Goal: Task Accomplishment & Management: Use online tool/utility

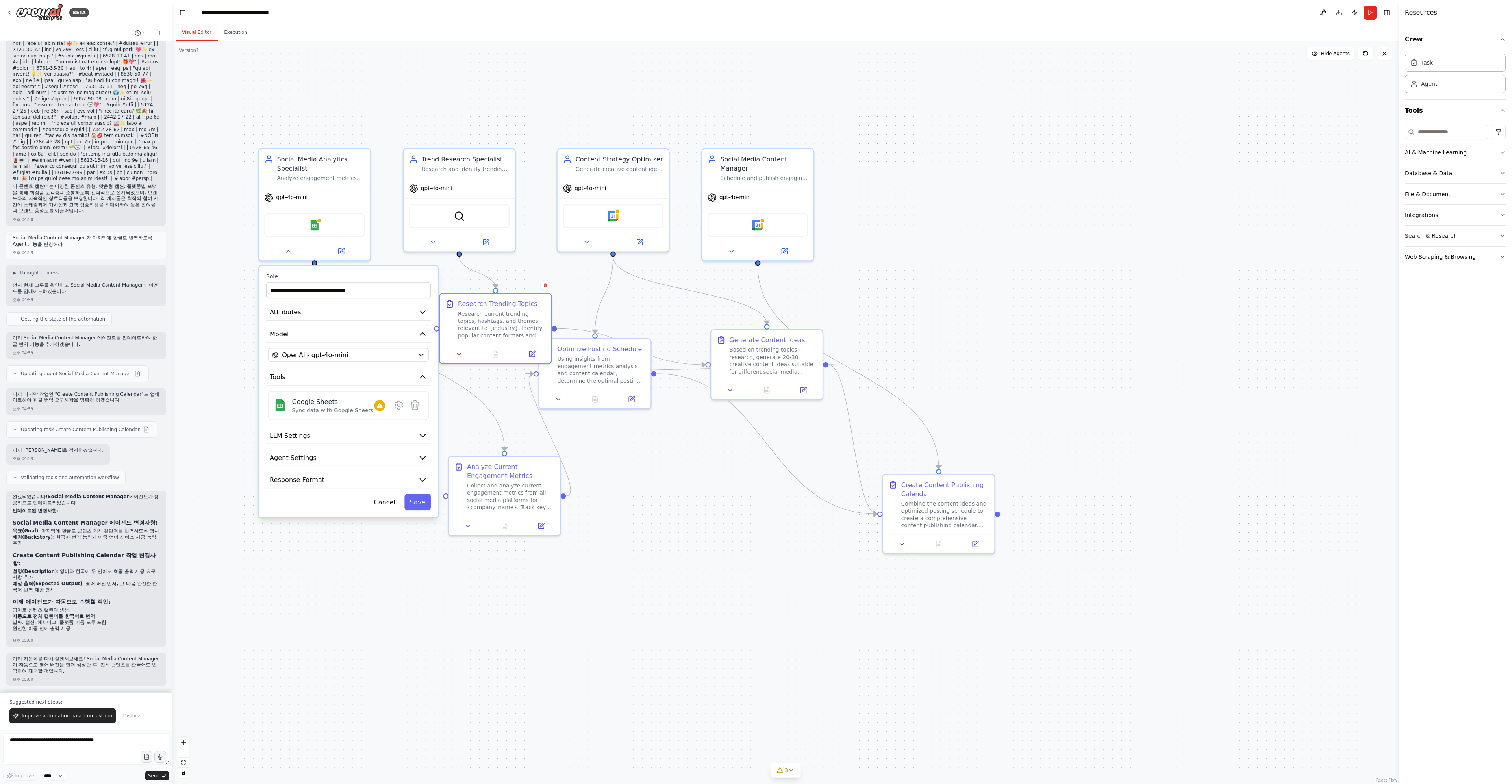
drag, startPoint x: 607, startPoint y: 438, endPoint x: 746, endPoint y: 553, distance: 180.4
click at [746, 553] on div ".deletable-edge-delete-btn { width: 20px; height: 20px; border: 0px solid #ffff…" at bounding box center [785, 413] width 1226 height 743
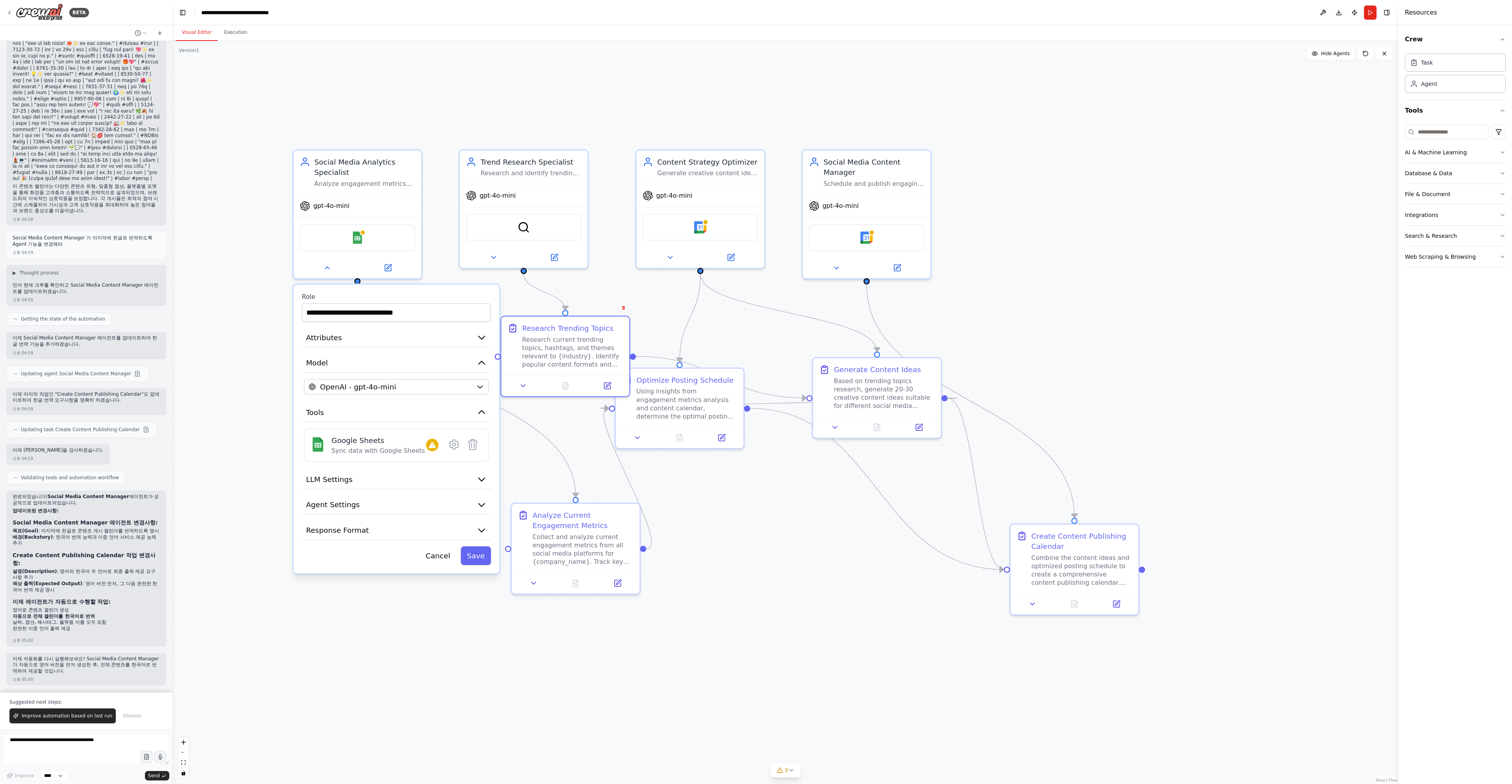
drag, startPoint x: 696, startPoint y: 515, endPoint x: 792, endPoint y: 566, distance: 108.7
click at [792, 566] on div ".deletable-edge-delete-btn { width: 20px; height: 20px; border: 0px solid #ffff…" at bounding box center [785, 413] width 1226 height 743
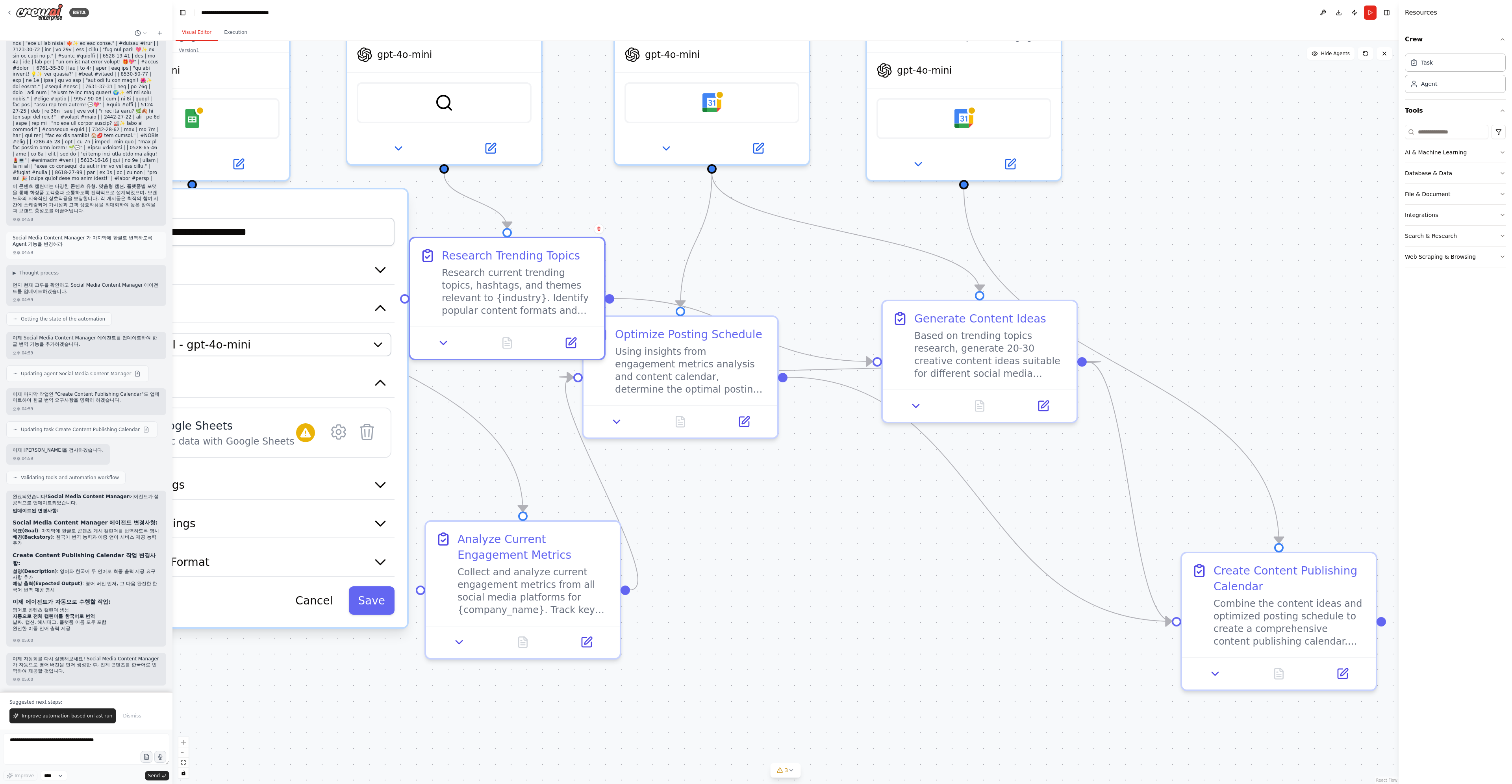
drag, startPoint x: 750, startPoint y: 530, endPoint x: 814, endPoint y: 577, distance: 79.4
click at [814, 577] on div ".deletable-edge-delete-btn { width: 20px; height: 20px; border: 0px solid #ffff…" at bounding box center [785, 413] width 1226 height 743
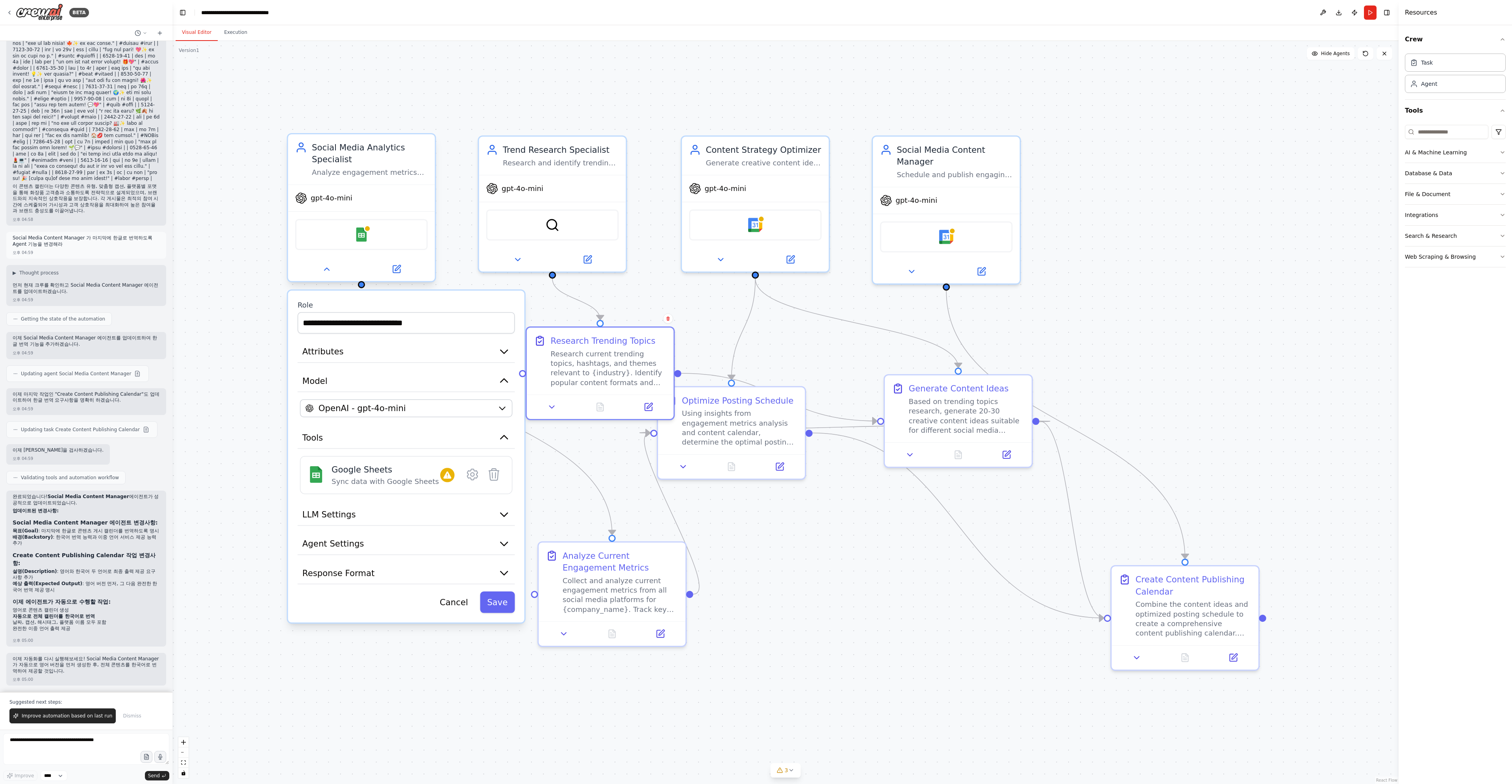
click at [403, 211] on div "Google Sheets" at bounding box center [361, 234] width 147 height 46
click at [336, 271] on button at bounding box center [326, 269] width 68 height 14
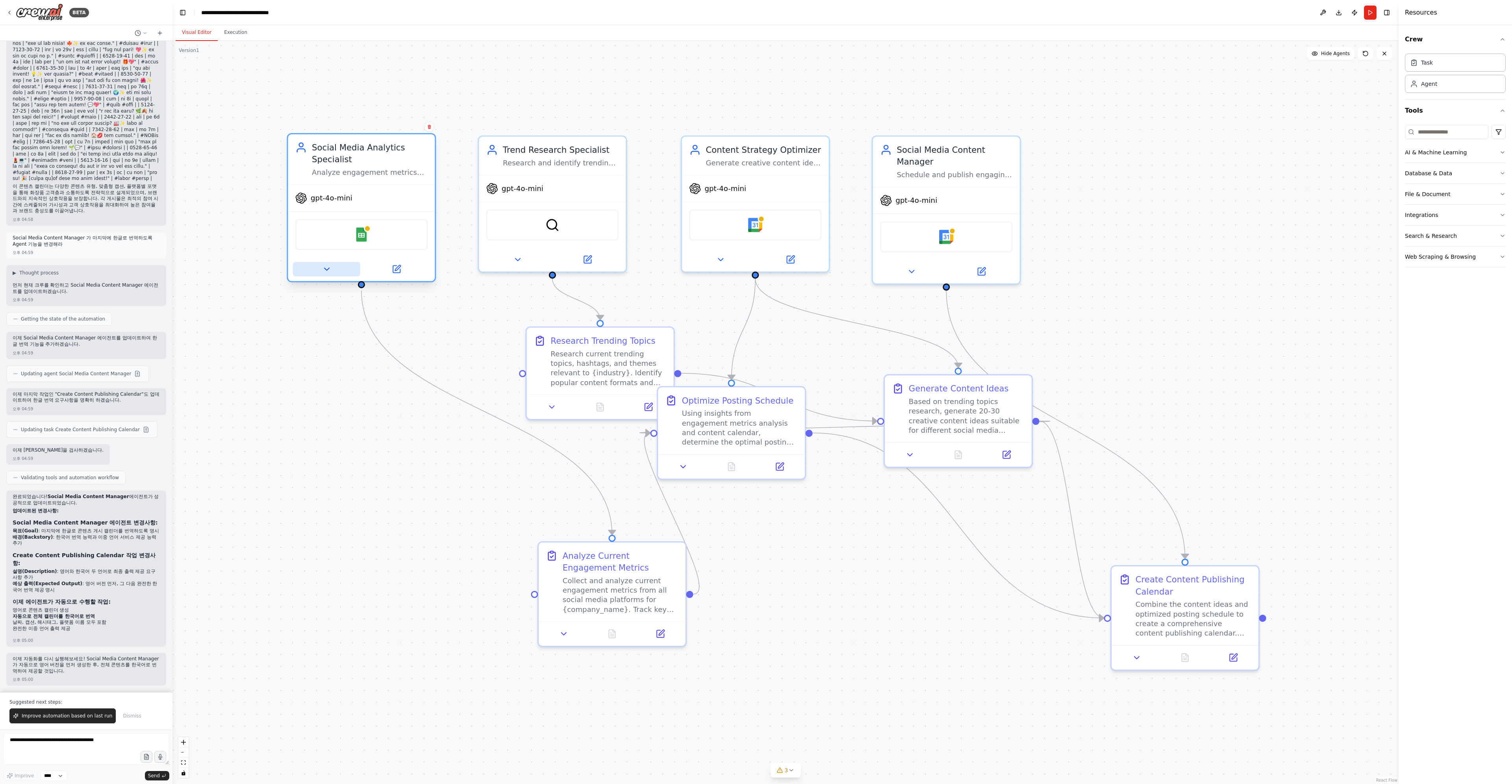
click at [335, 271] on button at bounding box center [326, 269] width 68 height 14
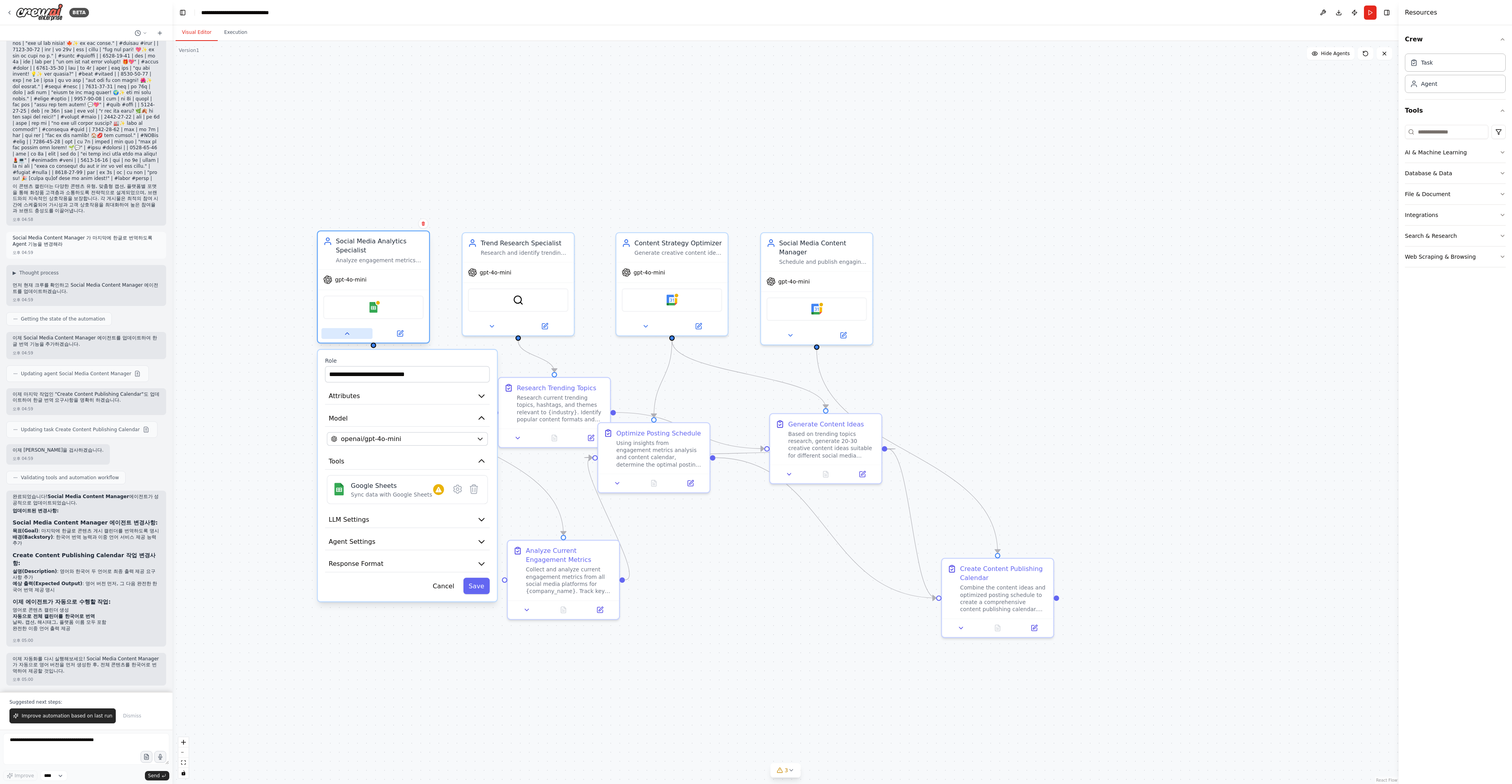
click at [349, 333] on icon at bounding box center [347, 333] width 7 height 7
click at [346, 331] on icon at bounding box center [347, 333] width 7 height 7
click at [367, 261] on div "Analyze engagement metrics across all social media platforms for {company_name}…" at bounding box center [380, 260] width 88 height 7
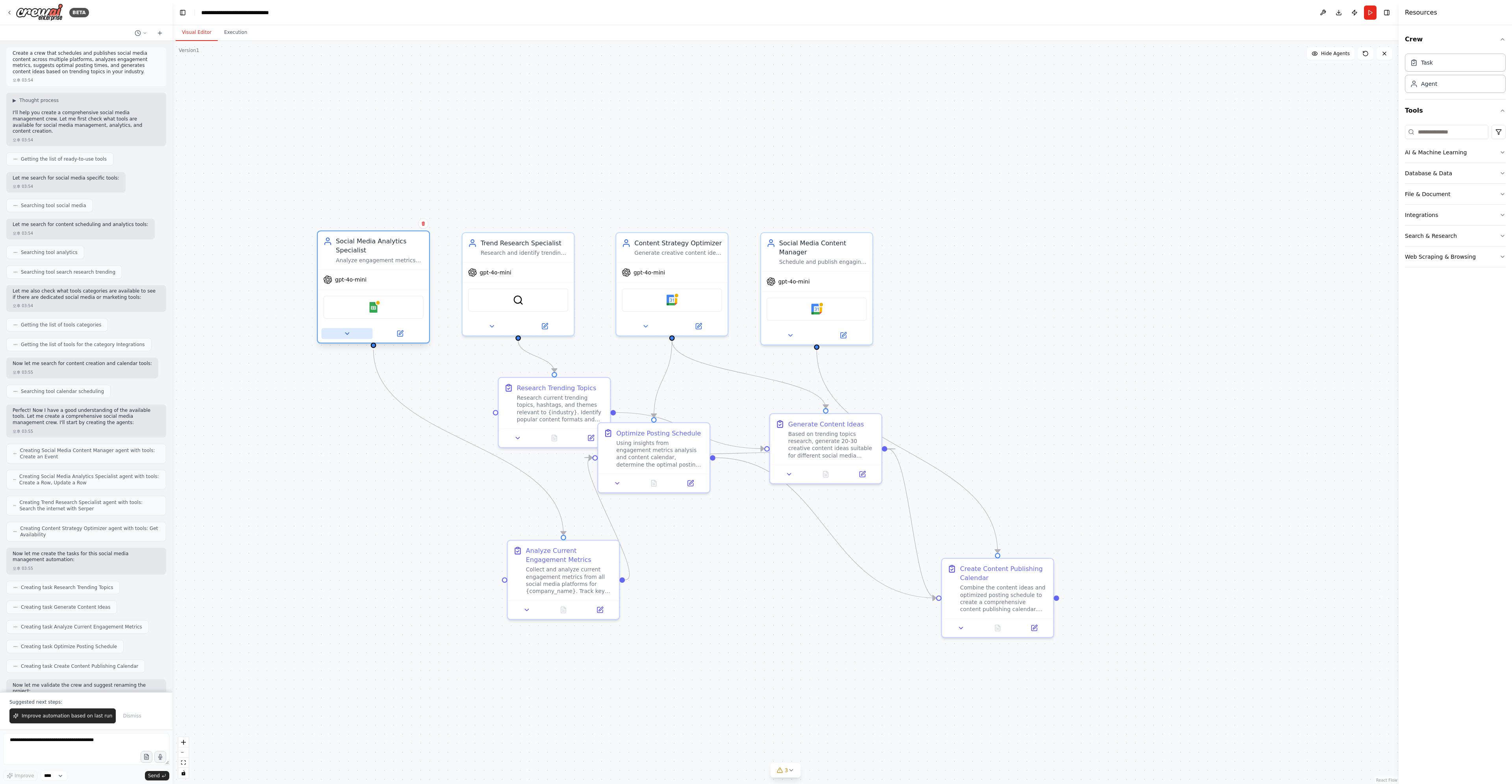
click at [342, 332] on button at bounding box center [346, 333] width 51 height 11
click at [363, 376] on input "**********" at bounding box center [407, 374] width 164 height 16
drag, startPoint x: 333, startPoint y: 377, endPoint x: 431, endPoint y: 377, distance: 98.0
click at [431, 377] on input "**********" at bounding box center [407, 374] width 164 height 16
click at [441, 376] on input "**********" at bounding box center [407, 374] width 164 height 16
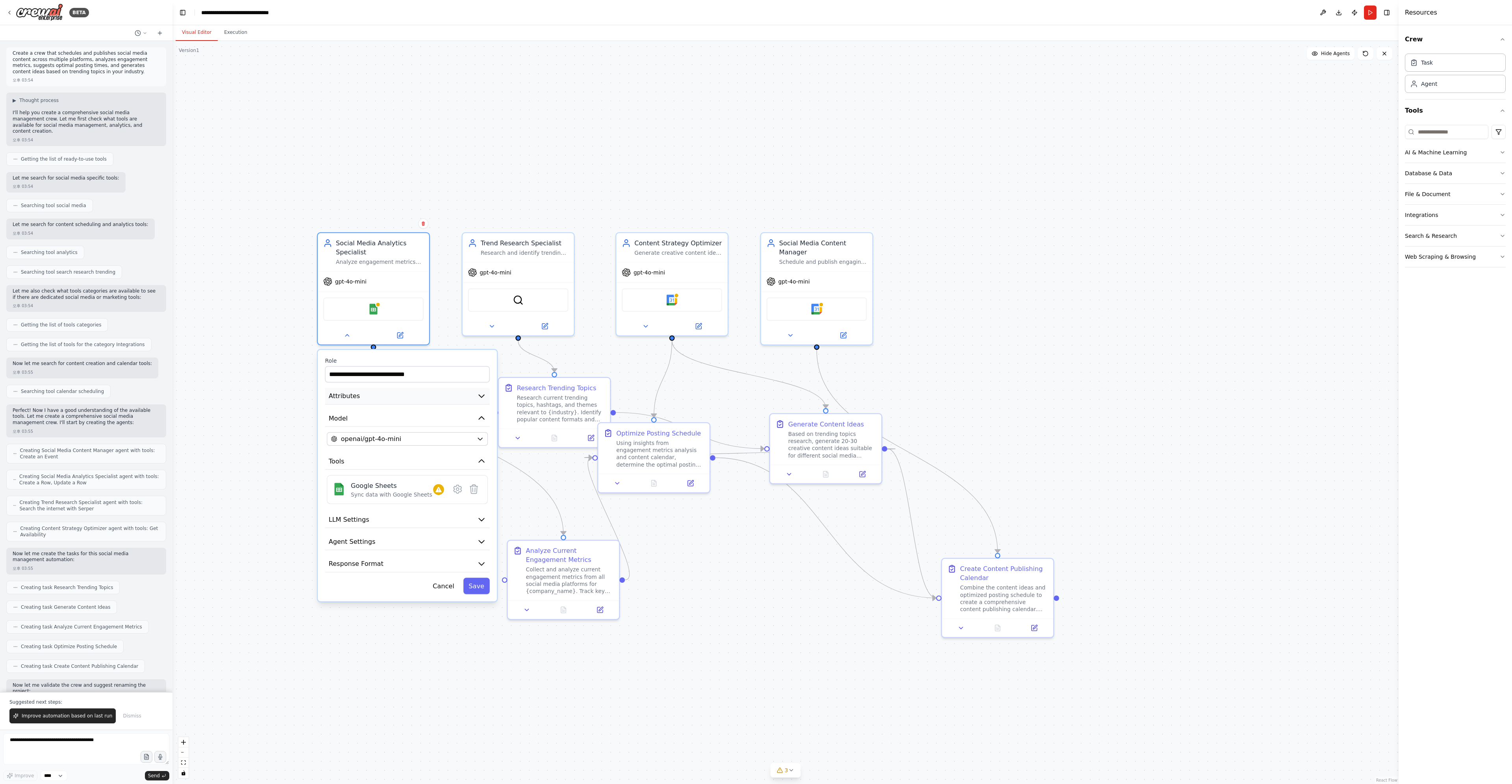
click at [487, 397] on button "Attributes" at bounding box center [407, 396] width 164 height 17
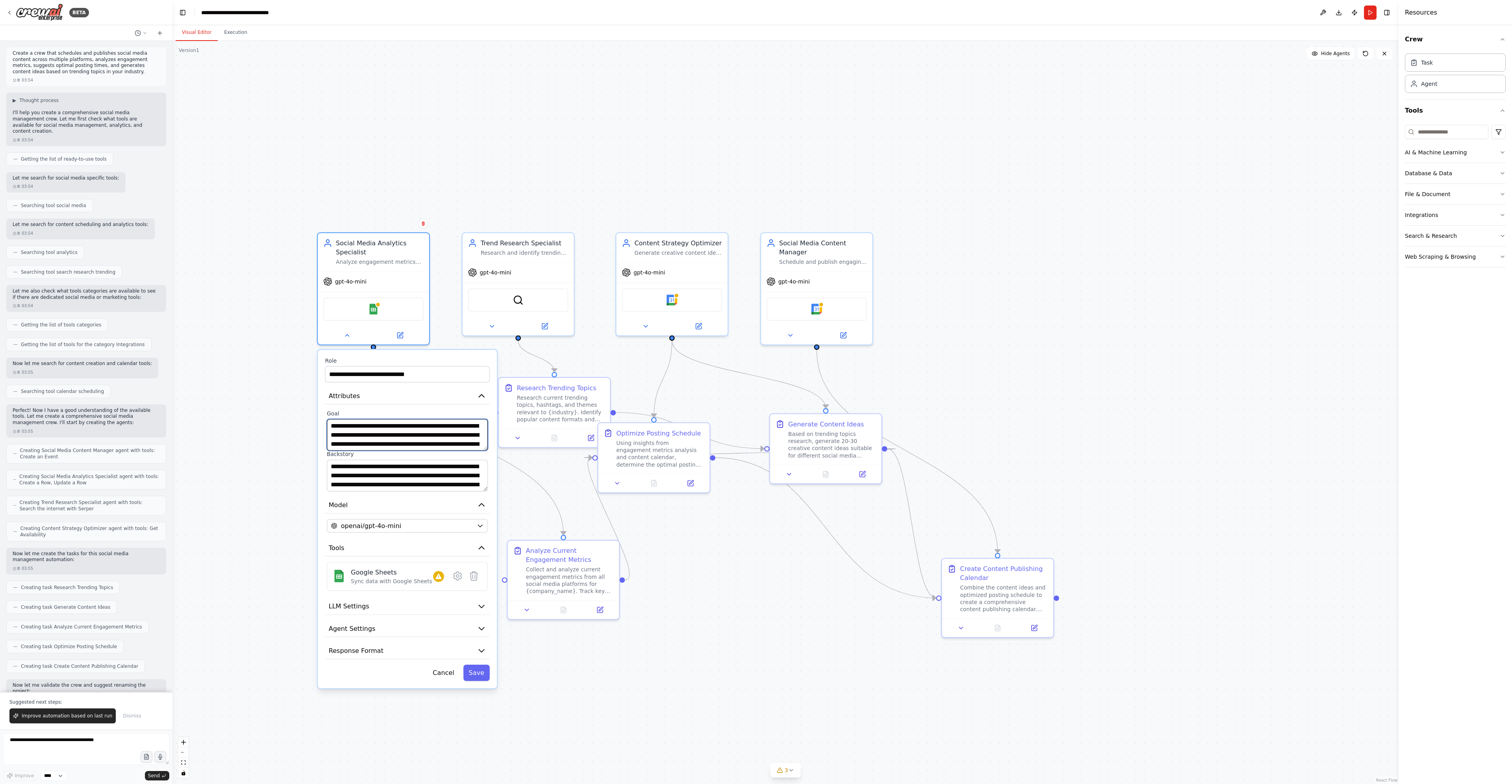
click at [379, 426] on textarea "**********" at bounding box center [407, 435] width 161 height 32
click at [364, 480] on textarea "**********" at bounding box center [407, 476] width 161 height 32
click at [345, 337] on icon at bounding box center [347, 333] width 7 height 7
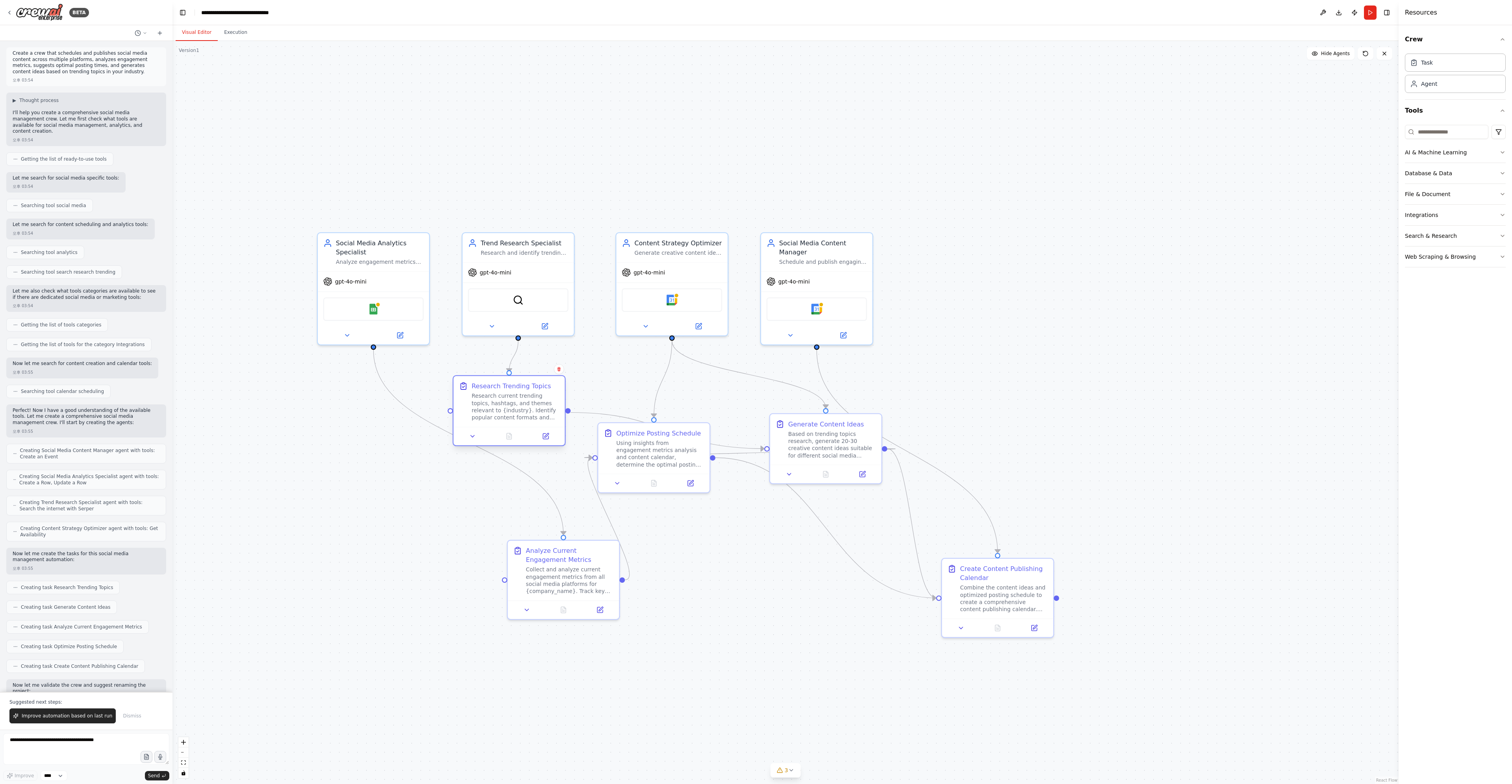
drag, startPoint x: 516, startPoint y: 393, endPoint x: 466, endPoint y: 395, distance: 50.0
click at [466, 395] on div "Research Trending Topics Research current trending topics, hashtags, and themes…" at bounding box center [509, 401] width 100 height 40
drag, startPoint x: 582, startPoint y: 556, endPoint x: 529, endPoint y: 557, distance: 53.0
click at [534, 556] on div "Analyze Current Engagement Metrics" at bounding box center [570, 553] width 88 height 18
click at [384, 256] on div "Analyze engagement metrics across all social media platforms for {company_name}…" at bounding box center [380, 260] width 88 height 7
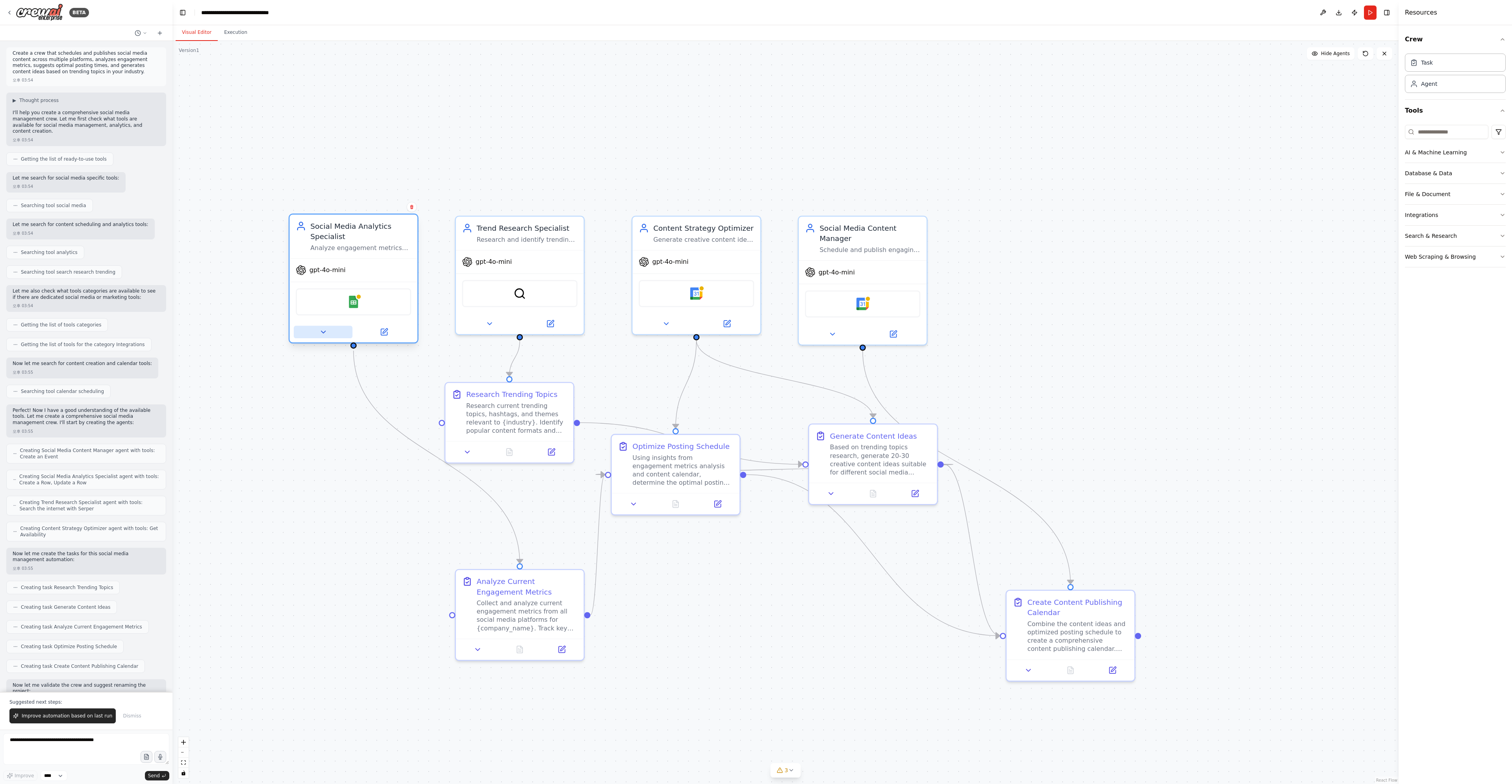
click at [326, 332] on icon at bounding box center [323, 332] width 8 height 8
click at [329, 332] on button at bounding box center [323, 332] width 59 height 12
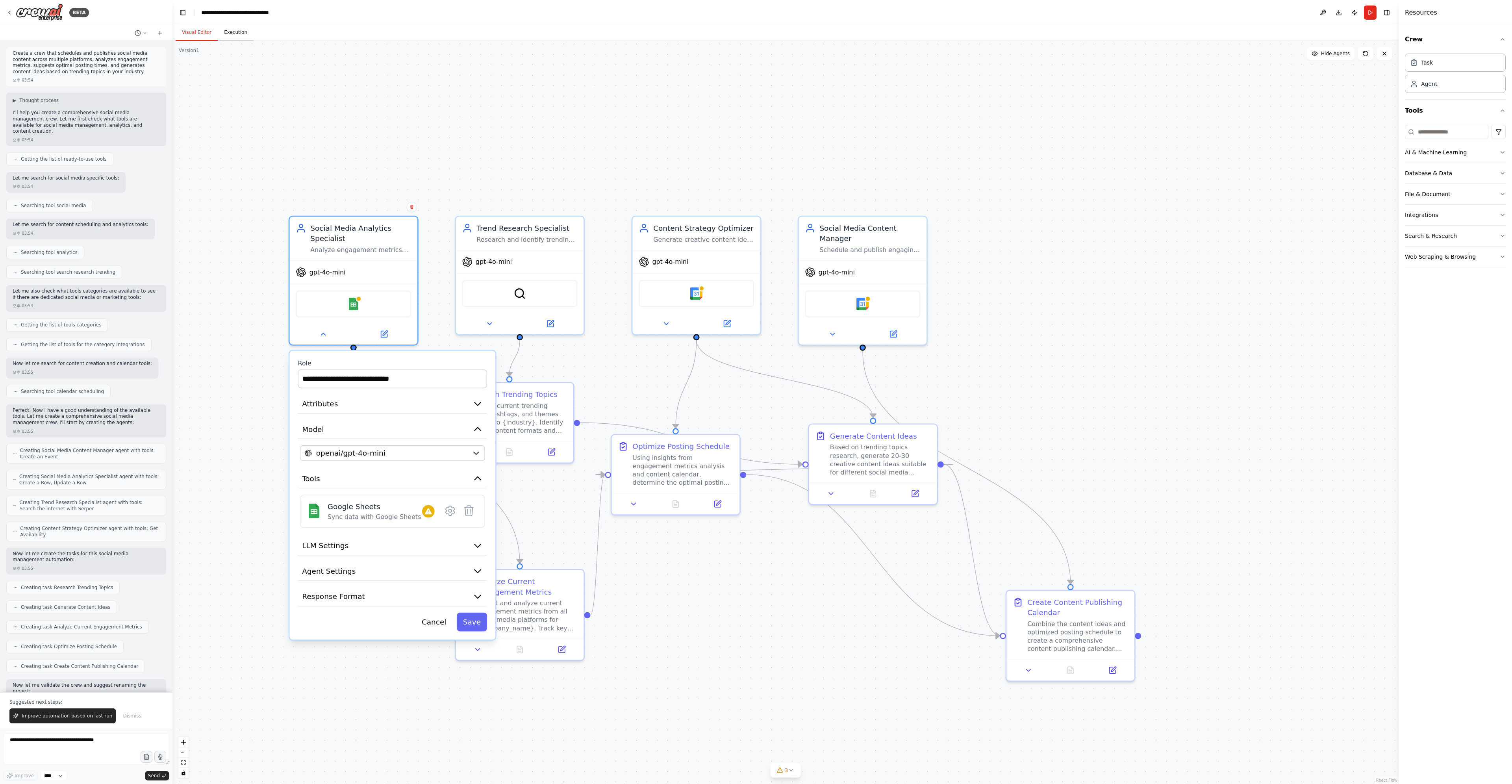
click at [236, 35] on button "Execution" at bounding box center [235, 33] width 36 height 16
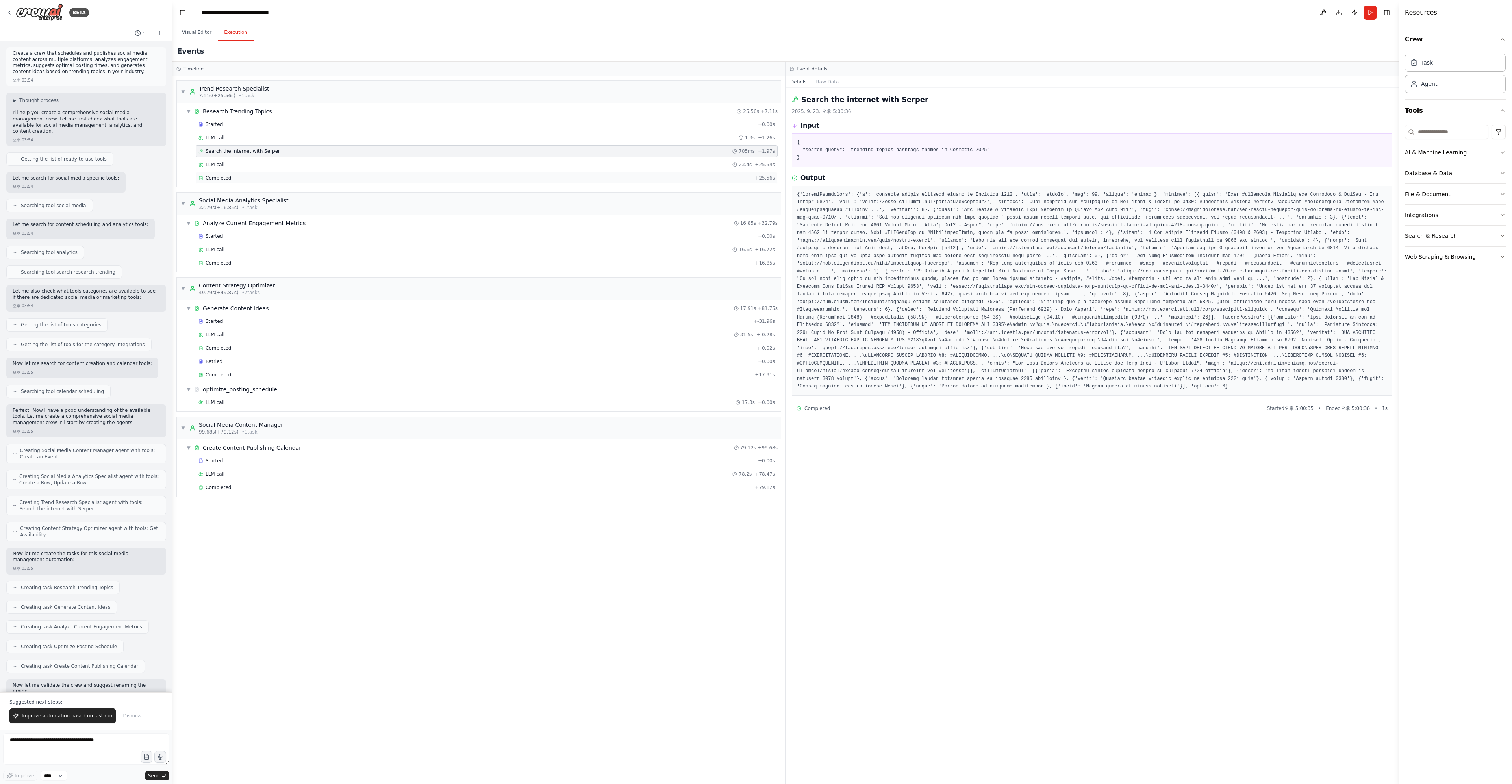
click at [217, 179] on span "Completed" at bounding box center [218, 178] width 26 height 6
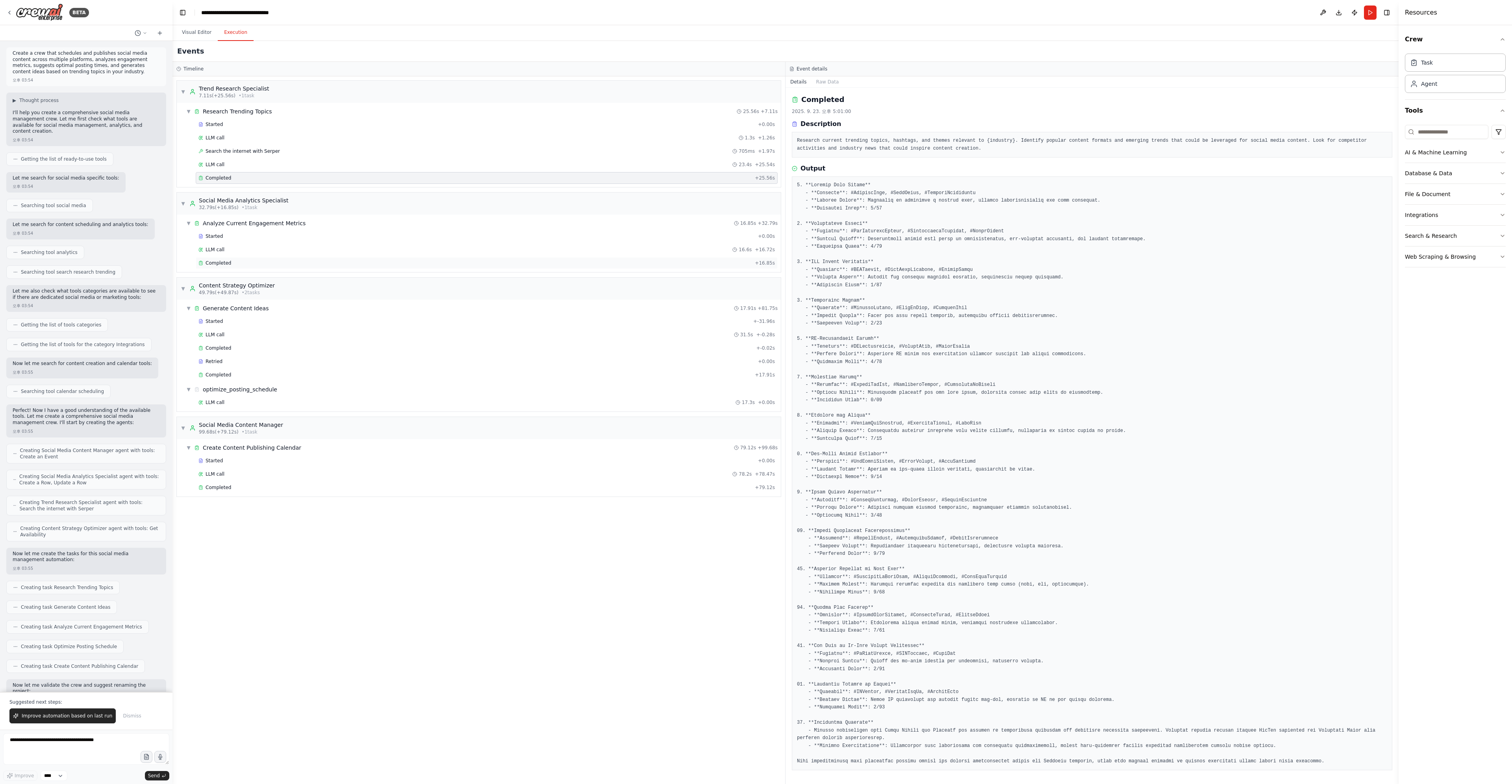
click at [221, 261] on span "Completed" at bounding box center [218, 263] width 26 height 6
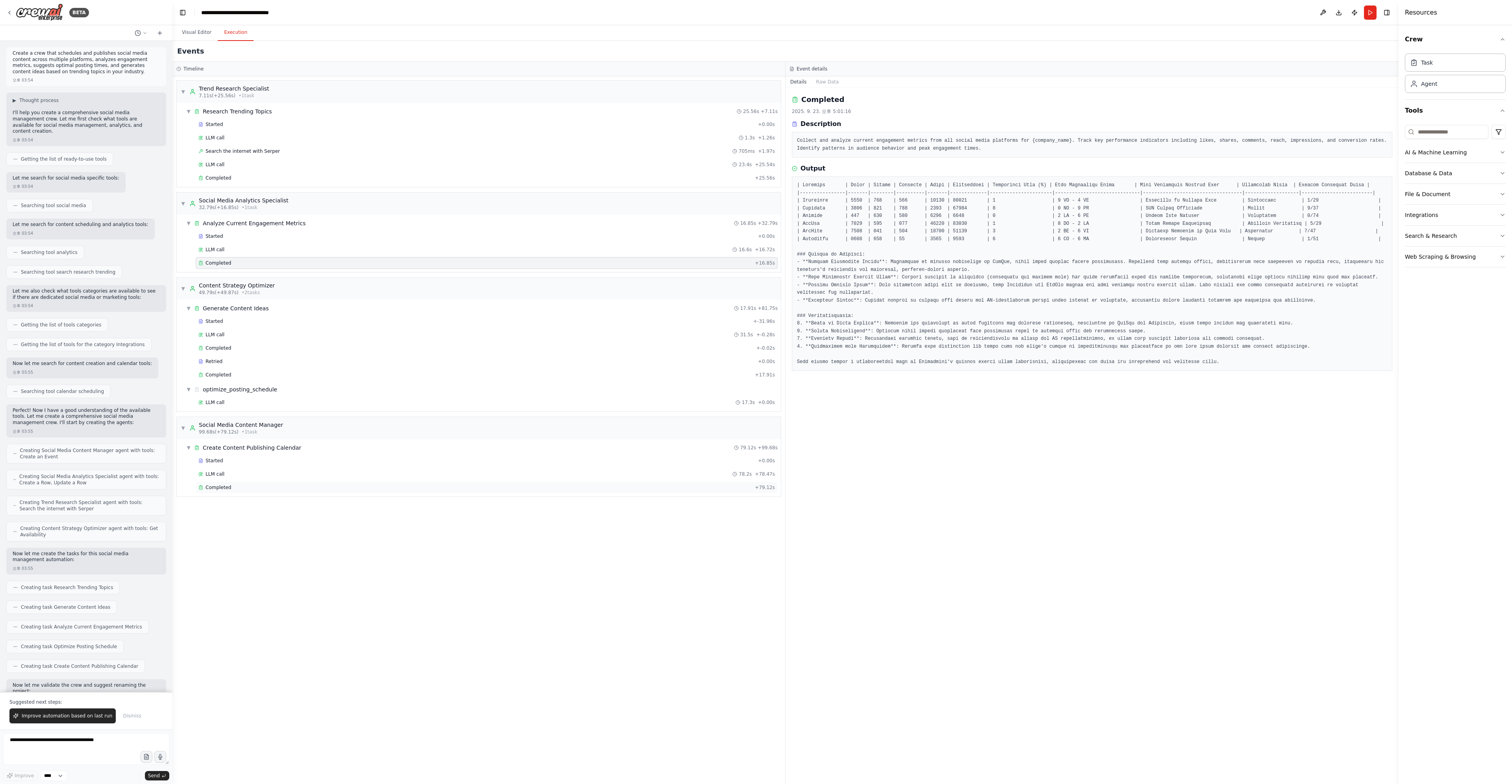
click at [245, 487] on div "Completed" at bounding box center [475, 487] width 554 height 6
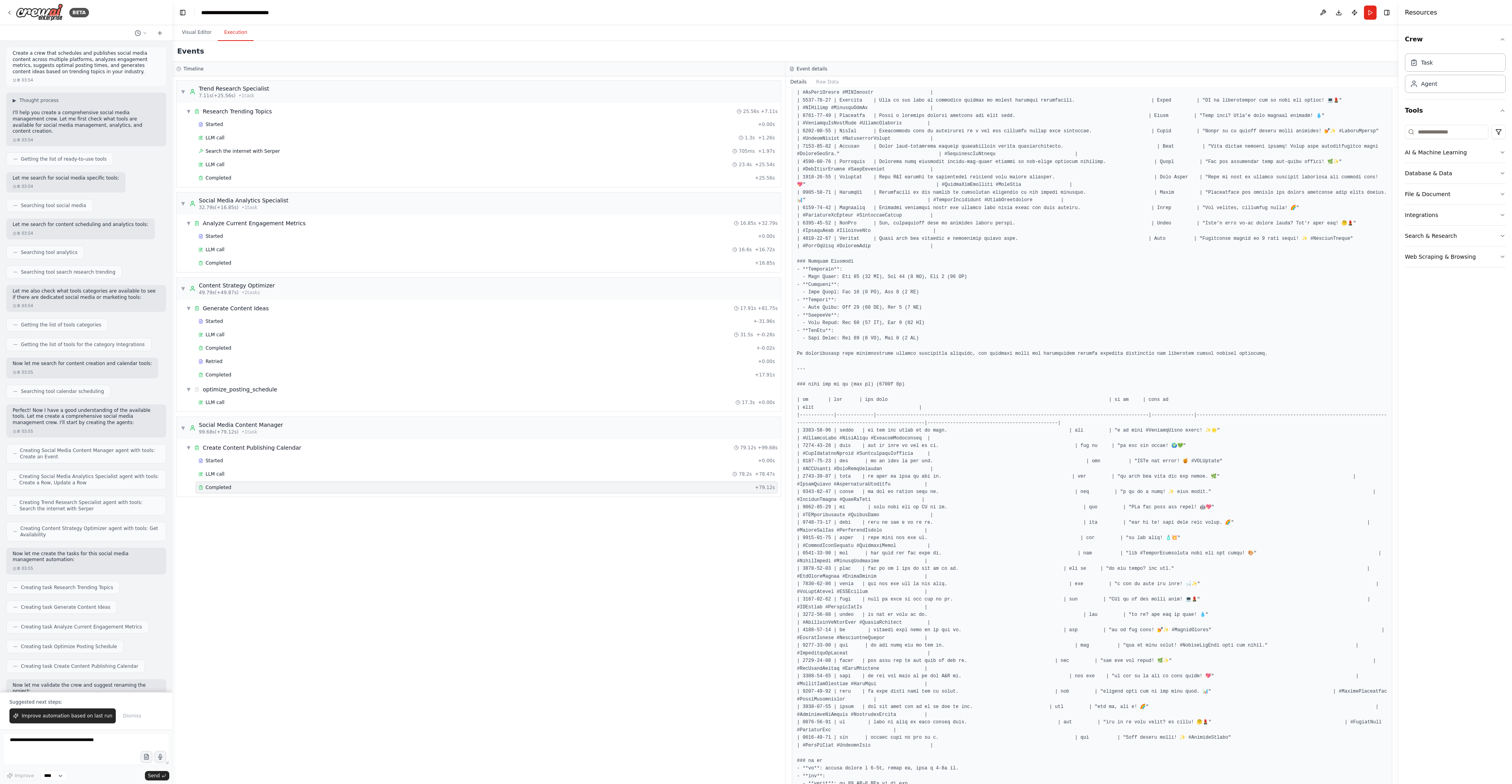
scroll to position [354, 0]
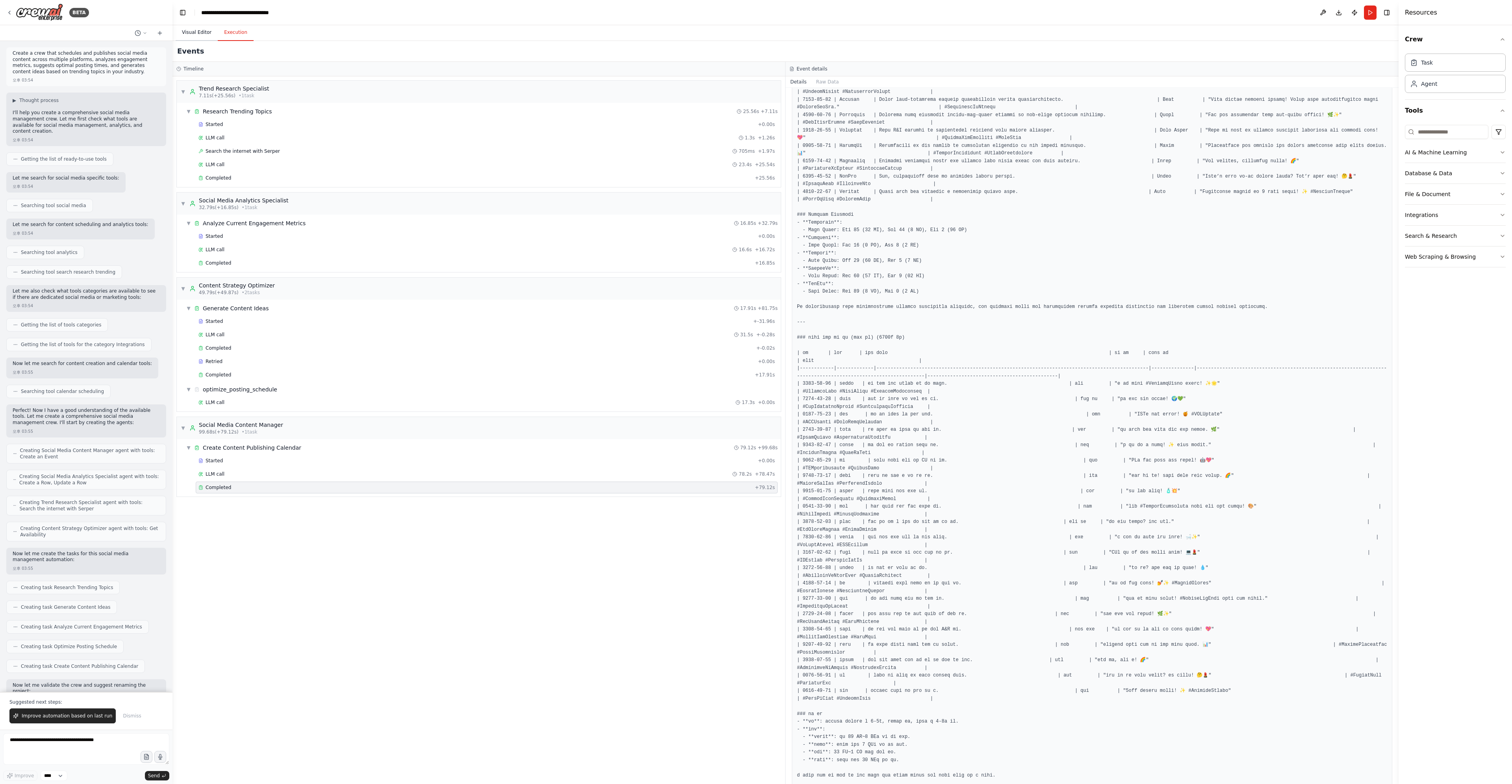
click at [200, 31] on button "Visual Editor" at bounding box center [197, 33] width 42 height 16
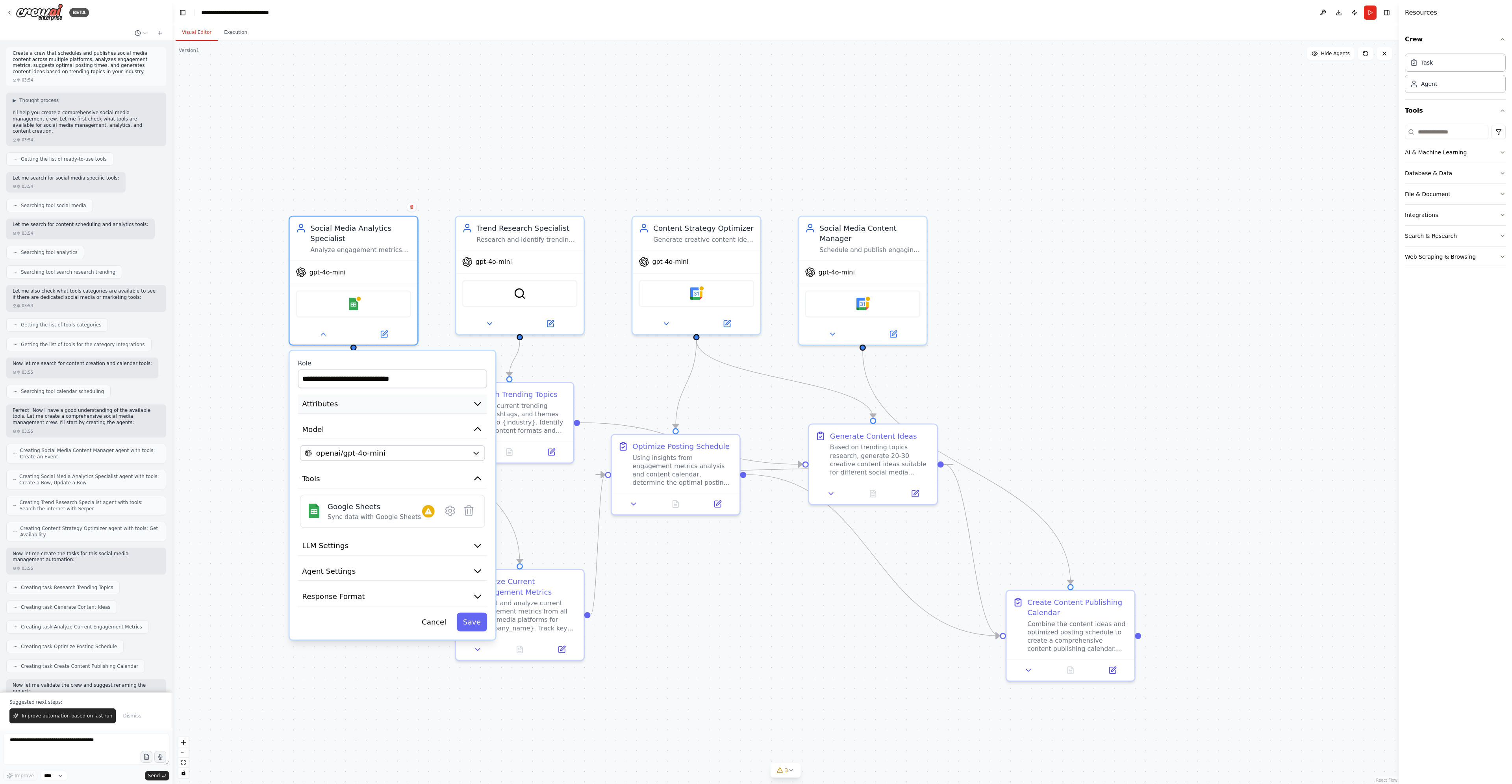
click at [468, 405] on button "Attributes" at bounding box center [393, 404] width 189 height 19
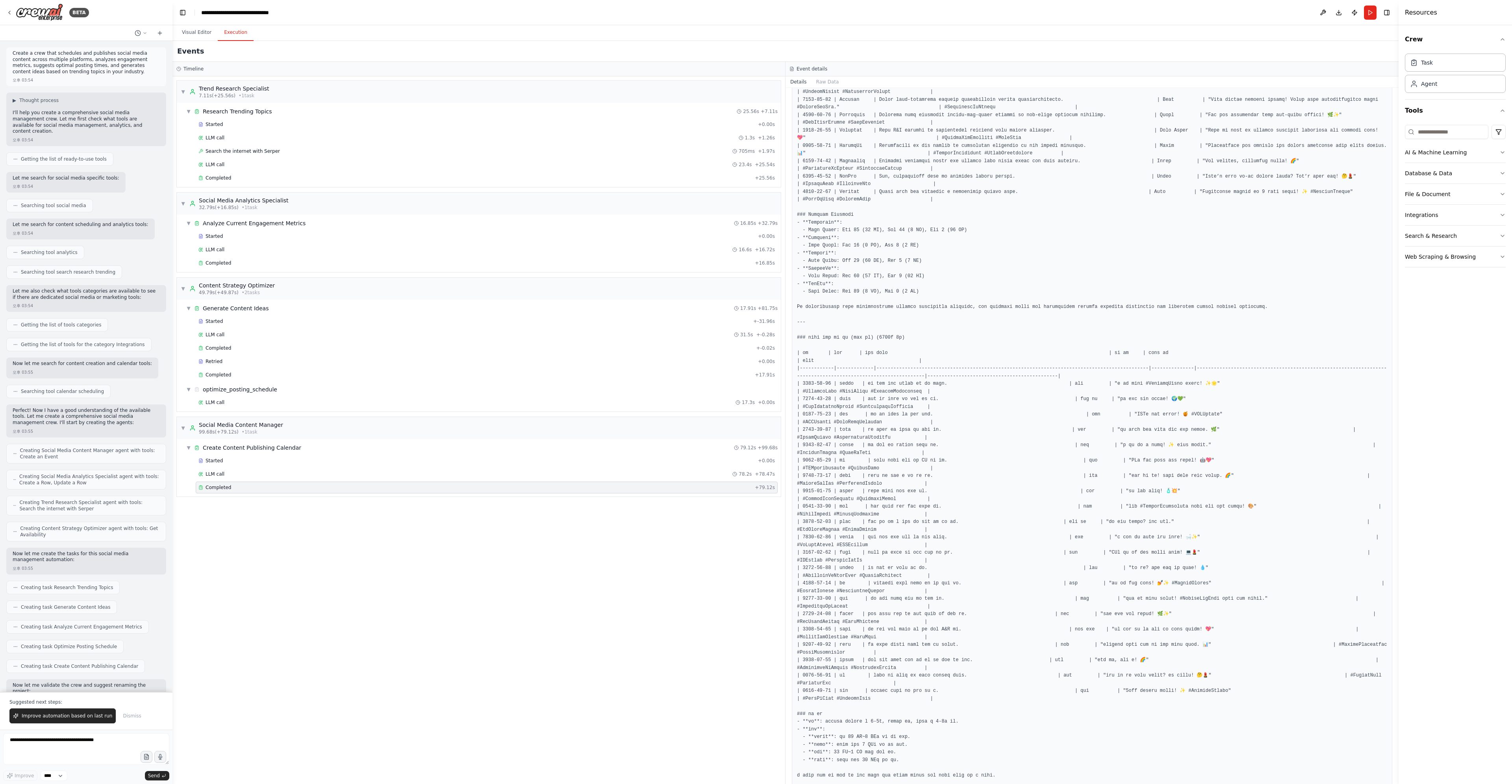
click at [230, 32] on button "Execution" at bounding box center [235, 33] width 36 height 16
click at [201, 38] on button "Visual Editor" at bounding box center [197, 33] width 42 height 16
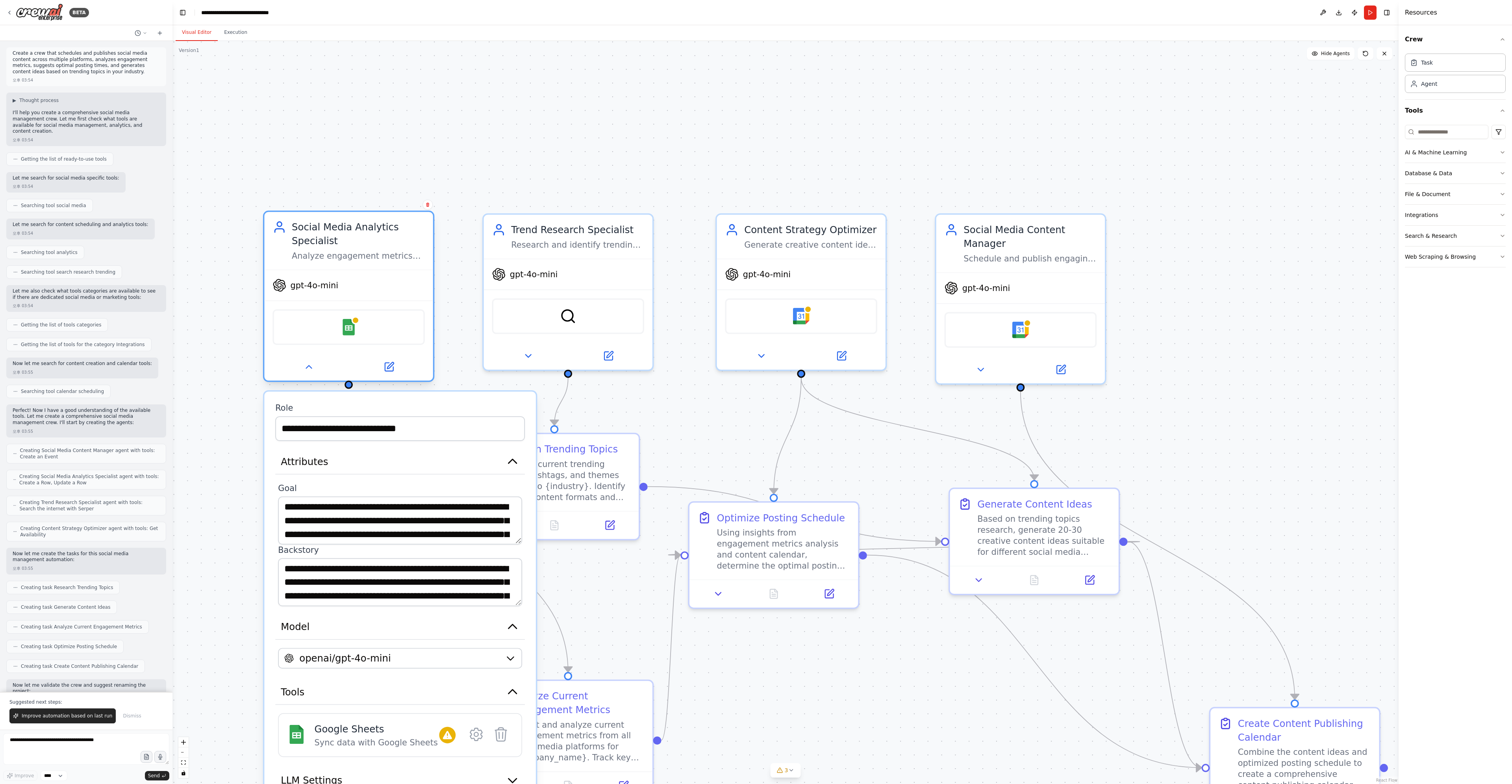
click at [309, 377] on div at bounding box center [348, 367] width 168 height 28
click at [309, 371] on icon at bounding box center [309, 367] width 11 height 11
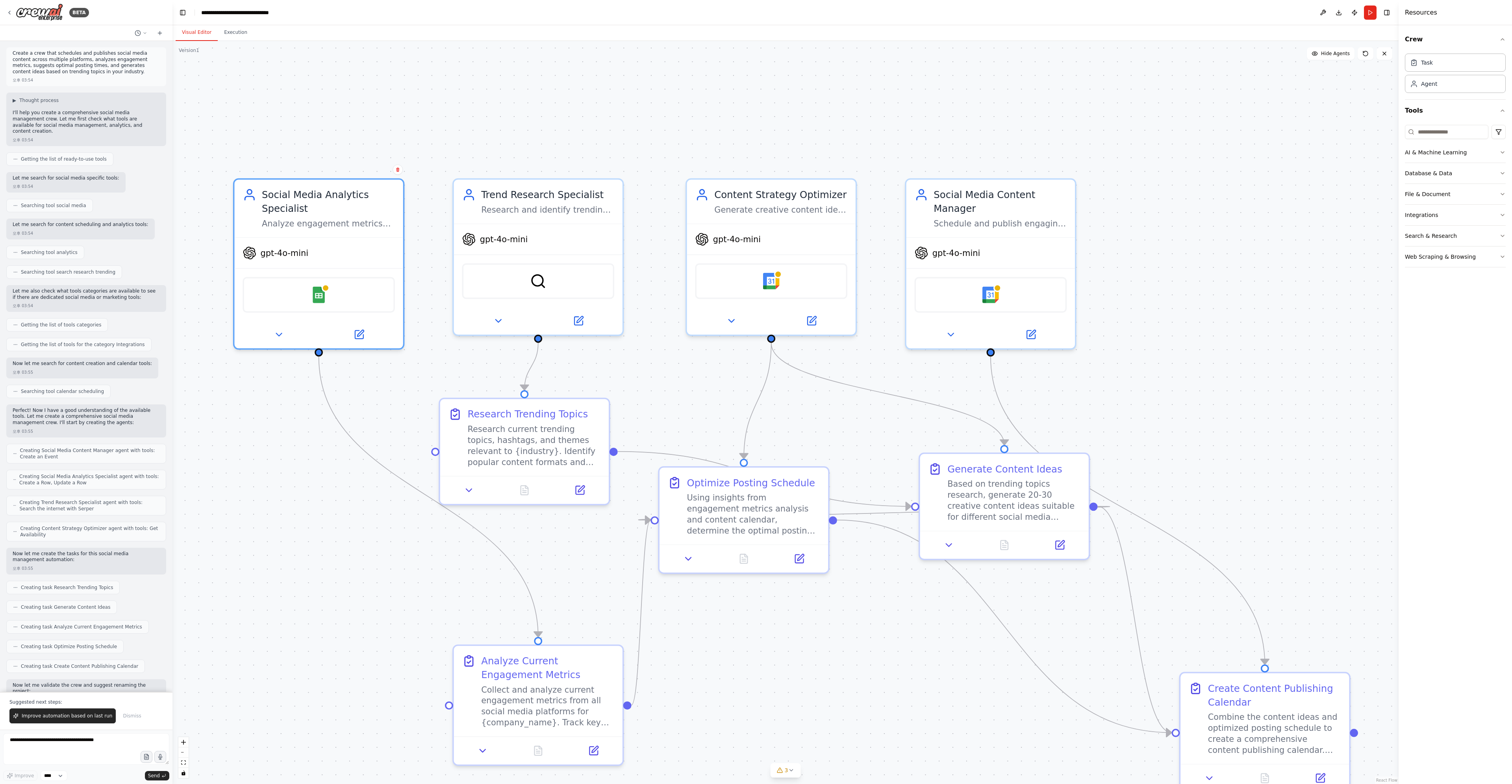
drag, startPoint x: 585, startPoint y: 604, endPoint x: 555, endPoint y: 570, distance: 45.3
click at [555, 570] on div ".deletable-edge-delete-btn { width: 20px; height: 20px; border: 0px solid #ffff…" at bounding box center [785, 413] width 1226 height 743
click at [974, 212] on div "Social Media Content Manager" at bounding box center [1000, 198] width 133 height 28
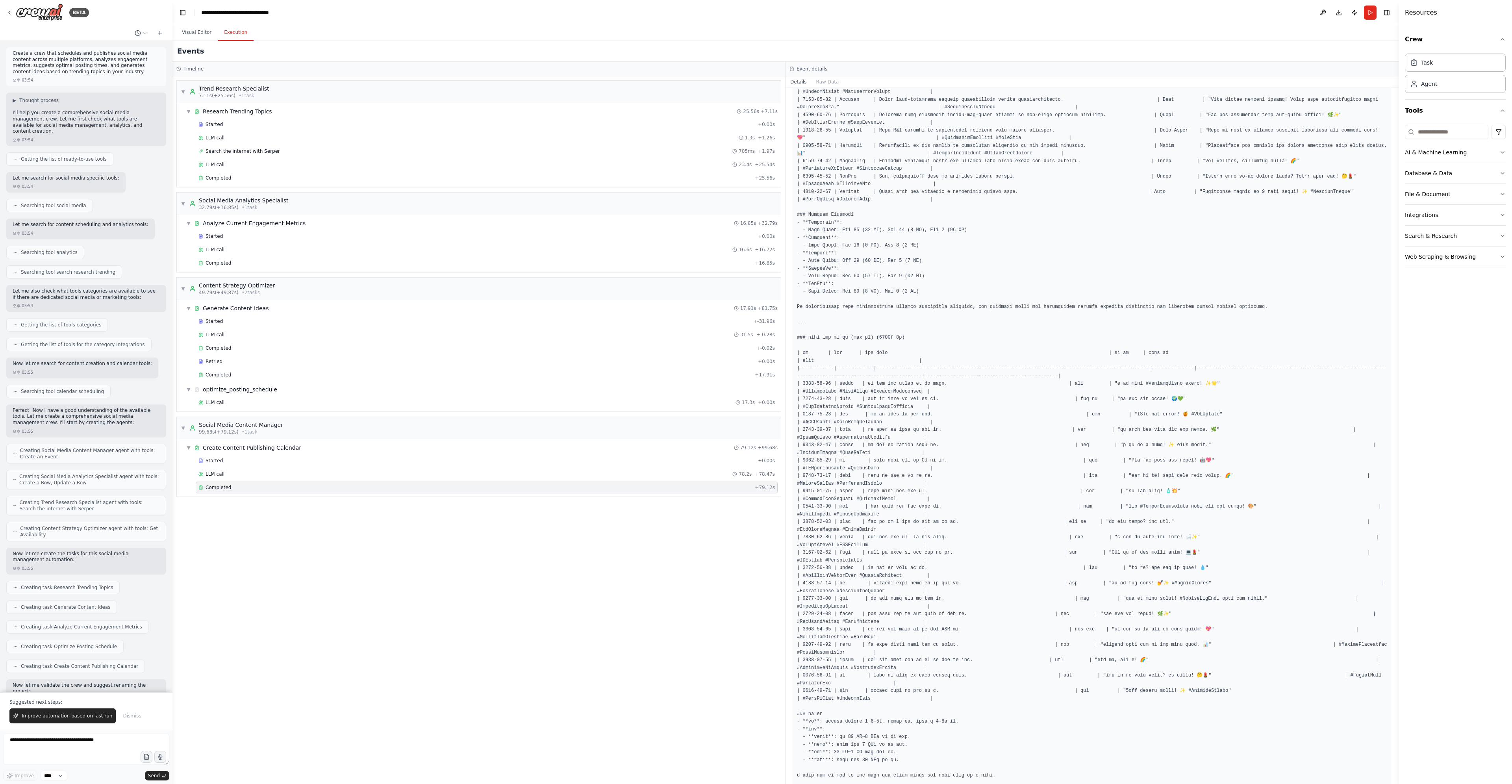
click at [237, 38] on button "Execution" at bounding box center [235, 33] width 36 height 16
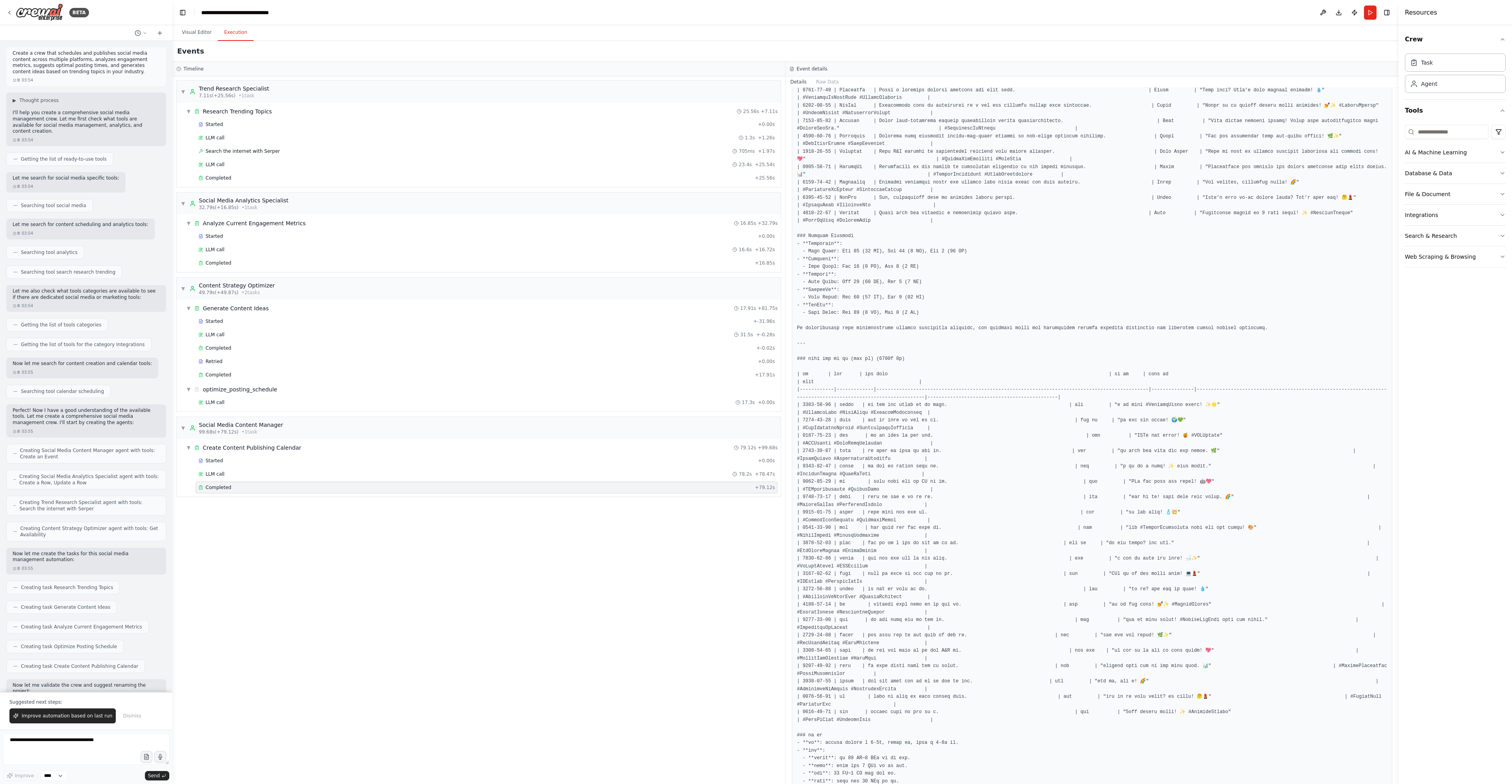
scroll to position [210, 0]
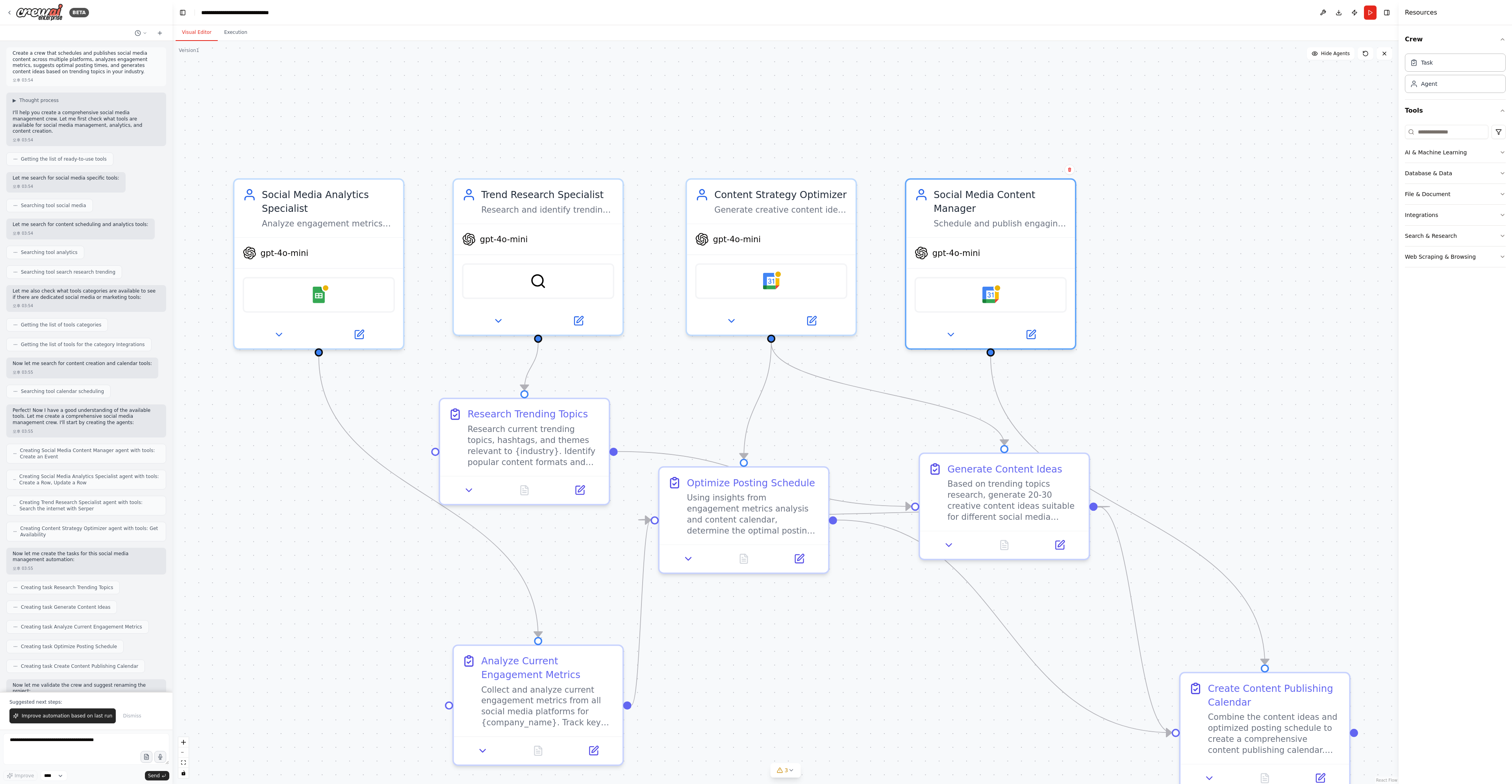
click at [198, 32] on button "Visual Editor" at bounding box center [197, 33] width 42 height 16
click at [232, 29] on button "Execution" at bounding box center [235, 33] width 36 height 16
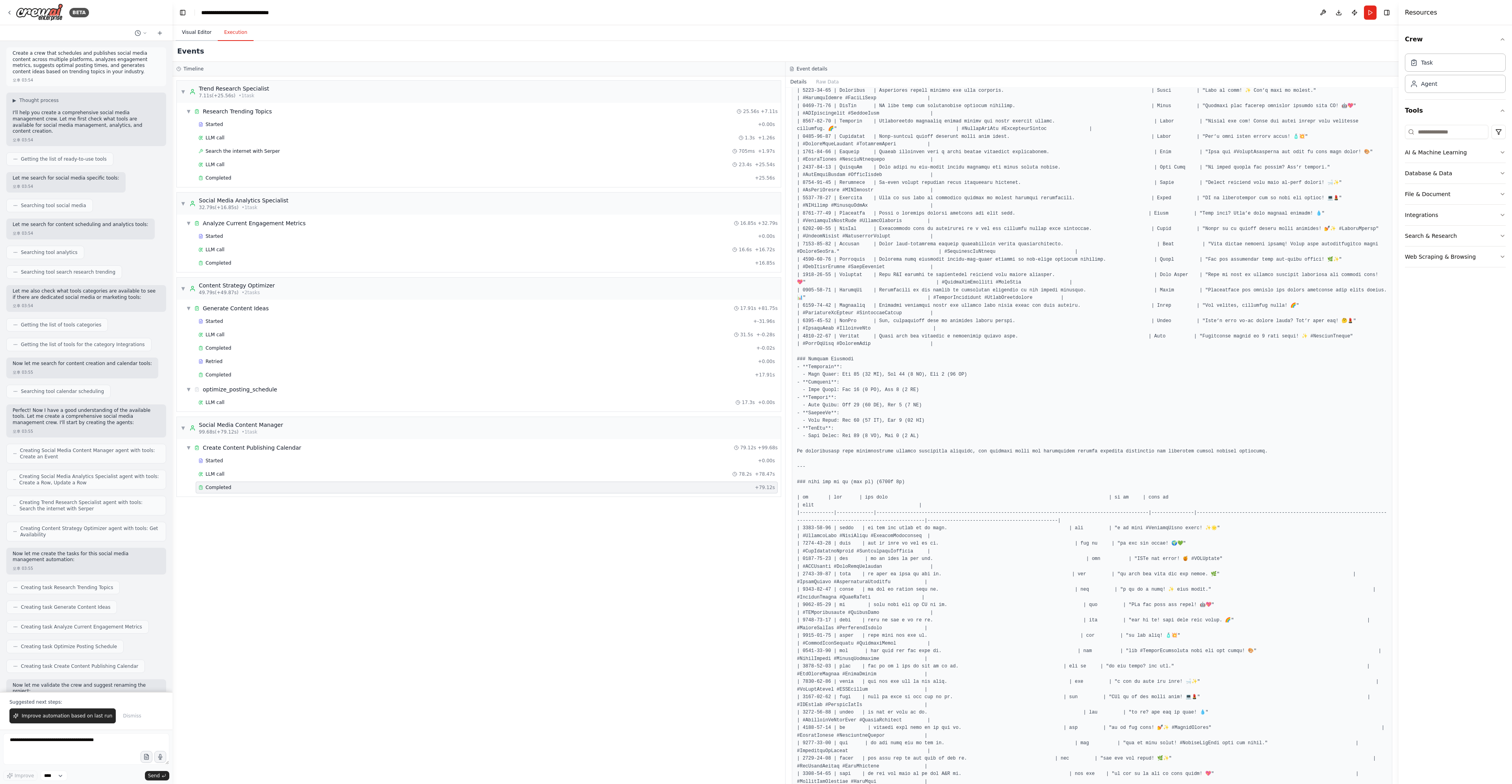
click at [205, 29] on button "Visual Editor" at bounding box center [197, 33] width 42 height 16
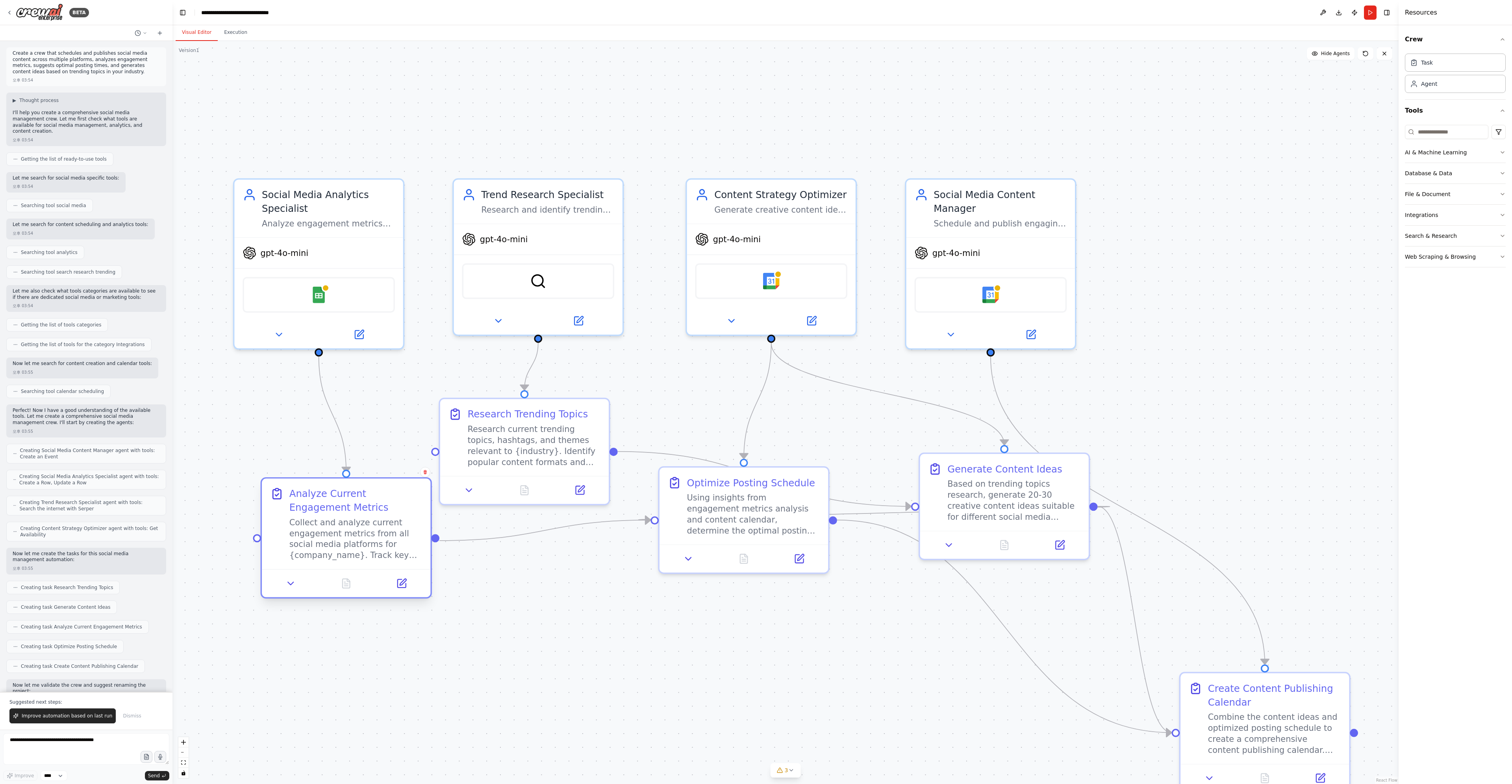
drag, startPoint x: 553, startPoint y: 668, endPoint x: 346, endPoint y: 496, distance: 269.1
click at [346, 496] on div "Analyze Current Engagement Metrics" at bounding box center [356, 500] width 133 height 28
click at [435, 541] on div at bounding box center [436, 538] width 8 height 8
click at [545, 619] on div ".deletable-edge-delete-btn { width: 20px; height: 20px; border: 0px solid #ffff…" at bounding box center [785, 413] width 1226 height 743
click at [102, 745] on textarea at bounding box center [86, 749] width 166 height 32
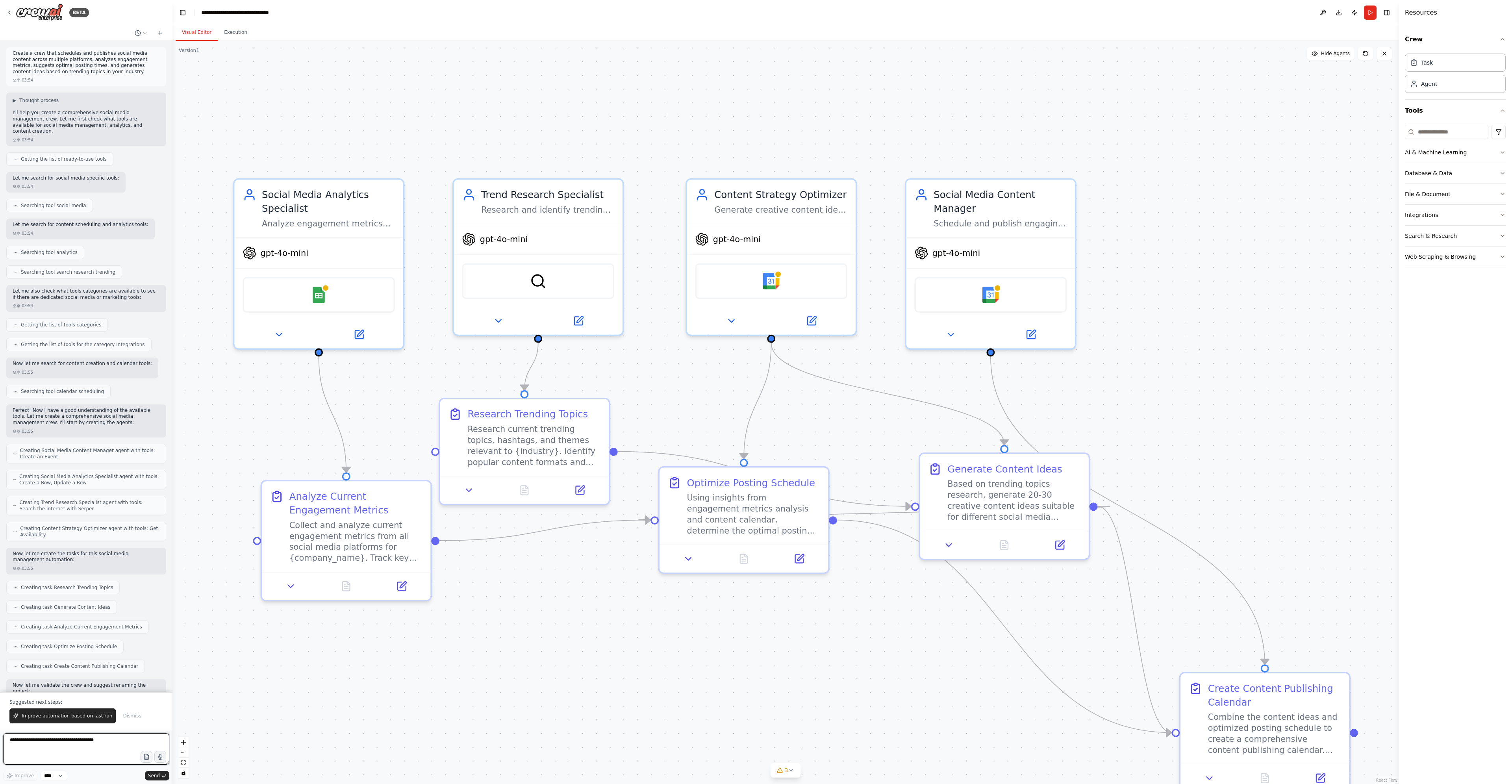
type textarea "*"
type textarea "**********"
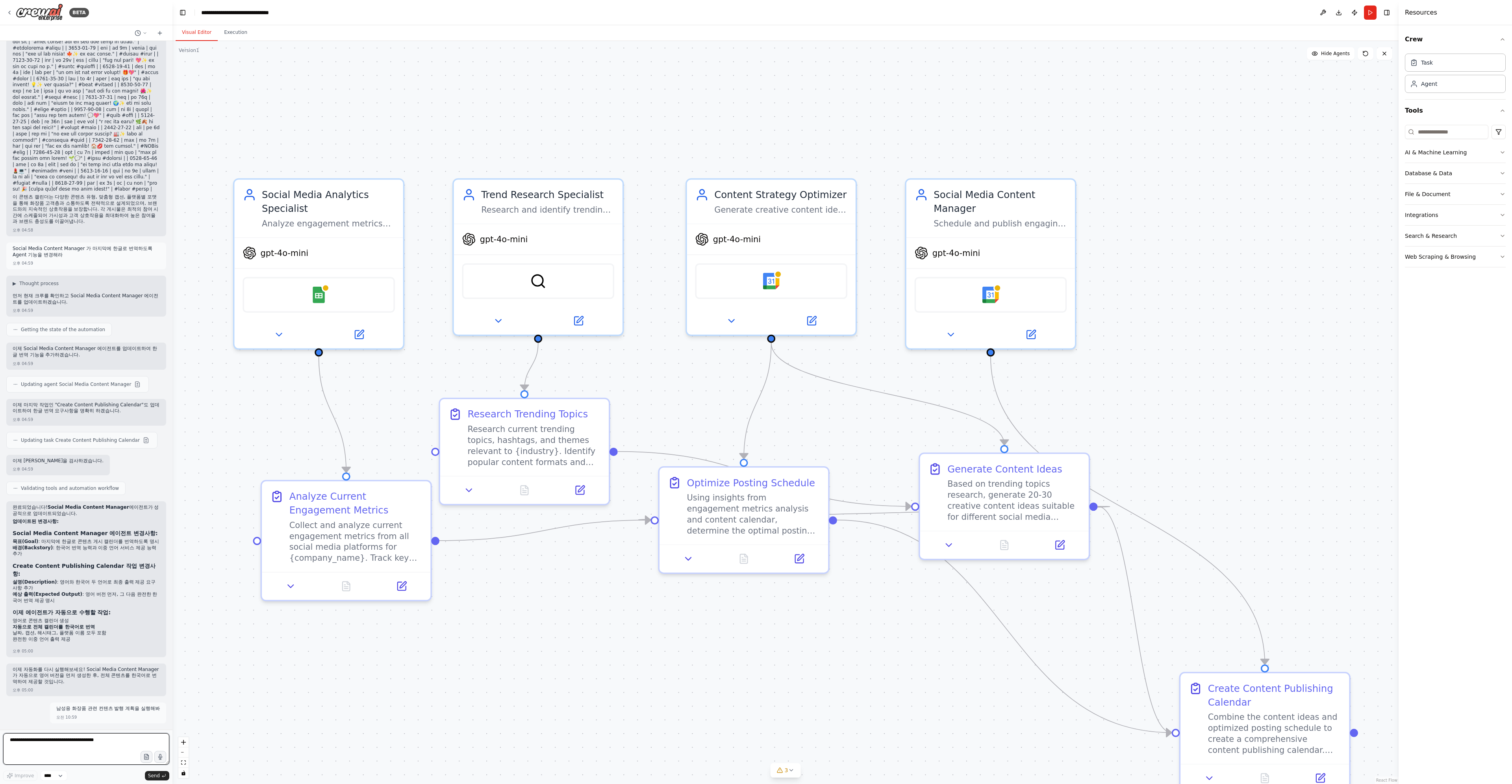
scroll to position [1530, 0]
click at [106, 749] on textarea at bounding box center [86, 749] width 166 height 32
click at [279, 333] on icon at bounding box center [278, 332] width 5 height 3
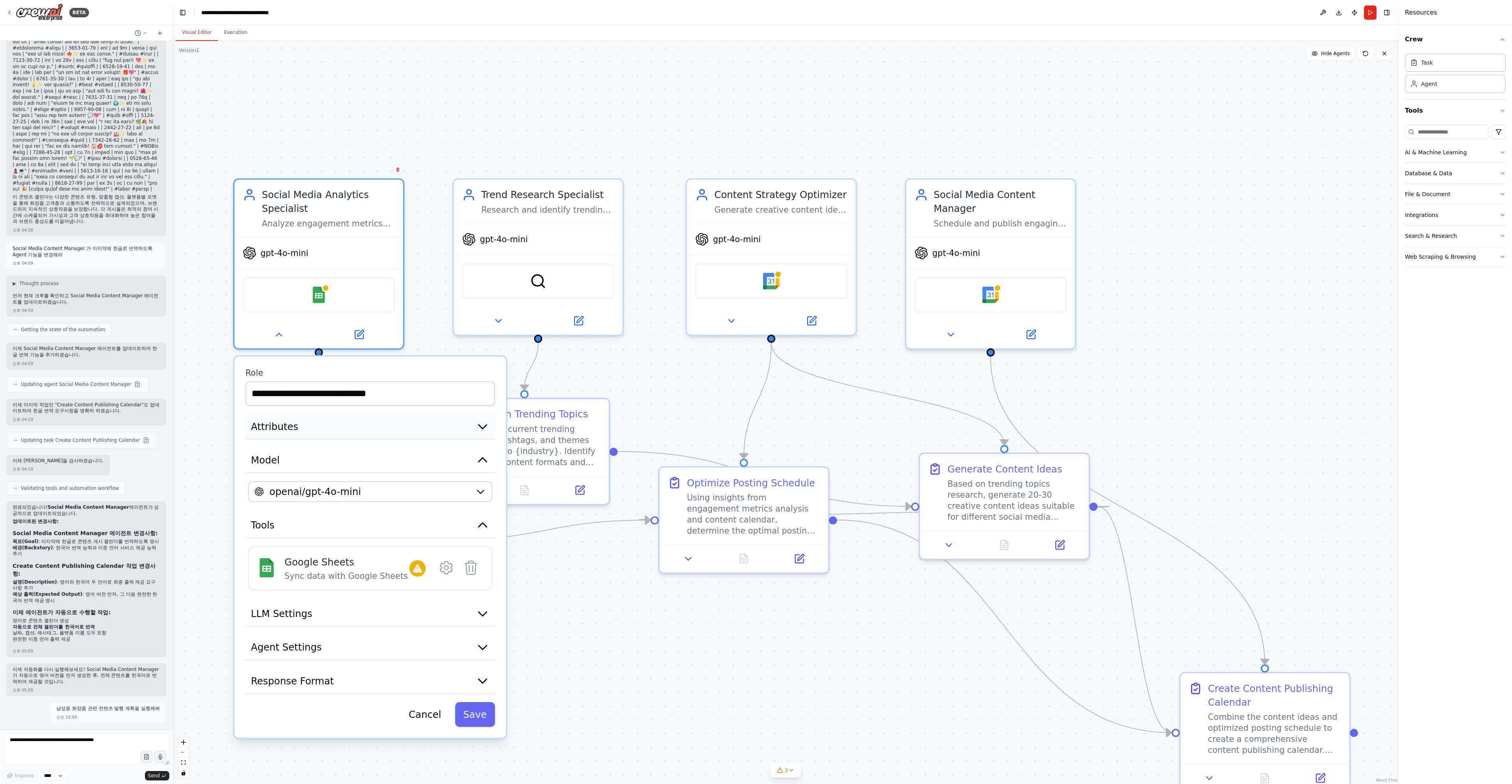
click at [367, 422] on button "Attributes" at bounding box center [370, 427] width 249 height 25
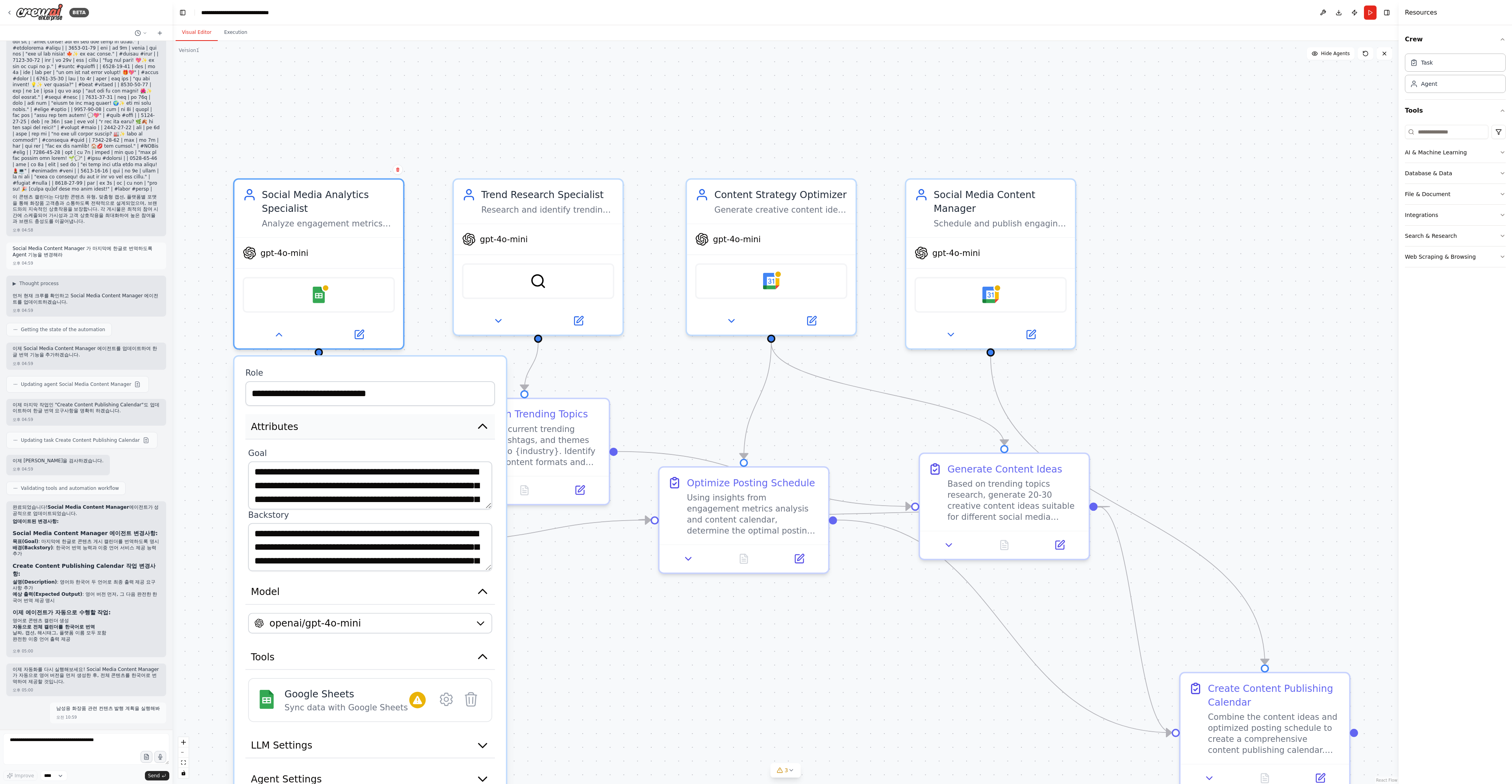
click at [367, 422] on button "Attributes" at bounding box center [370, 427] width 249 height 25
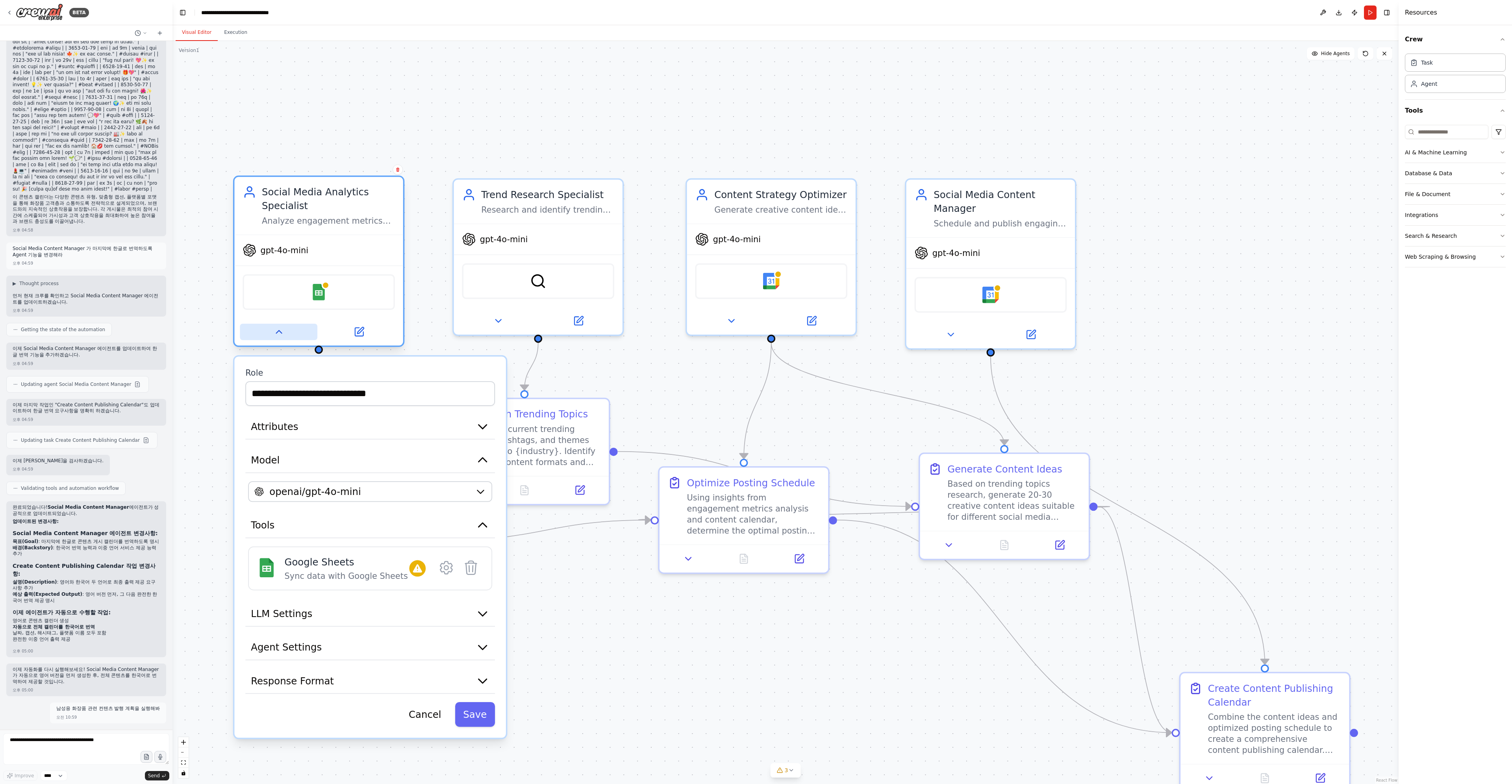
click at [293, 333] on button at bounding box center [279, 332] width 77 height 16
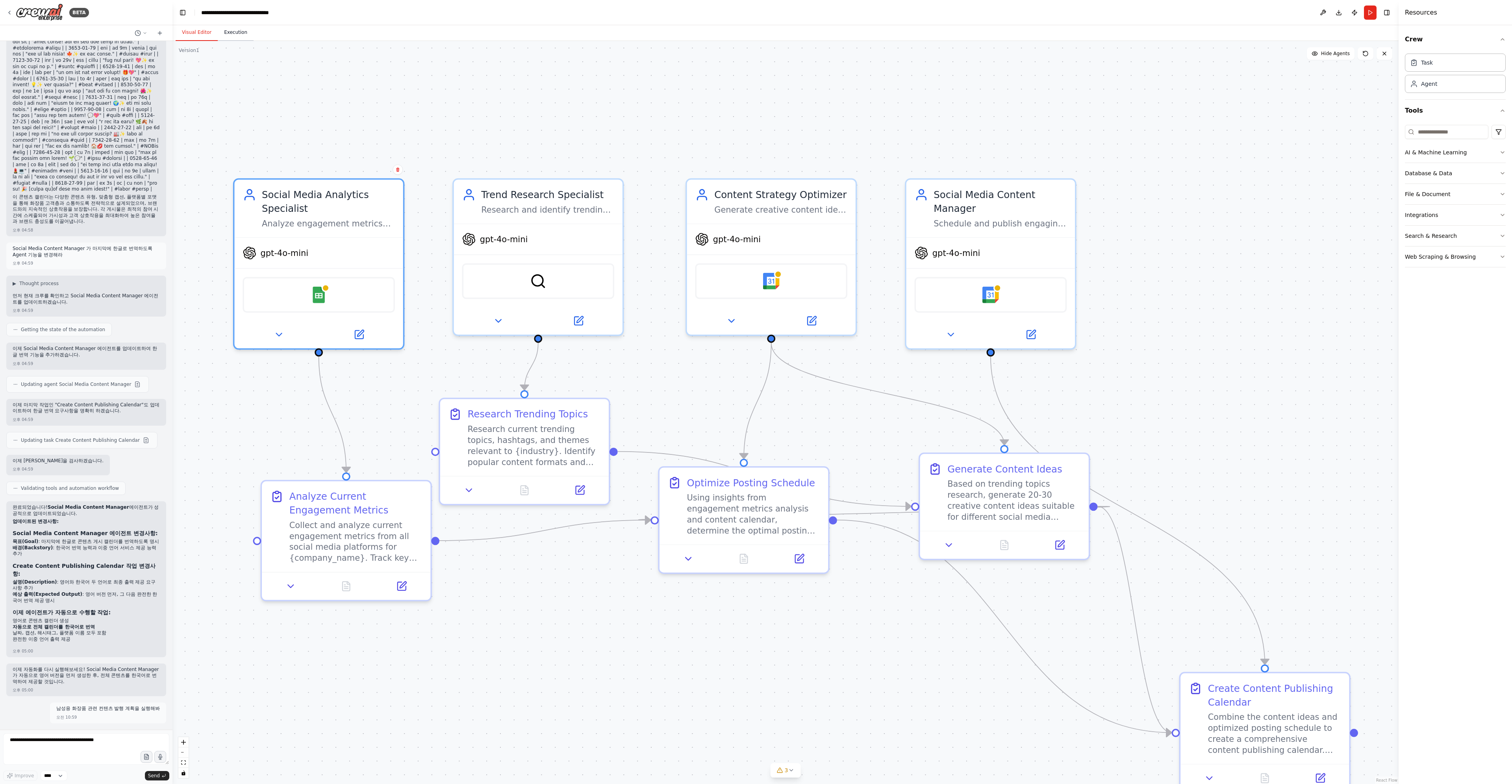
click at [230, 27] on button "Execution" at bounding box center [235, 33] width 36 height 16
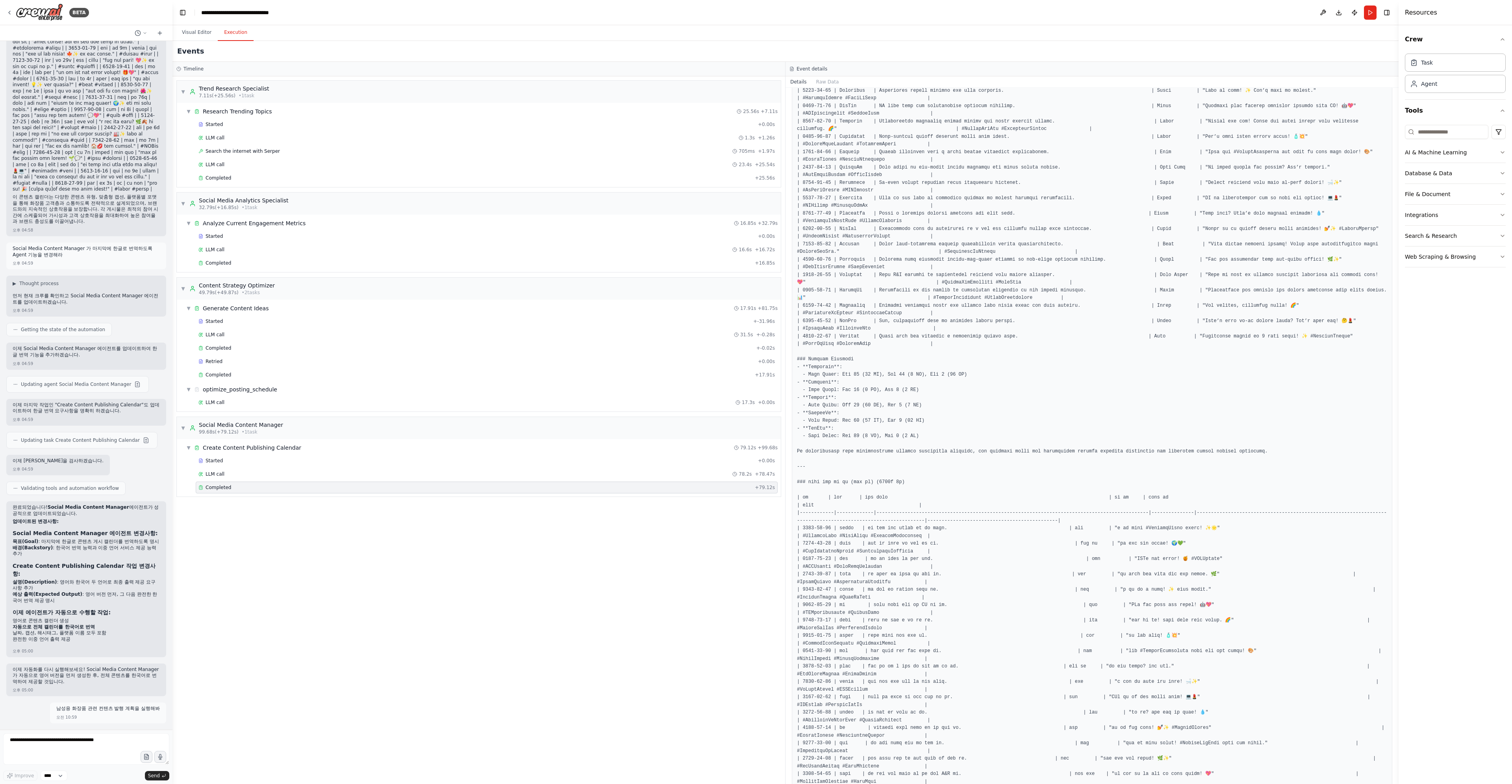
click at [180, 4] on header "**********" at bounding box center [785, 12] width 1226 height 25
click at [184, 13] on button "Toggle Left Sidebar" at bounding box center [183, 12] width 11 height 11
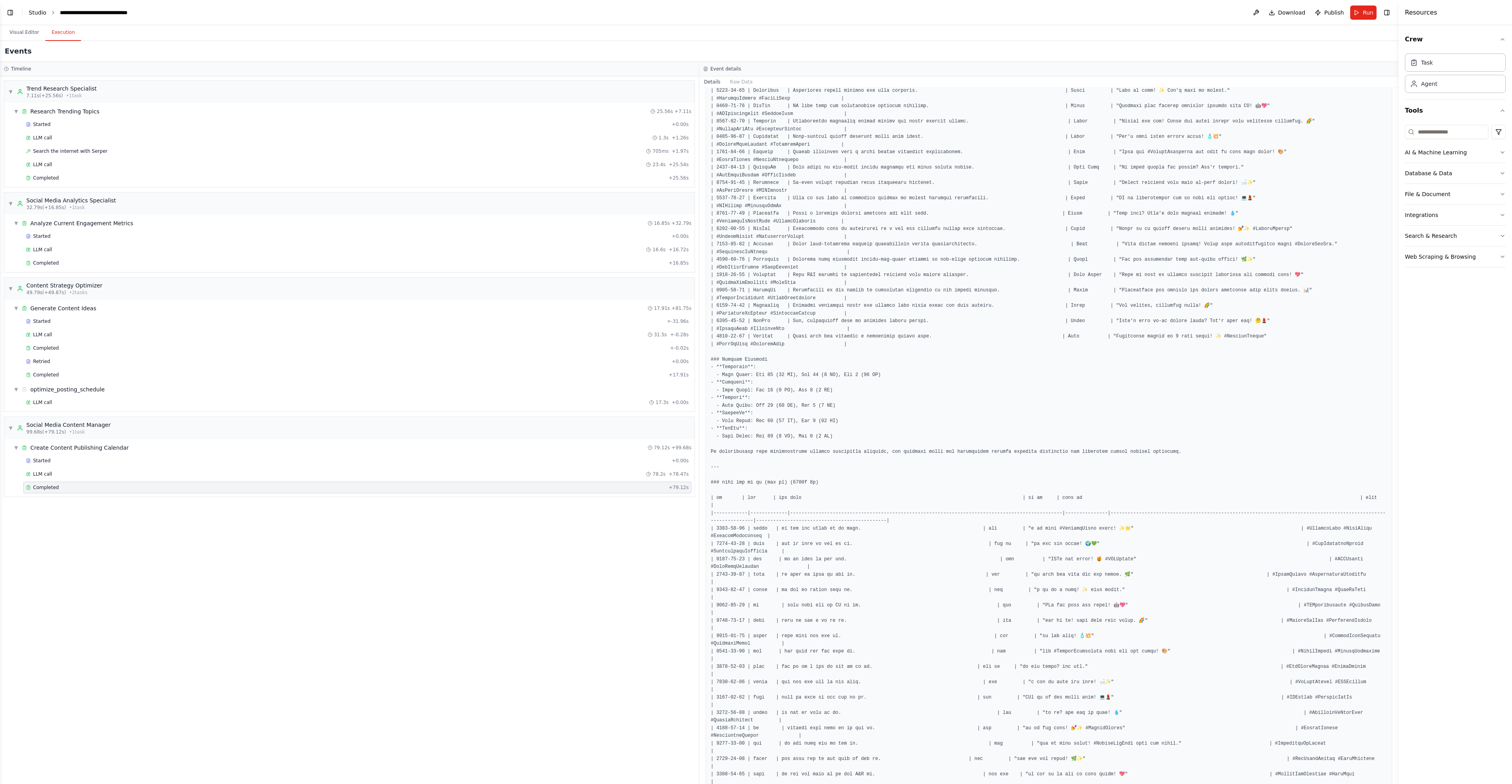
click at [42, 15] on link "Studio" at bounding box center [38, 12] width 18 height 6
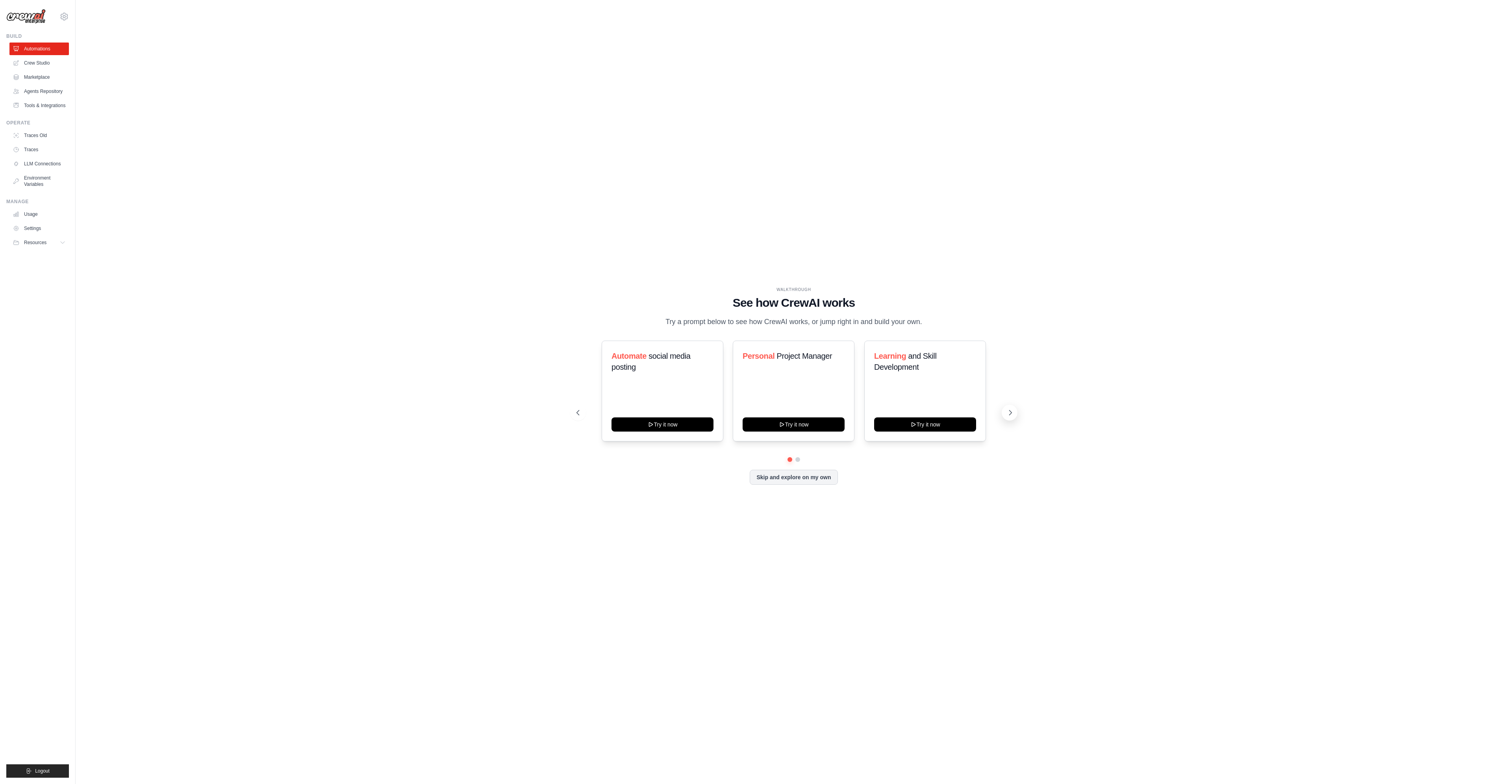
click at [1008, 417] on icon at bounding box center [1010, 412] width 8 height 8
click at [943, 431] on button "Try it now" at bounding box center [925, 424] width 102 height 14
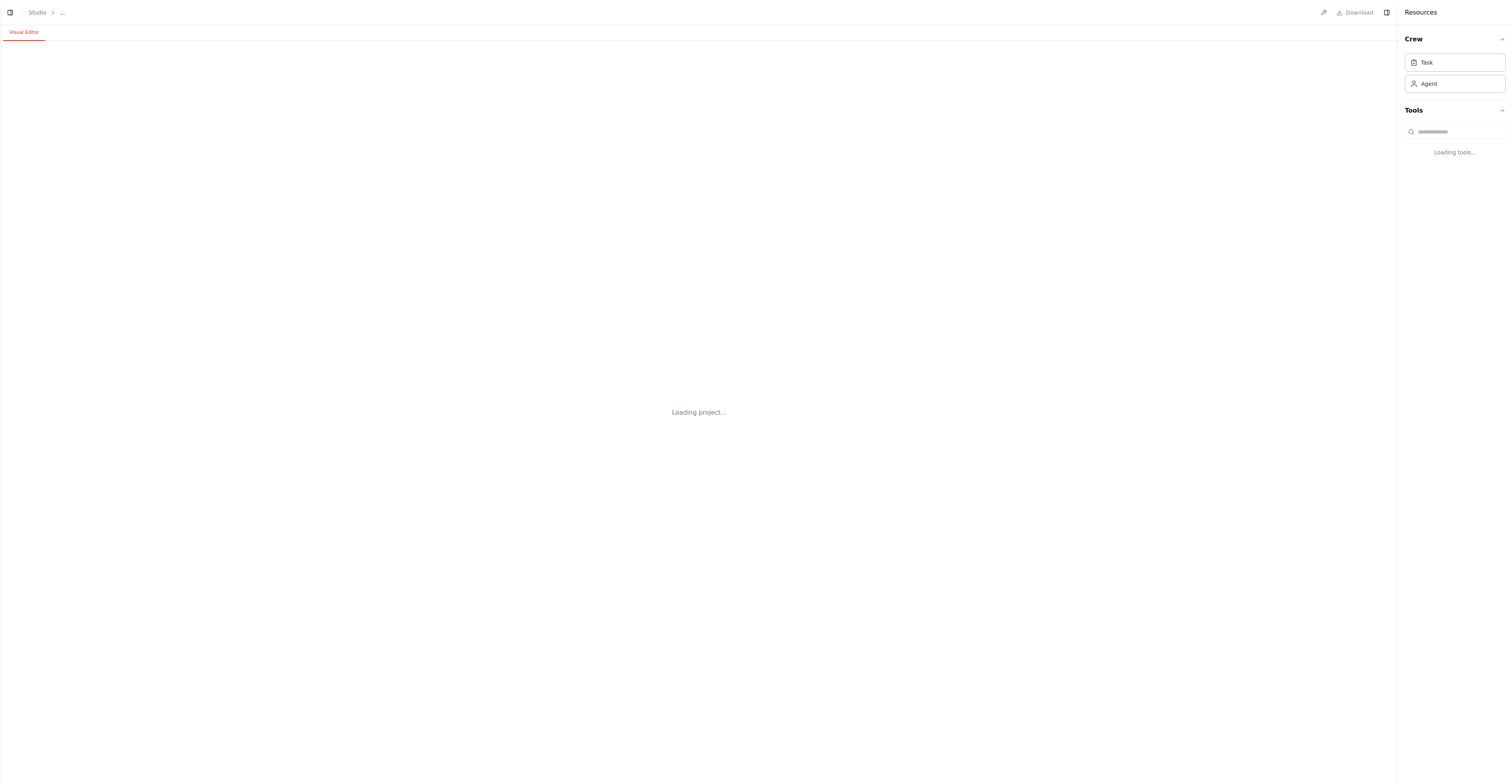
select select "****"
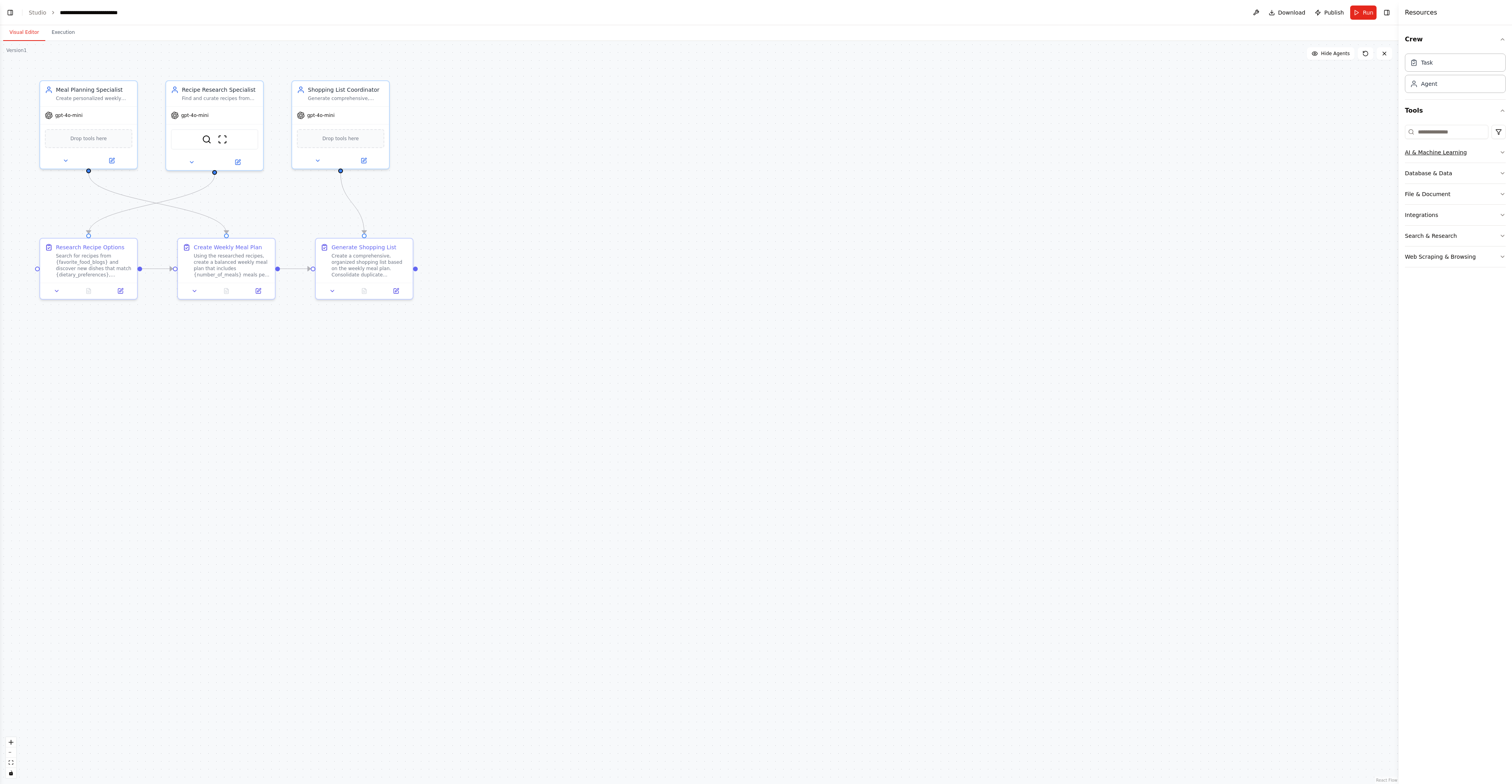
scroll to position [227, 0]
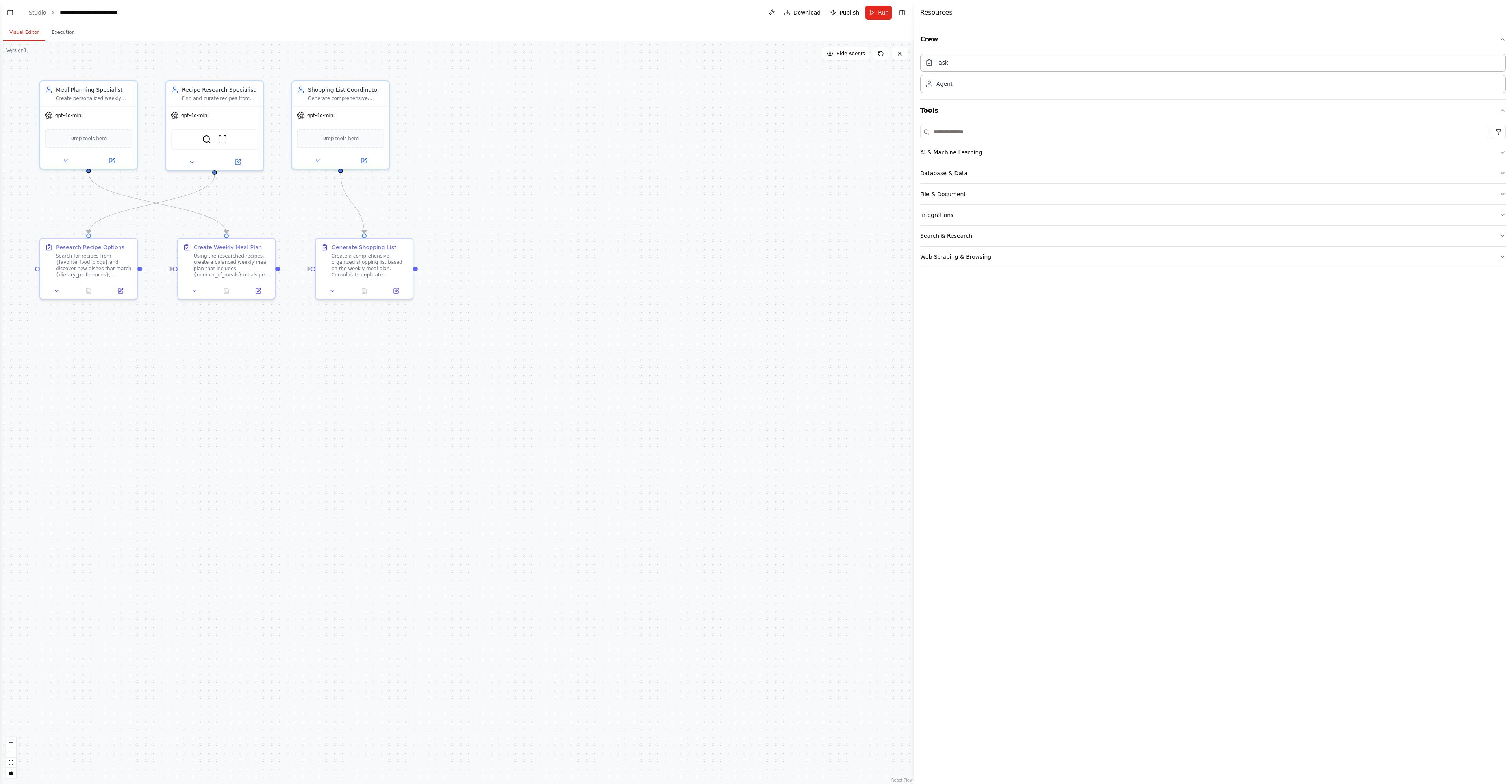
drag, startPoint x: 1399, startPoint y: 155, endPoint x: 912, endPoint y: 198, distance: 488.9
click at [914, 198] on div at bounding box center [915, 392] width 3 height 784
click at [970, 157] on button "AI & Machine Learning" at bounding box center [1211, 152] width 588 height 21
click at [966, 149] on div "AI & Machine Learning" at bounding box center [949, 152] width 62 height 8
click at [504, 181] on div "Task description" at bounding box center [519, 183] width 76 height 6
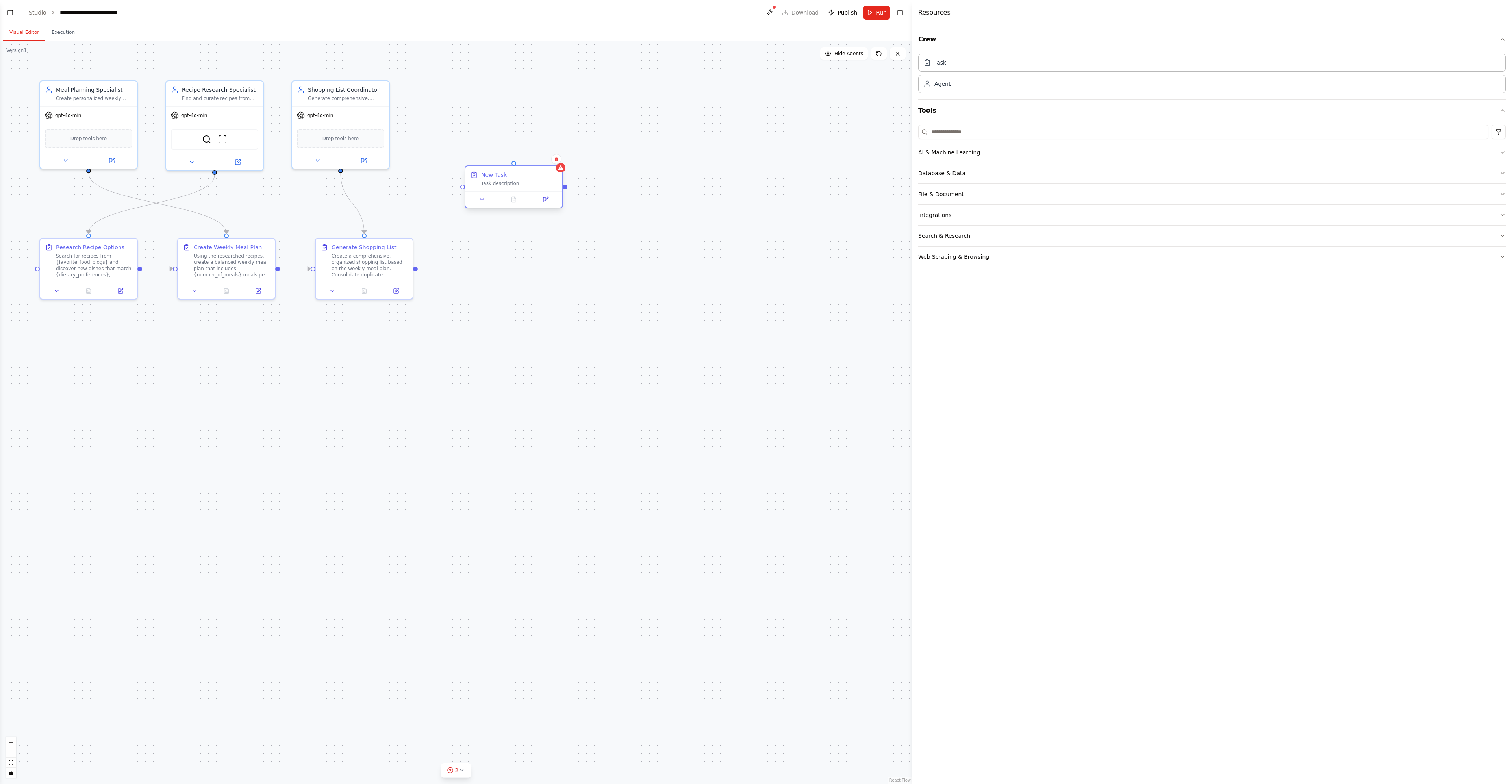
click at [504, 181] on div "Task description" at bounding box center [519, 183] width 76 height 6
click at [549, 205] on div at bounding box center [514, 200] width 97 height 16
click at [484, 200] on icon at bounding box center [482, 200] width 6 height 6
click at [548, 200] on icon at bounding box center [546, 200] width 5 height 5
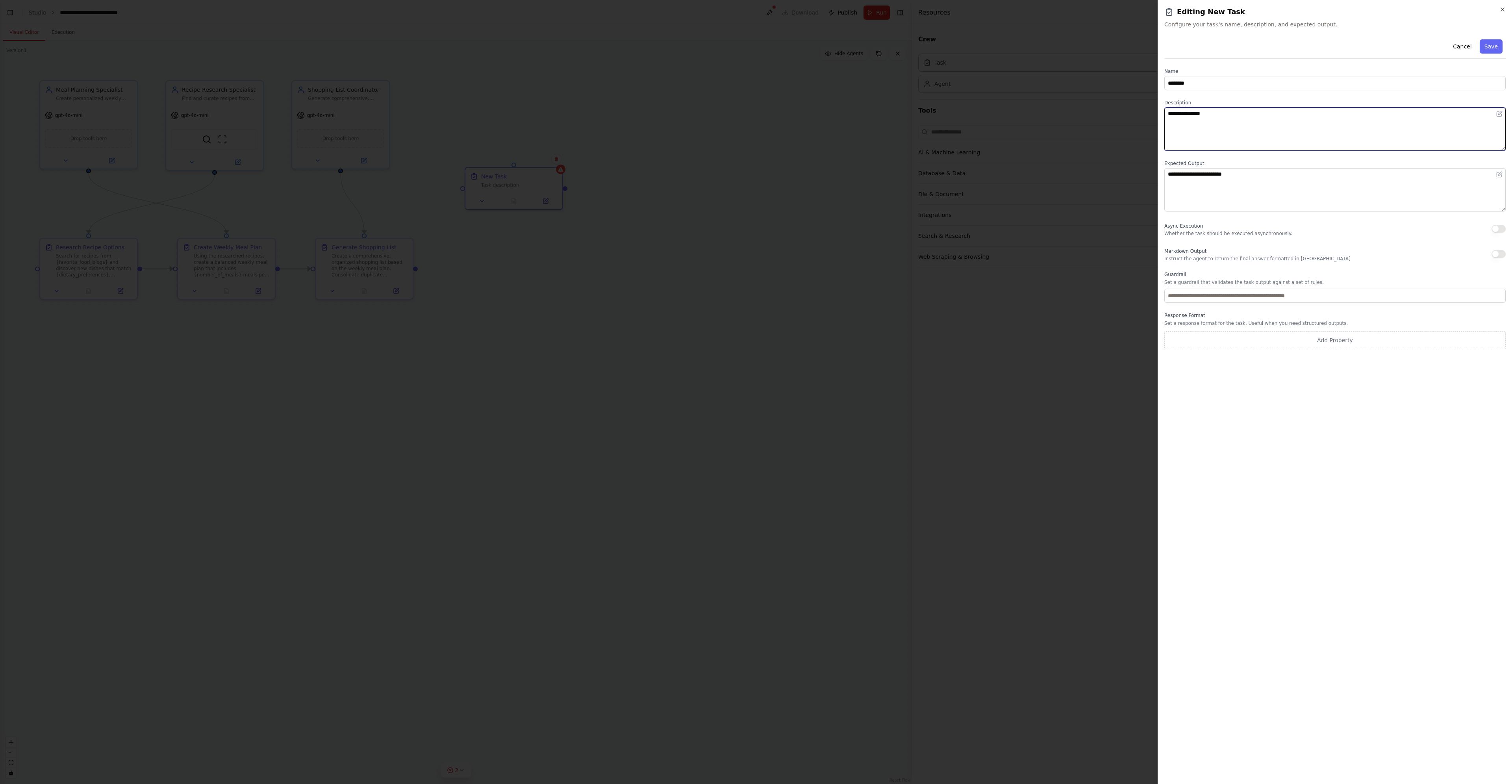
drag, startPoint x: 1219, startPoint y: 114, endPoint x: 1161, endPoint y: 116, distance: 58.0
click at [1161, 116] on div "**********" at bounding box center [1335, 392] width 355 height 784
type textarea "**********"
click at [1247, 189] on textarea "**********" at bounding box center [1335, 190] width 342 height 43
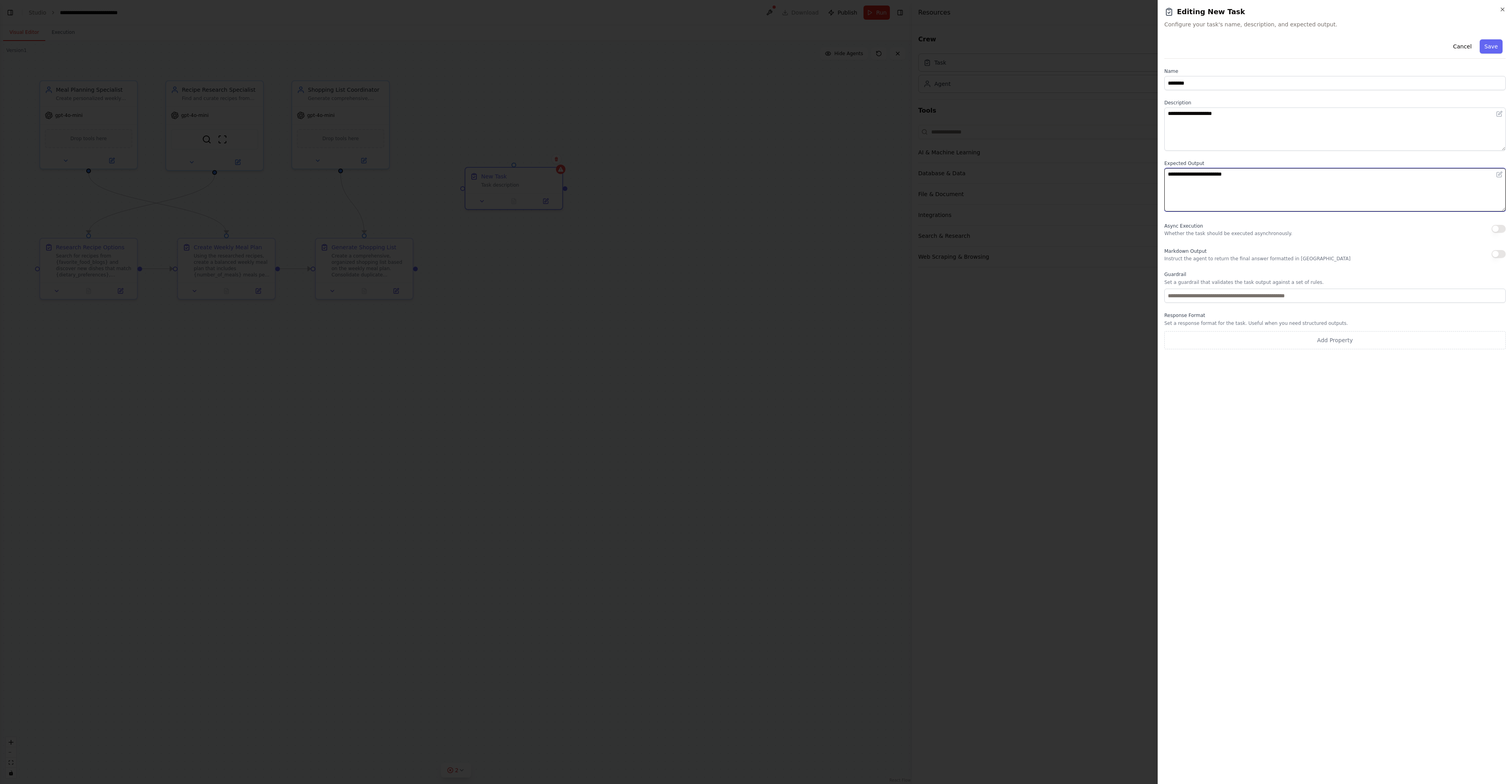
click at [1247, 189] on textarea "**********" at bounding box center [1335, 190] width 342 height 43
type textarea "**********"
click at [1491, 50] on button "Save" at bounding box center [1491, 46] width 23 height 14
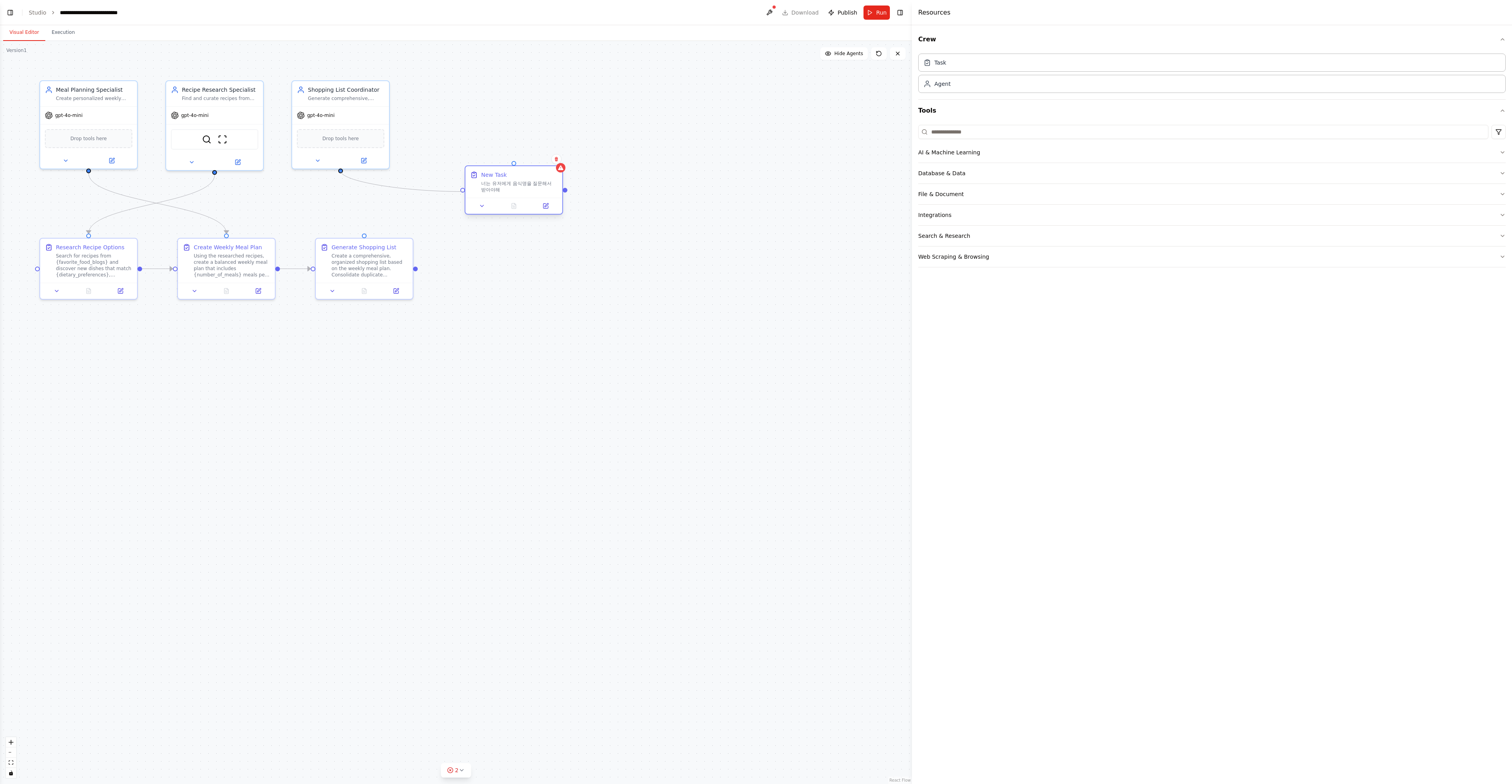
drag, startPoint x: 363, startPoint y: 231, endPoint x: 465, endPoint y: 192, distance: 109.2
click at [465, 192] on div ".deletable-edge-delete-btn { width: 20px; height: 20px; border: 0px solid #ffff…" at bounding box center [456, 413] width 912 height 743
click at [531, 185] on div "너는 유저에게 음식명을 질문해서 받아야해" at bounding box center [519, 186] width 76 height 12
click at [333, 292] on button at bounding box center [332, 289] width 27 height 9
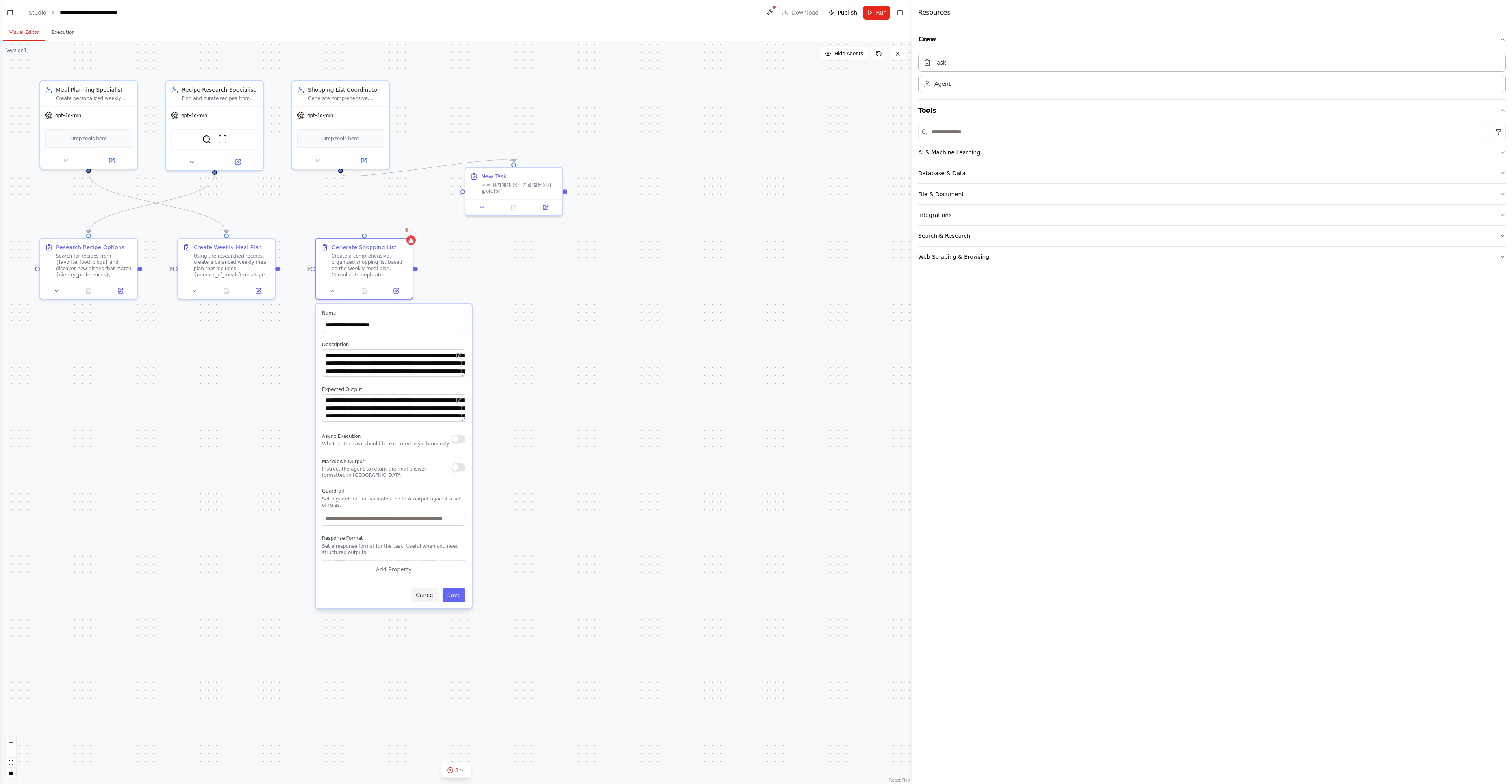
click at [426, 596] on button "Cancel" at bounding box center [425, 595] width 28 height 14
click at [407, 229] on icon at bounding box center [406, 229] width 3 height 4
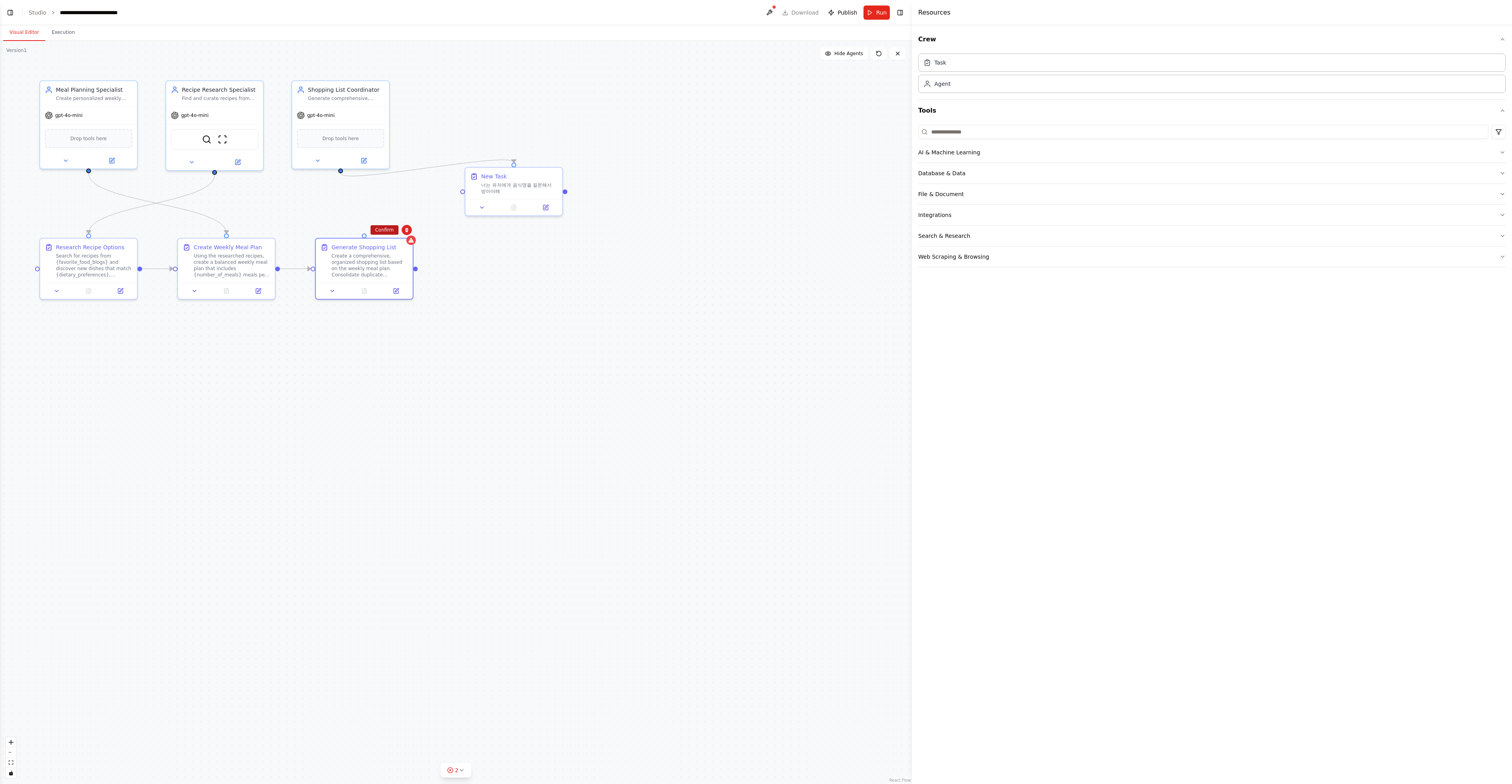
click at [389, 230] on button "Confirm" at bounding box center [384, 230] width 28 height 9
click at [877, 12] on span "Run" at bounding box center [882, 12] width 11 height 8
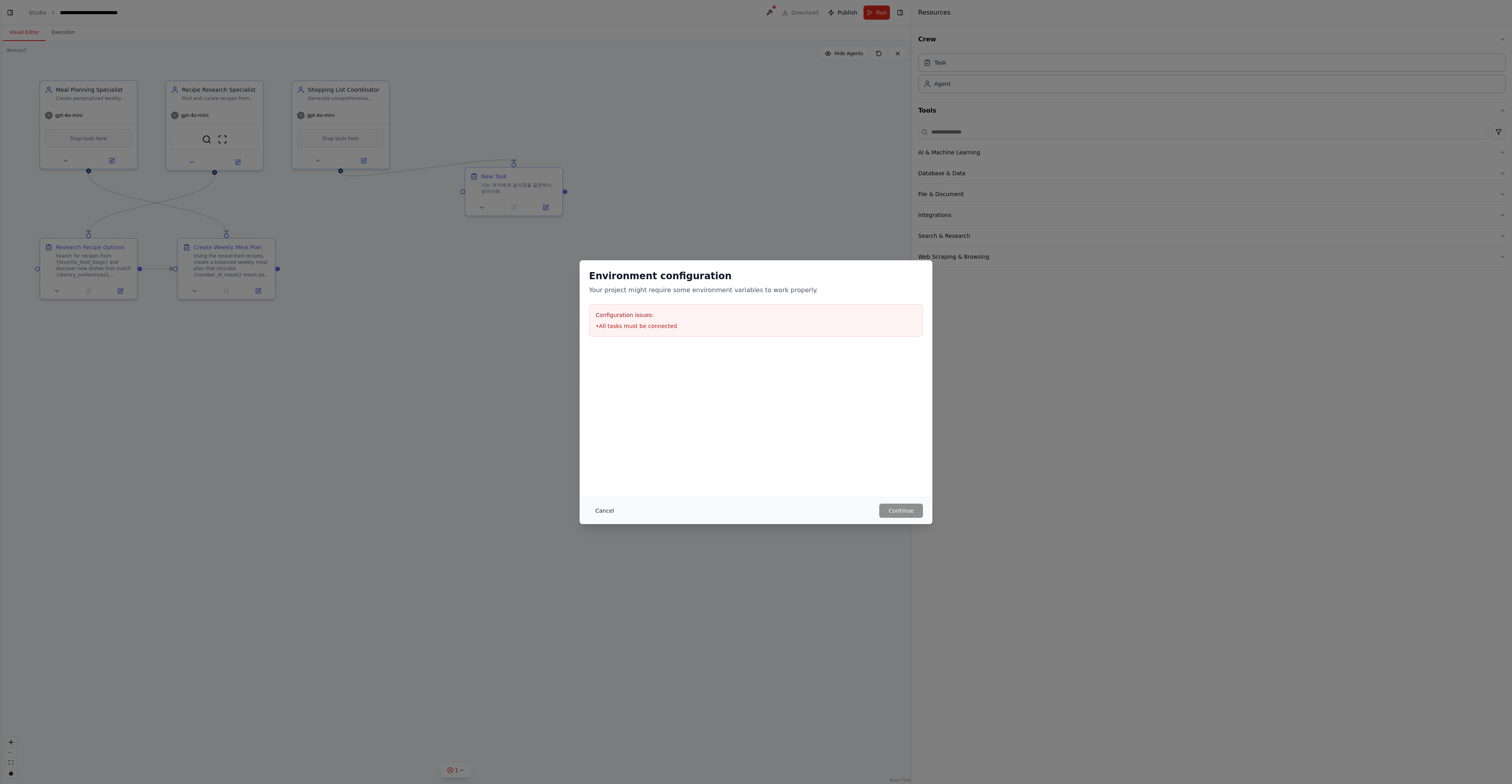
click at [602, 512] on button "Cancel" at bounding box center [605, 511] width 31 height 14
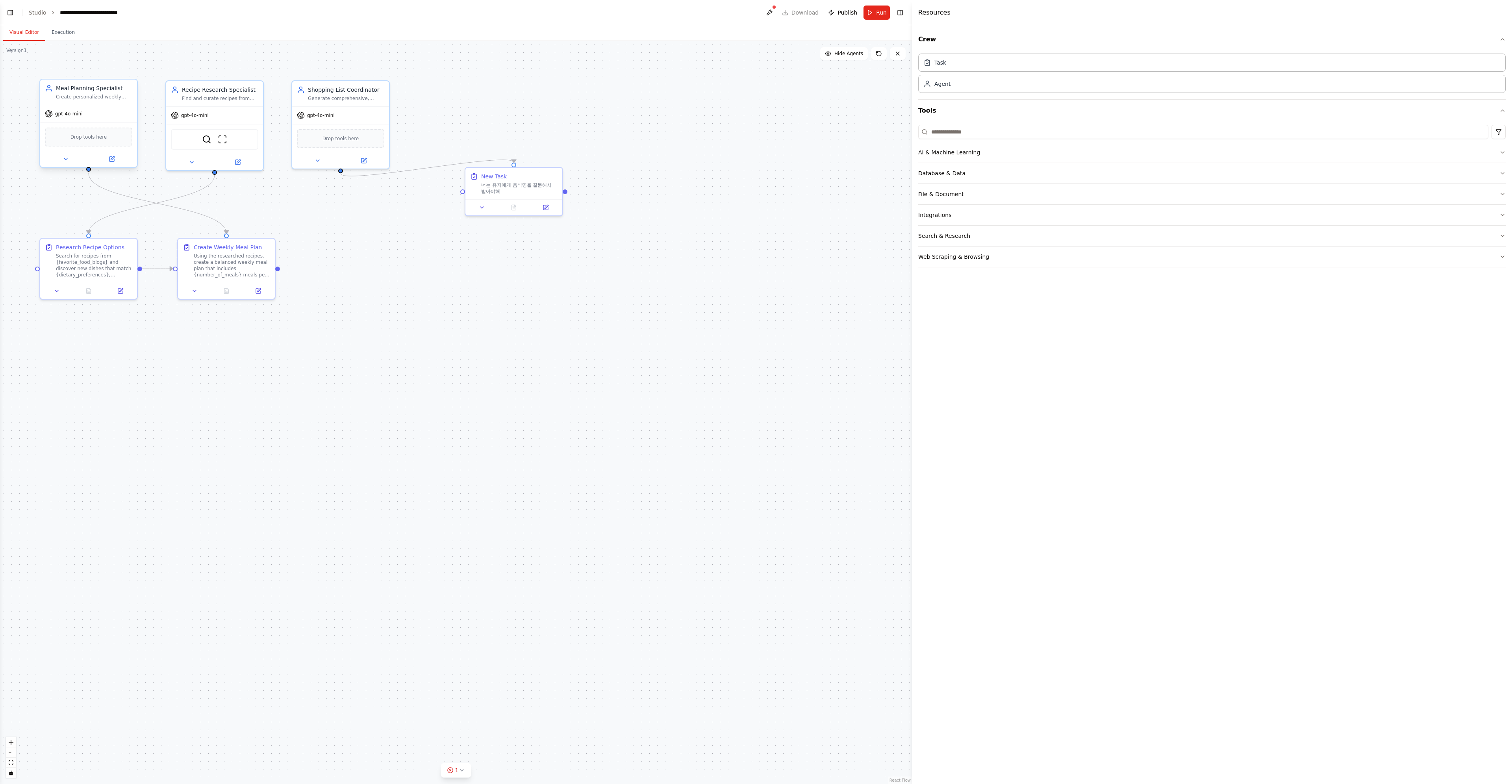
click at [117, 94] on div "Create personalized weekly meal plans based on {dietary_preferences}, {number_o…" at bounding box center [94, 97] width 76 height 6
click at [222, 105] on div "gpt-4o-mini" at bounding box center [214, 114] width 97 height 18
click at [342, 103] on div "Shopping List Coordinator Generate comprehensive, organized shopping lists base…" at bounding box center [340, 92] width 97 height 25
click at [37, 12] on link "Studio" at bounding box center [38, 12] width 18 height 6
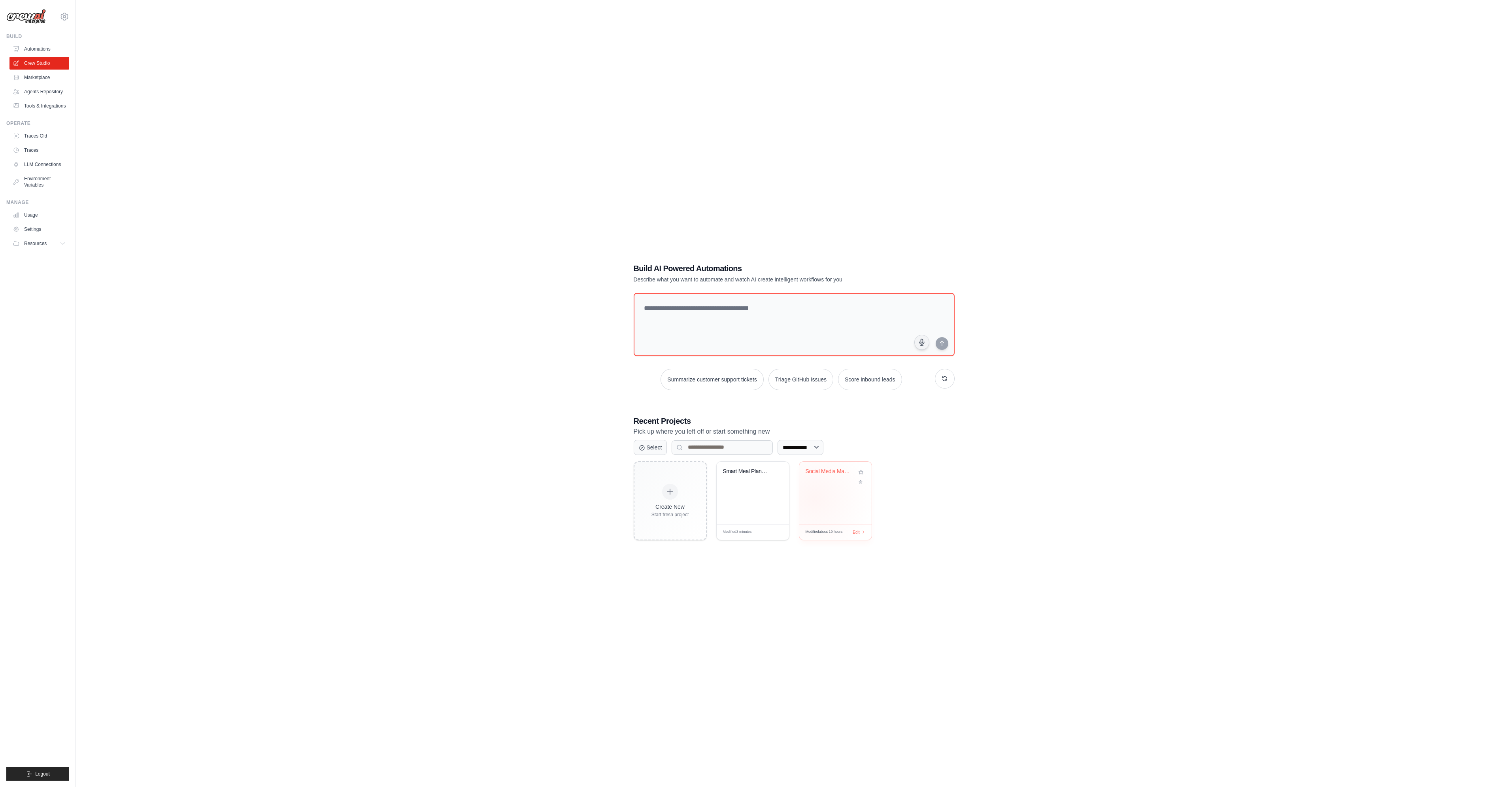
click at [814, 498] on div "Social Media Management Automation" at bounding box center [835, 493] width 72 height 62
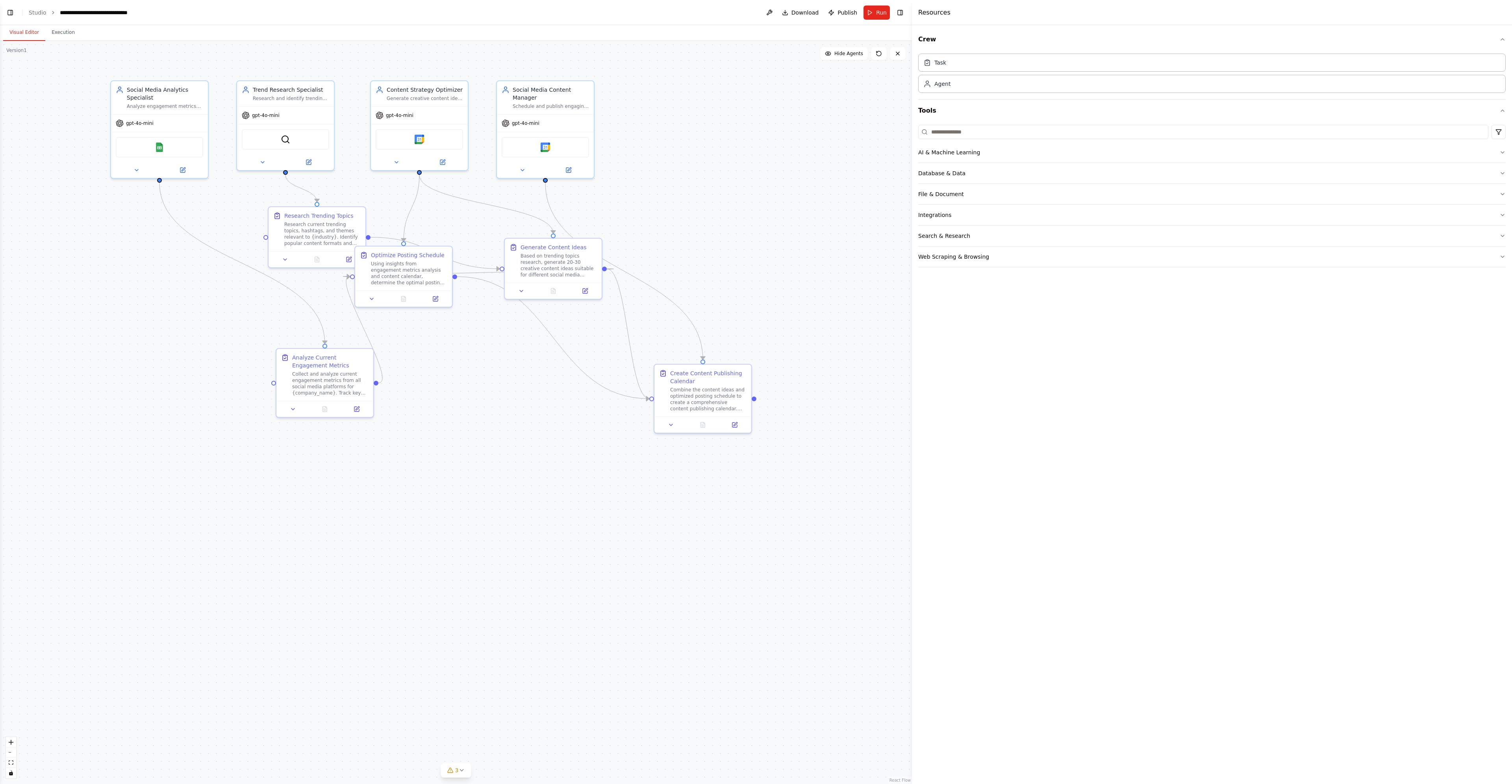
scroll to position [1496, 0]
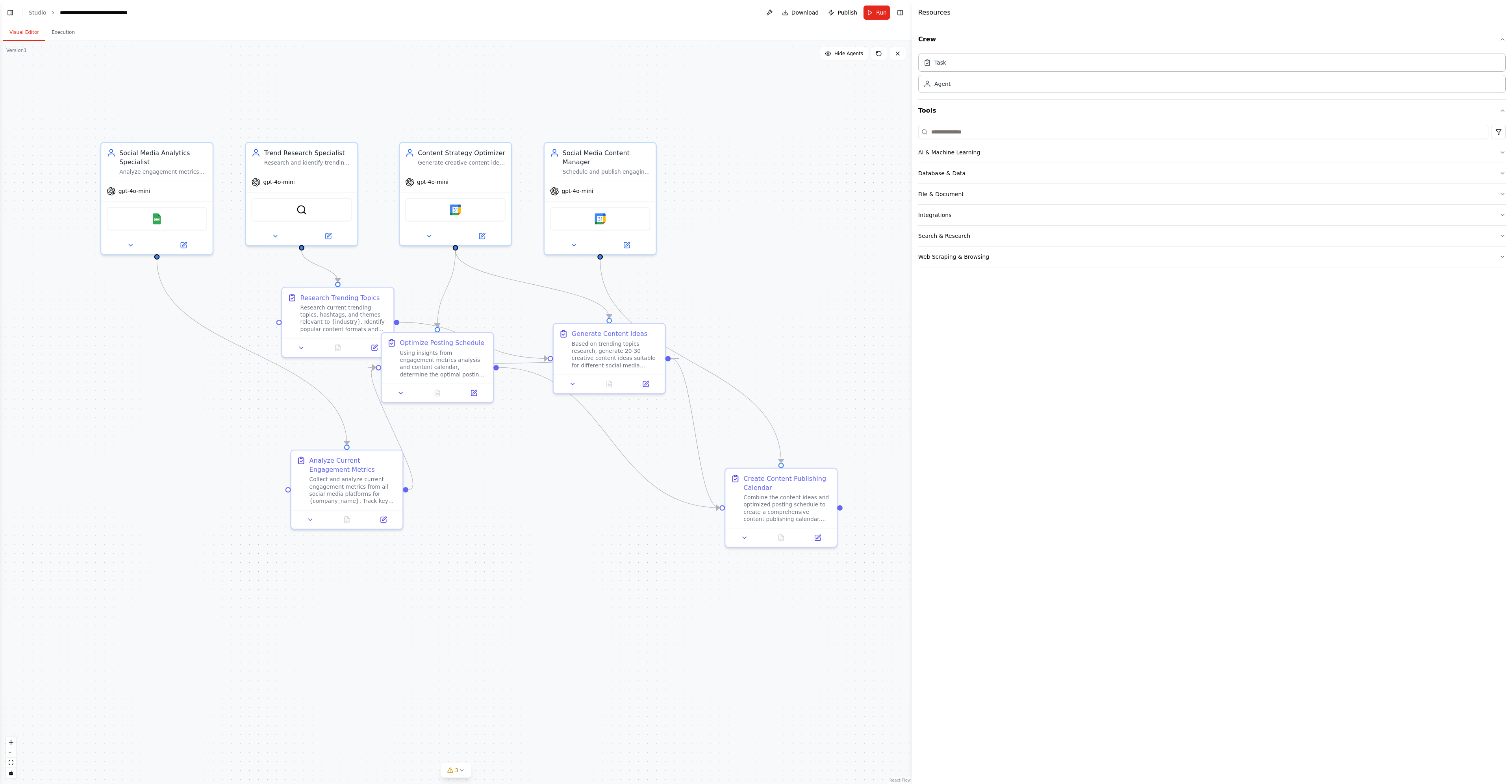
drag, startPoint x: 481, startPoint y: 389, endPoint x: 516, endPoint y: 488, distance: 105.0
click at [516, 488] on div ".deletable-edge-delete-btn { width: 20px; height: 20px; border: 0px solid #ffff…" at bounding box center [456, 413] width 912 height 743
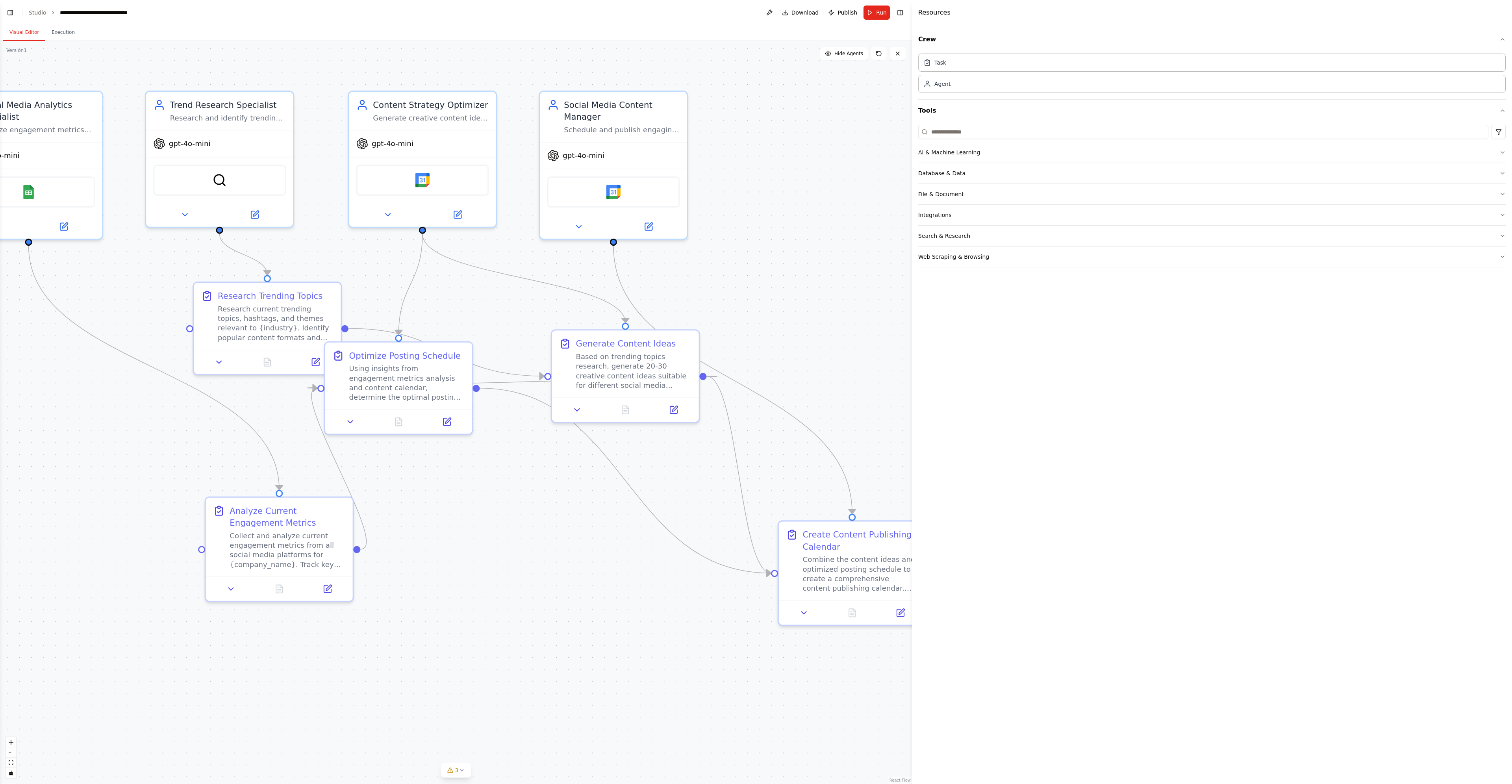
drag, startPoint x: 718, startPoint y: 312, endPoint x: 742, endPoint y: 289, distance: 33.2
click at [742, 289] on div ".deletable-edge-delete-btn { width: 20px; height: 20px; border: 0px solid #ffff…" at bounding box center [456, 413] width 912 height 743
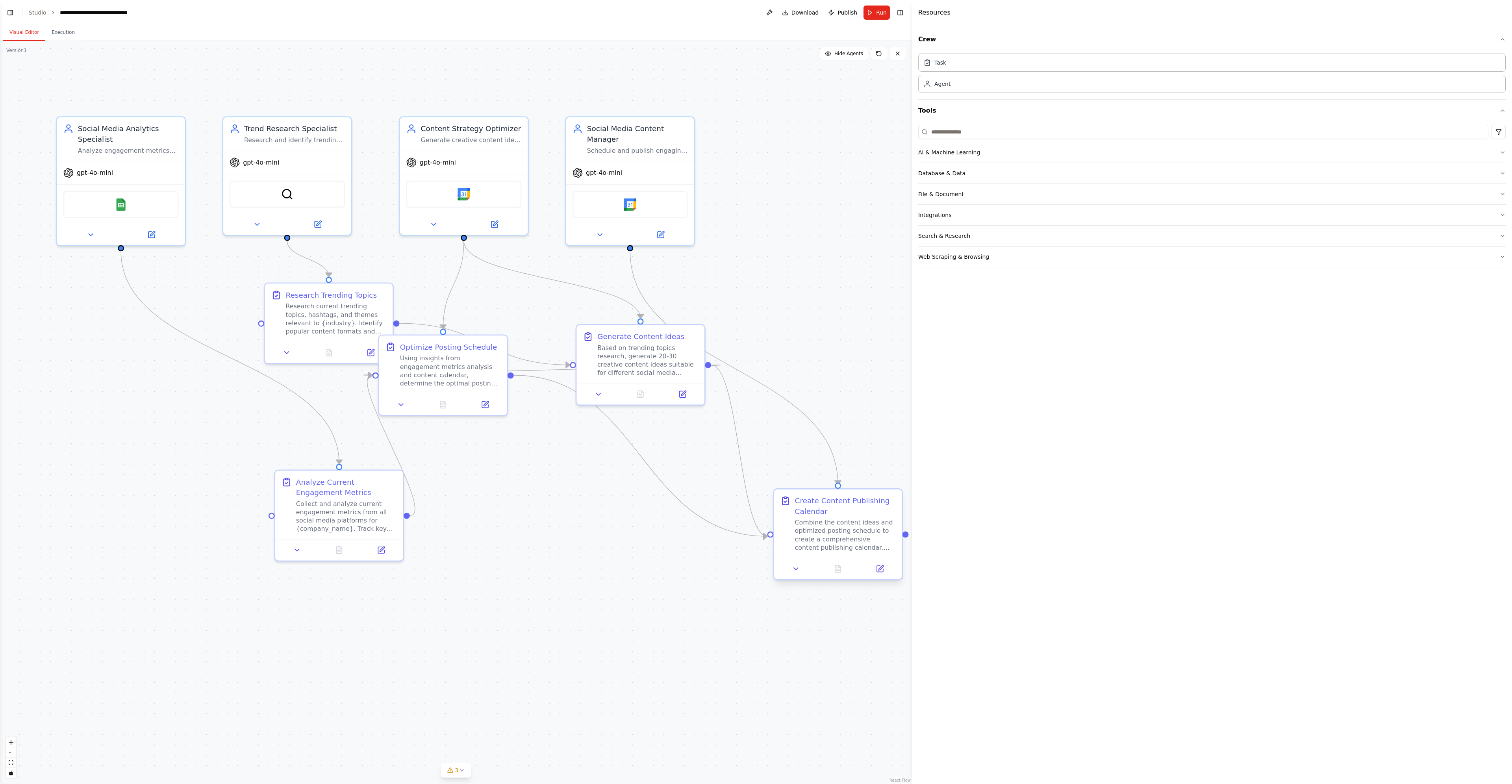
click at [844, 532] on div "Combine the content ideas and optimized posting schedule to create a comprehens…" at bounding box center [845, 535] width 101 height 33
drag, startPoint x: 645, startPoint y: 147, endPoint x: 735, endPoint y: 148, distance: 90.0
click at [735, 148] on div "Schedule and publish engaging social media content across multiple platforms in…" at bounding box center [731, 148] width 101 height 8
drag, startPoint x: 707, startPoint y: 162, endPoint x: 744, endPoint y: 158, distance: 37.2
click at [744, 158] on div "Social Media Content Manager Schedule and publish engaging social media content…" at bounding box center [754, 179] width 130 height 130
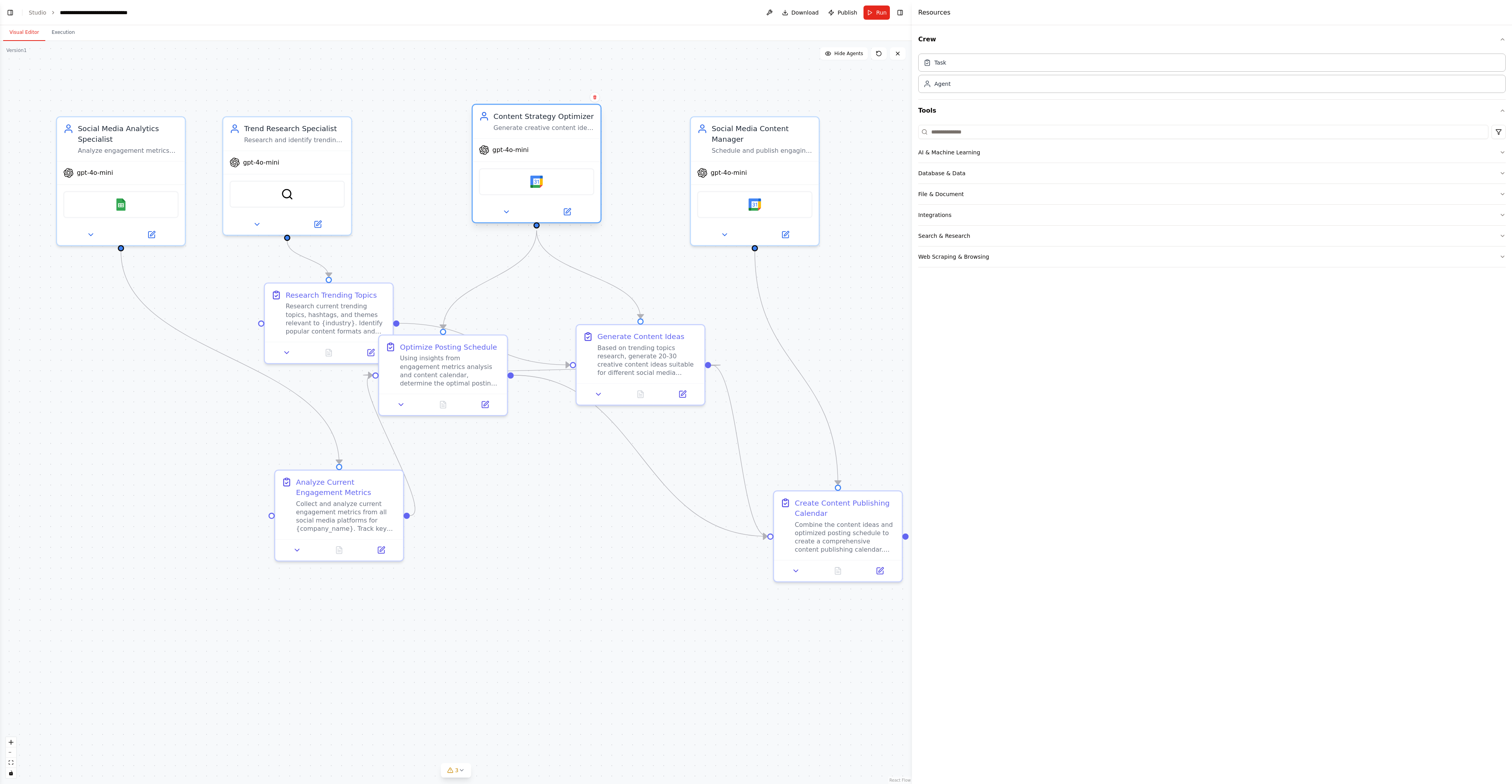
drag, startPoint x: 510, startPoint y: 161, endPoint x: 573, endPoint y: 155, distance: 63.3
click at [573, 154] on div "gpt-4o-mini" at bounding box center [536, 150] width 128 height 23
drag, startPoint x: 477, startPoint y: 391, endPoint x: 517, endPoint y: 496, distance: 112.4
click at [517, 496] on div at bounding box center [485, 506] width 128 height 21
drag, startPoint x: 646, startPoint y: 368, endPoint x: 644, endPoint y: 342, distance: 26.1
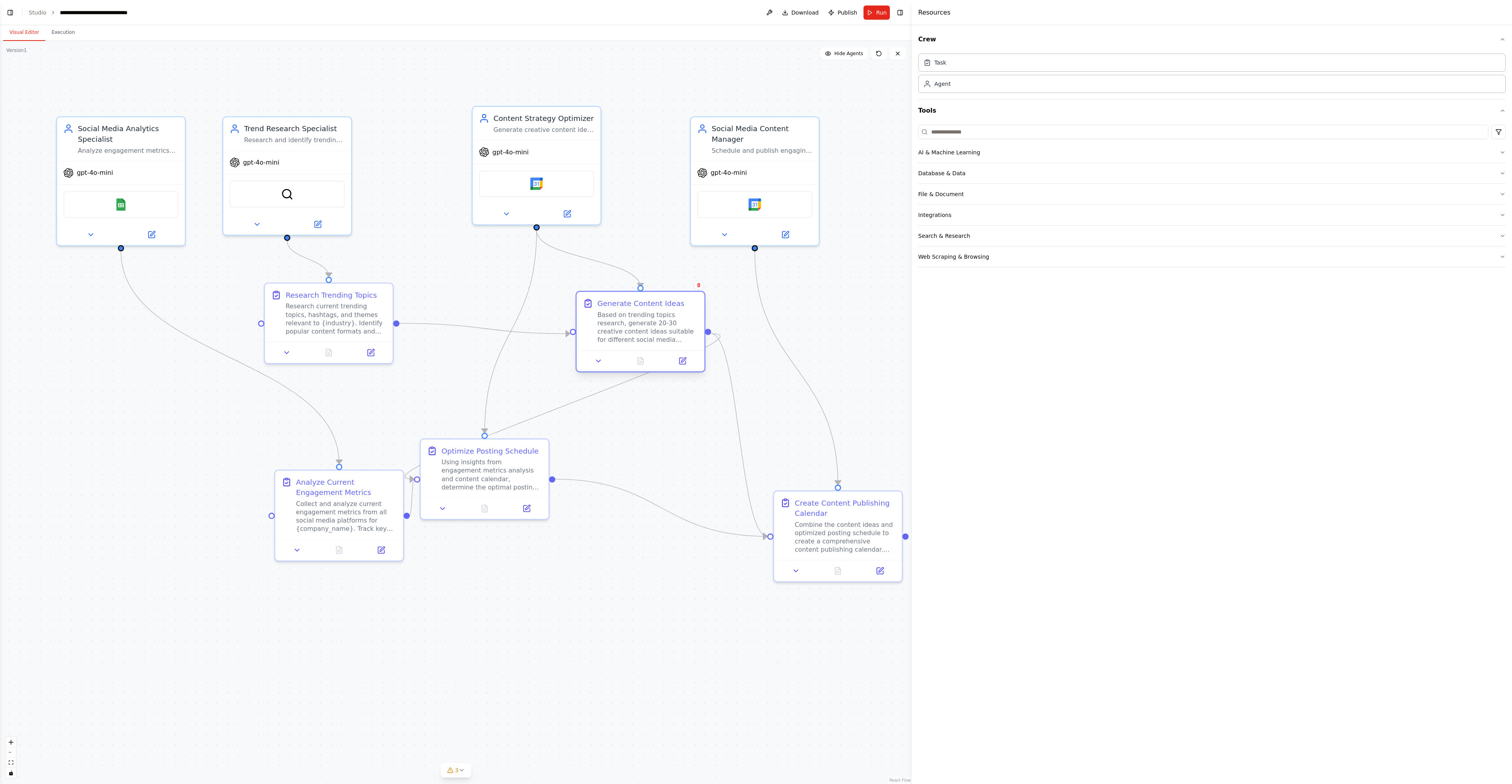
click at [644, 342] on div "Based on trending topics research, generate 20-30 creative content ideas suitab…" at bounding box center [648, 327] width 101 height 33
drag, startPoint x: 359, startPoint y: 525, endPoint x: 269, endPoint y: 556, distance: 95.2
click at [269, 556] on div "Collect and analyze current engagement metrics from all social media platforms …" at bounding box center [253, 545] width 101 height 33
drag, startPoint x: 210, startPoint y: 555, endPoint x: 184, endPoint y: 544, distance: 28.2
click at [184, 544] on div "Collect and analyze current engagement metrics from all social media platforms …" at bounding box center [232, 535] width 101 height 33
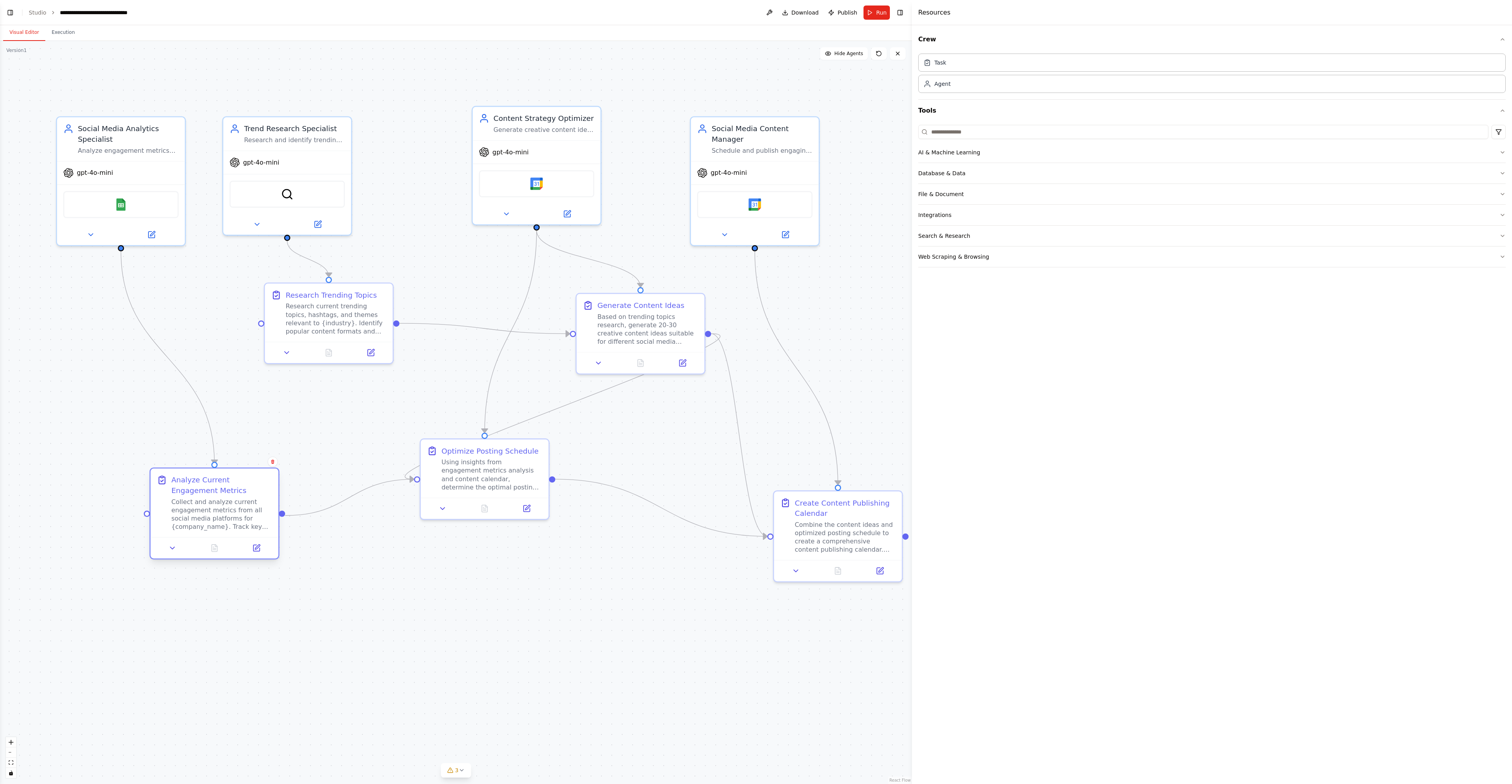
drag, startPoint x: 215, startPoint y: 540, endPoint x: 207, endPoint y: 517, distance: 24.4
click at [207, 517] on div "Collect and analyze current engagement metrics from all social media platforms …" at bounding box center [222, 514] width 101 height 33
click at [261, 224] on icon at bounding box center [257, 222] width 8 height 8
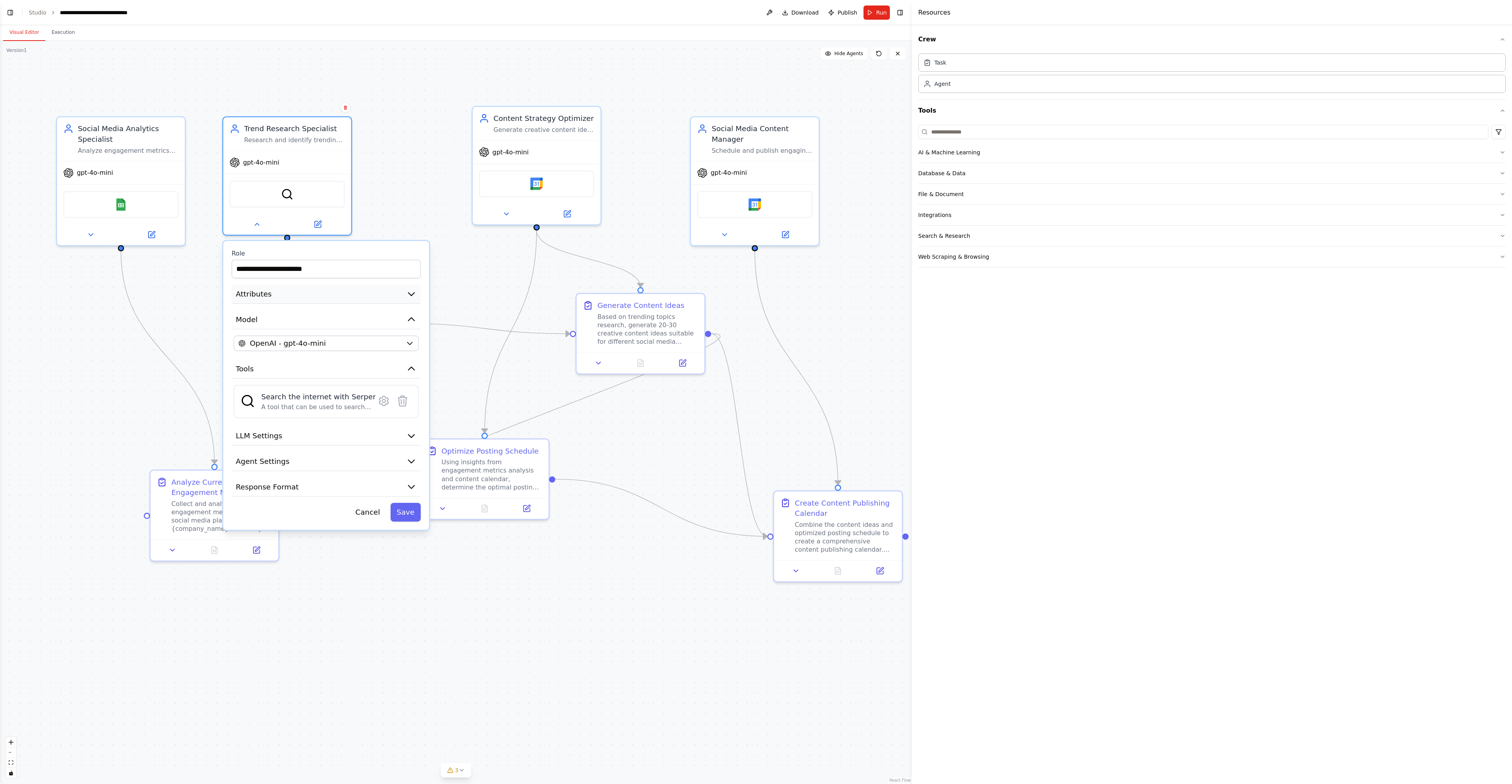
click at [410, 292] on icon "button" at bounding box center [411, 293] width 10 height 10
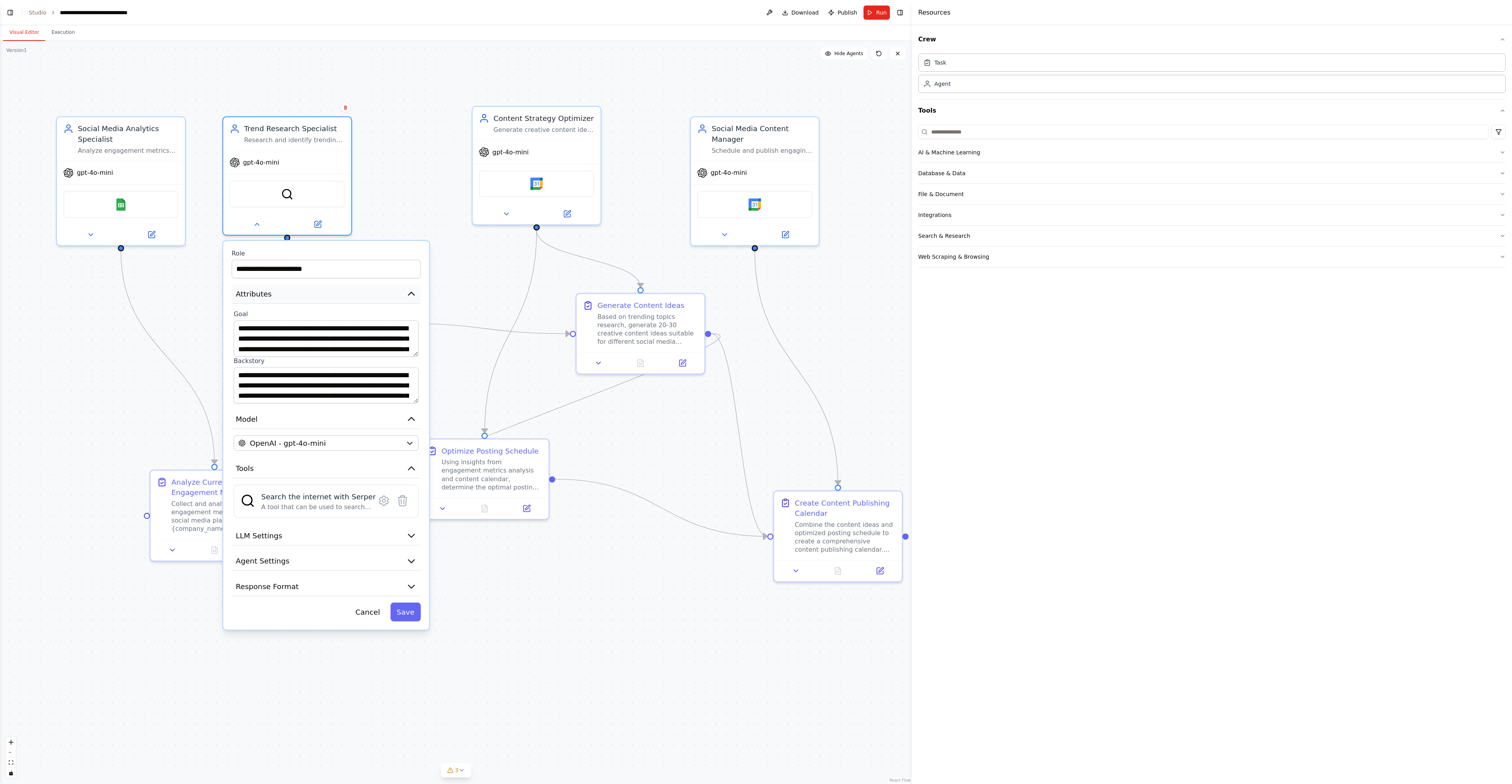
click at [410, 292] on icon "button" at bounding box center [411, 293] width 10 height 10
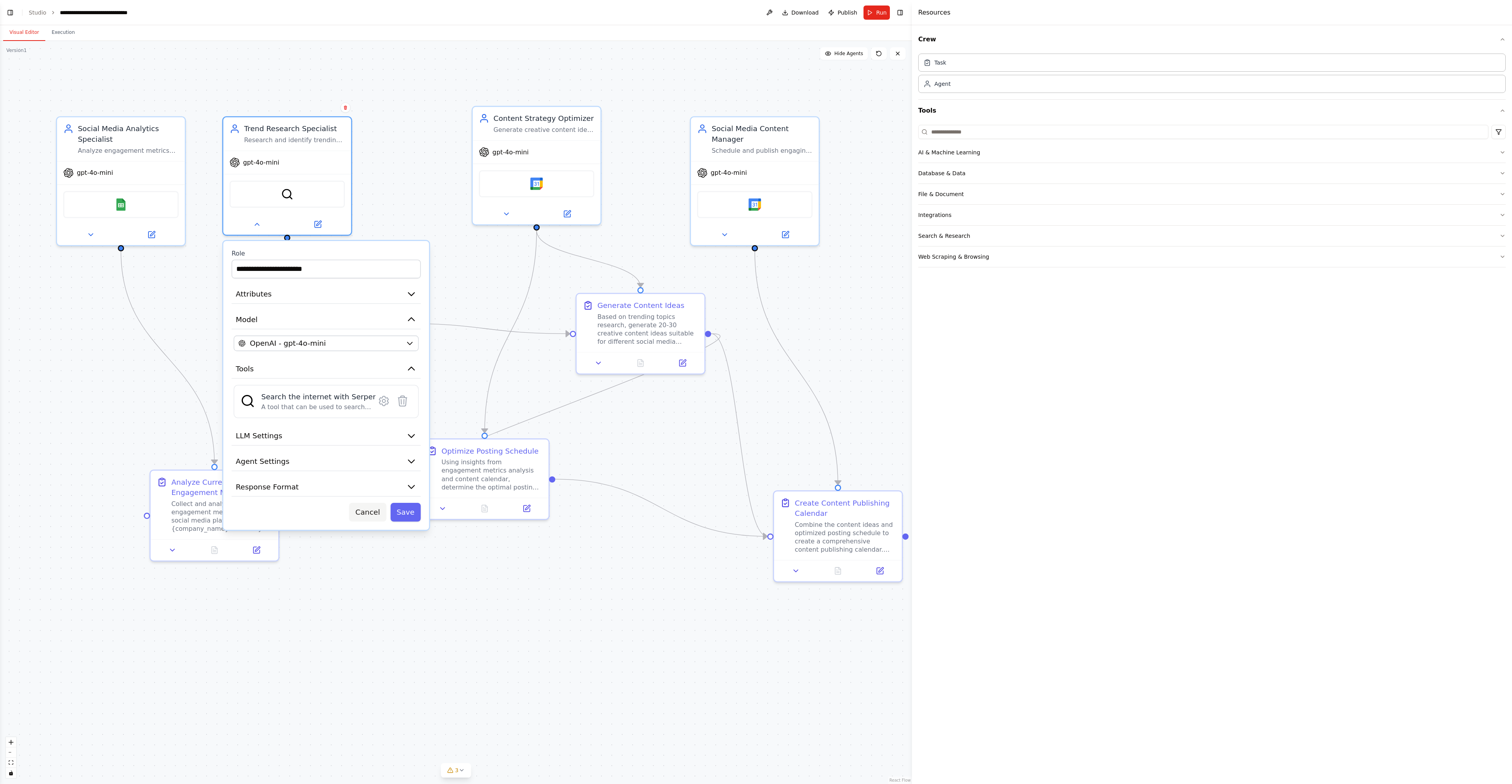
click at [373, 512] on button "Cancel" at bounding box center [367, 512] width 37 height 19
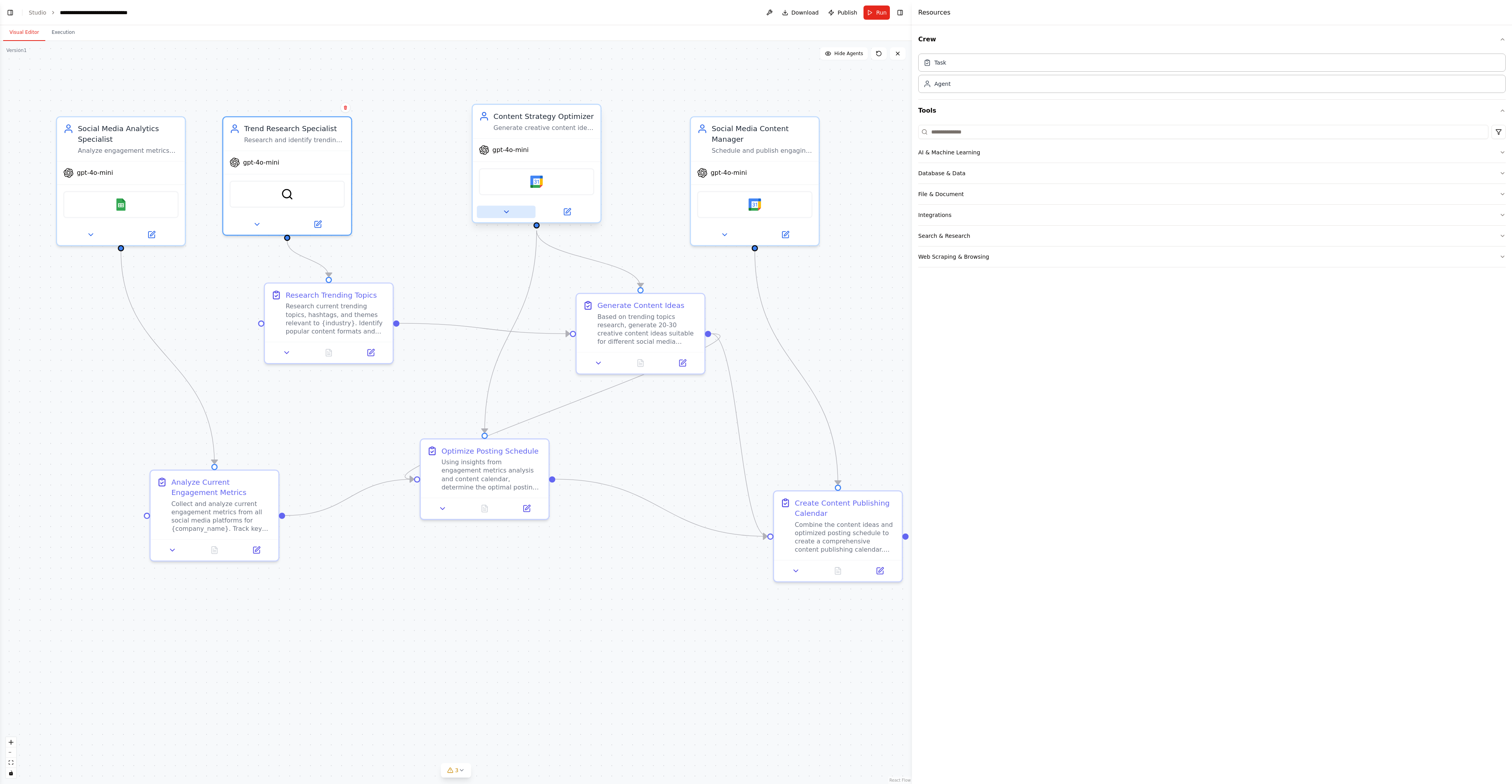
click at [511, 208] on button at bounding box center [506, 211] width 59 height 12
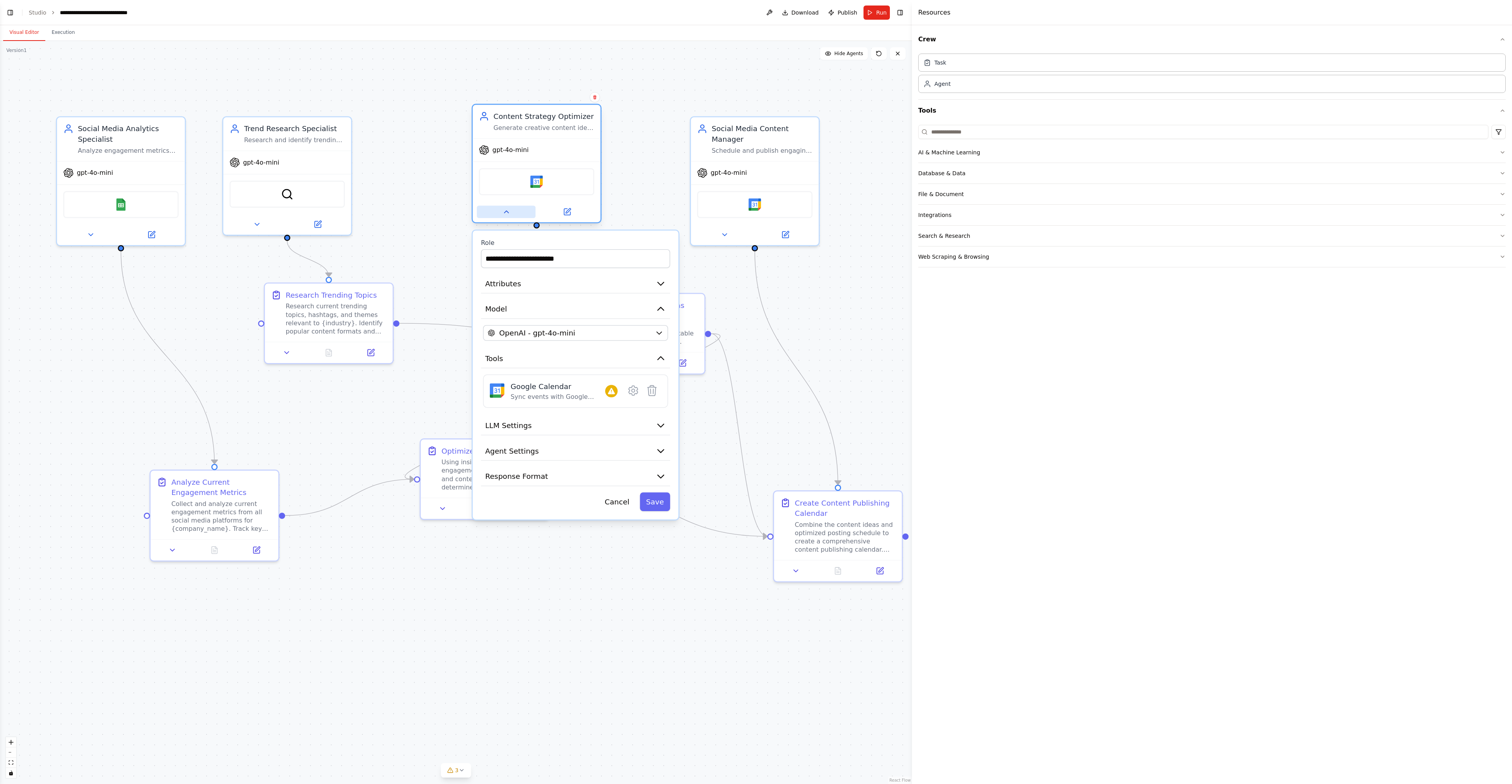
click at [509, 211] on icon at bounding box center [506, 212] width 8 height 8
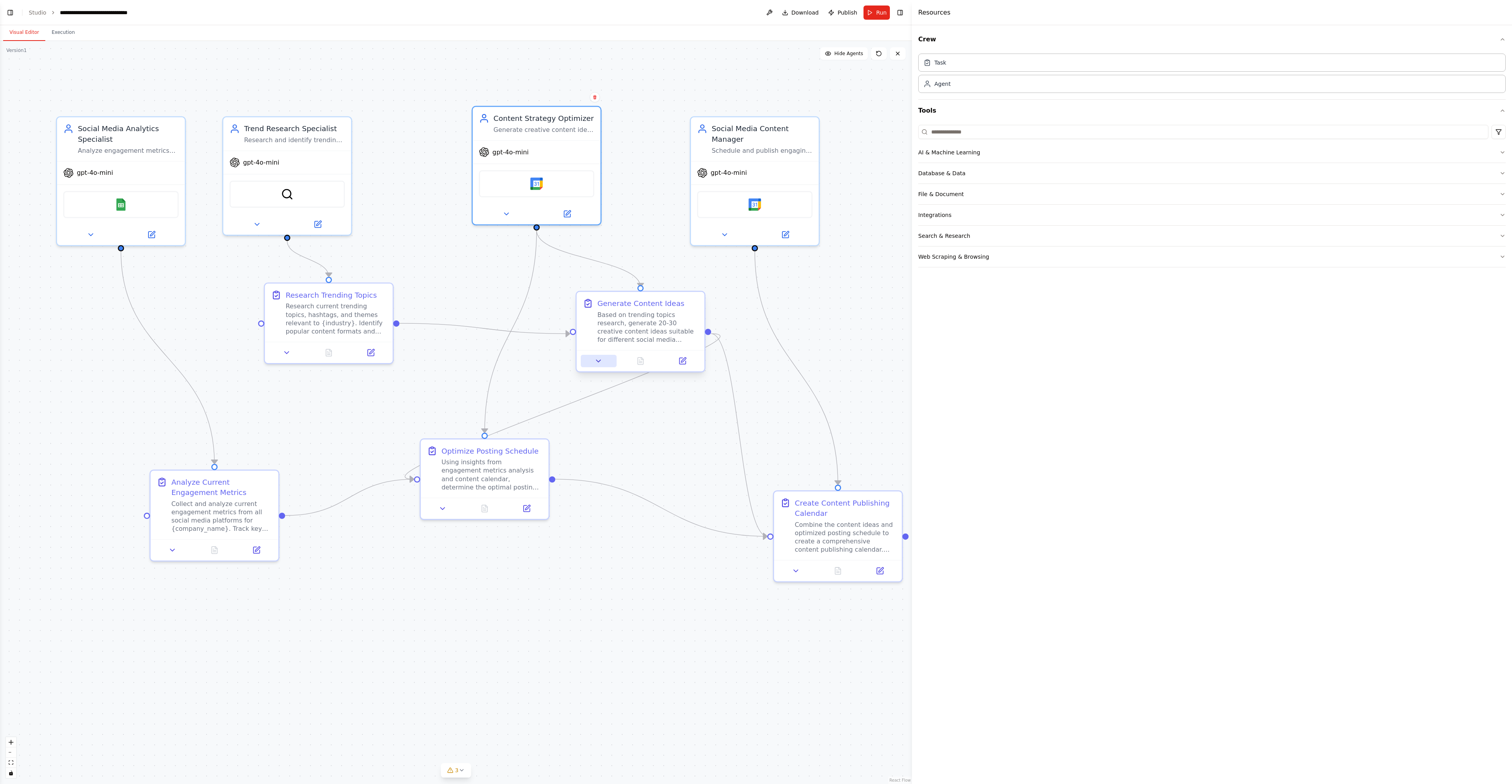
click at [604, 361] on button at bounding box center [598, 360] width 36 height 12
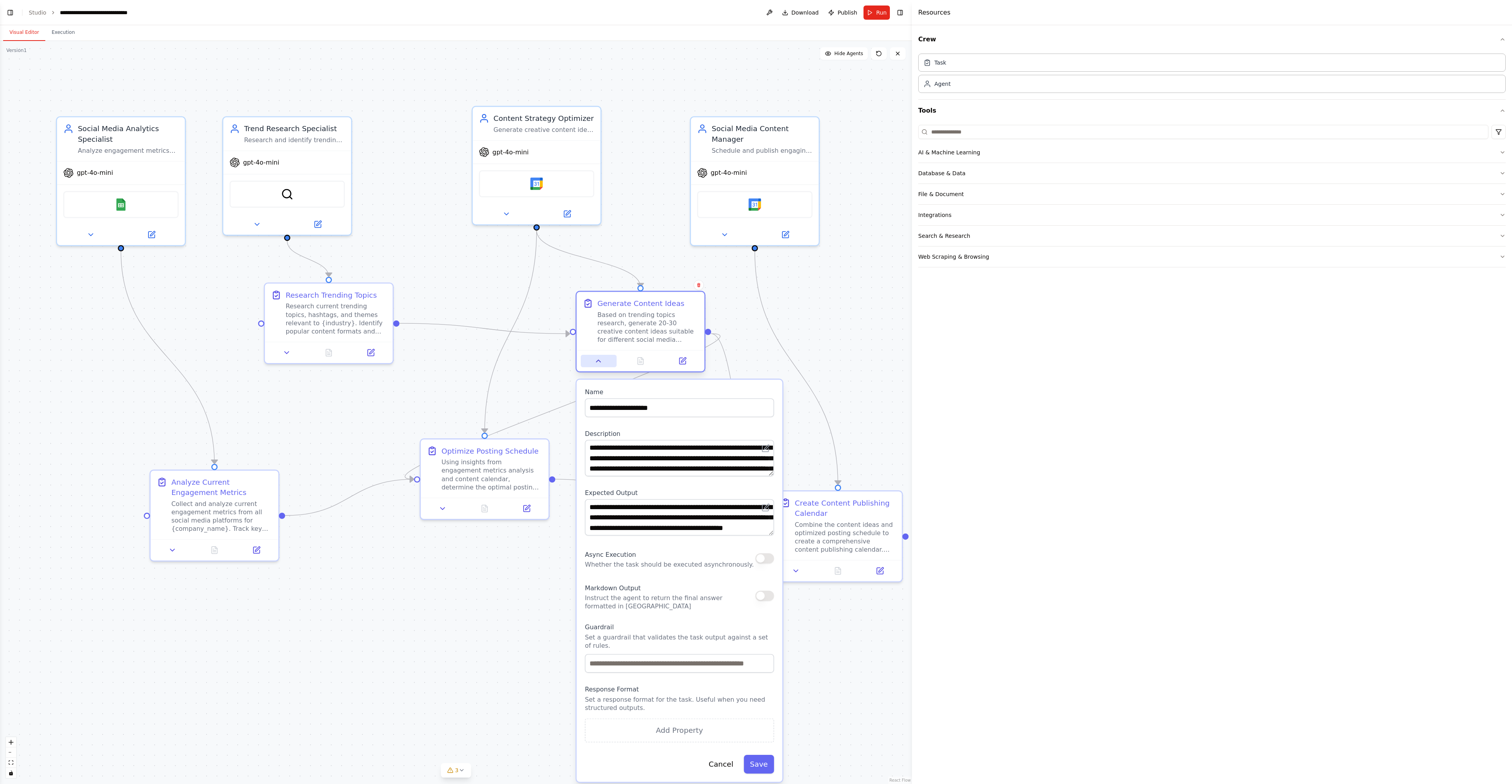
click at [605, 363] on button at bounding box center [598, 360] width 36 height 12
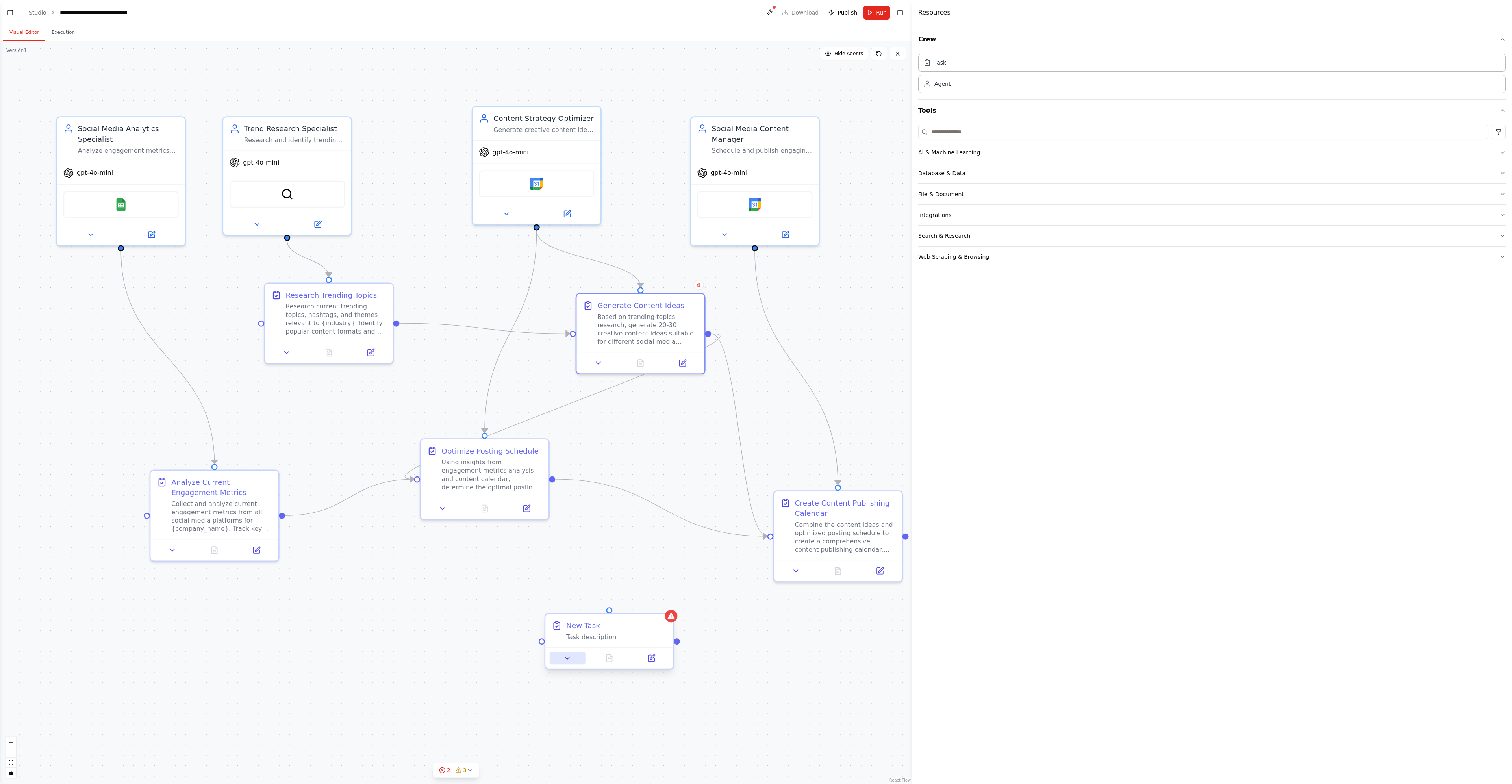
click at [565, 660] on icon at bounding box center [567, 658] width 8 height 8
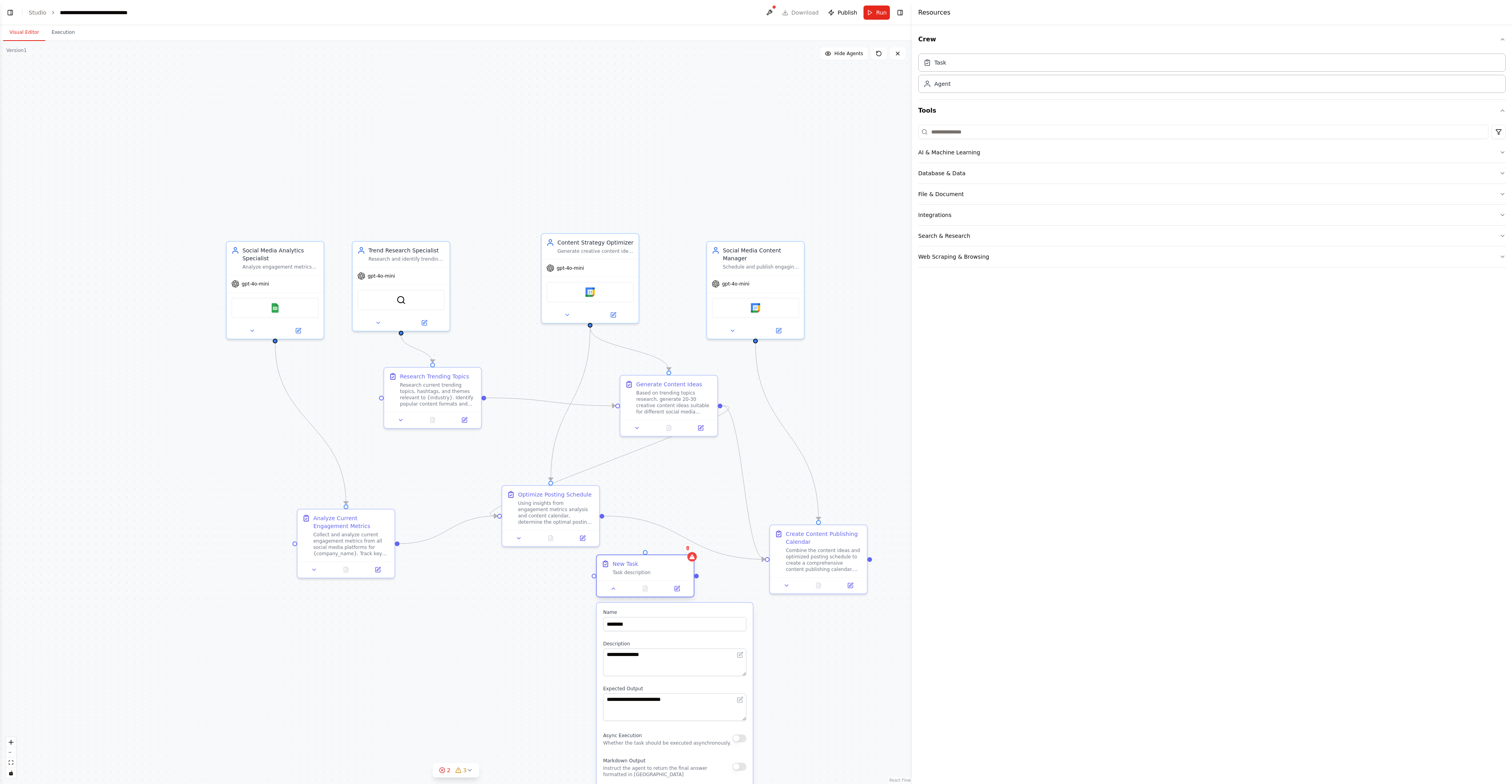
drag, startPoint x: 674, startPoint y: 641, endPoint x: 674, endPoint y: 583, distance: 58.0
click at [674, 583] on div at bounding box center [645, 589] width 97 height 16
click at [613, 590] on icon at bounding box center [613, 589] width 6 height 6
click at [687, 548] on icon at bounding box center [687, 548] width 3 height 4
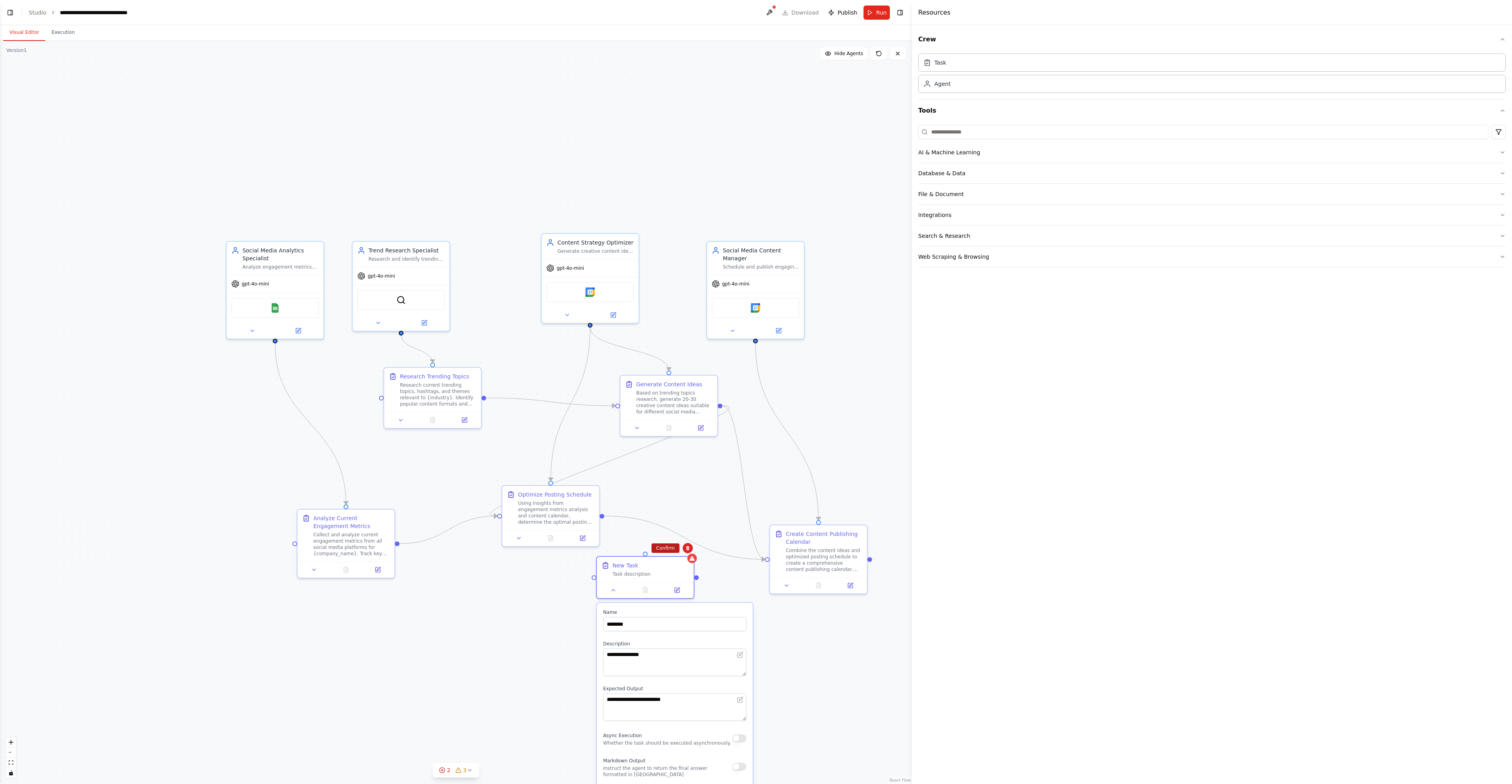
click at [671, 547] on button "Confirm" at bounding box center [666, 548] width 28 height 9
